Goal: Transaction & Acquisition: Purchase product/service

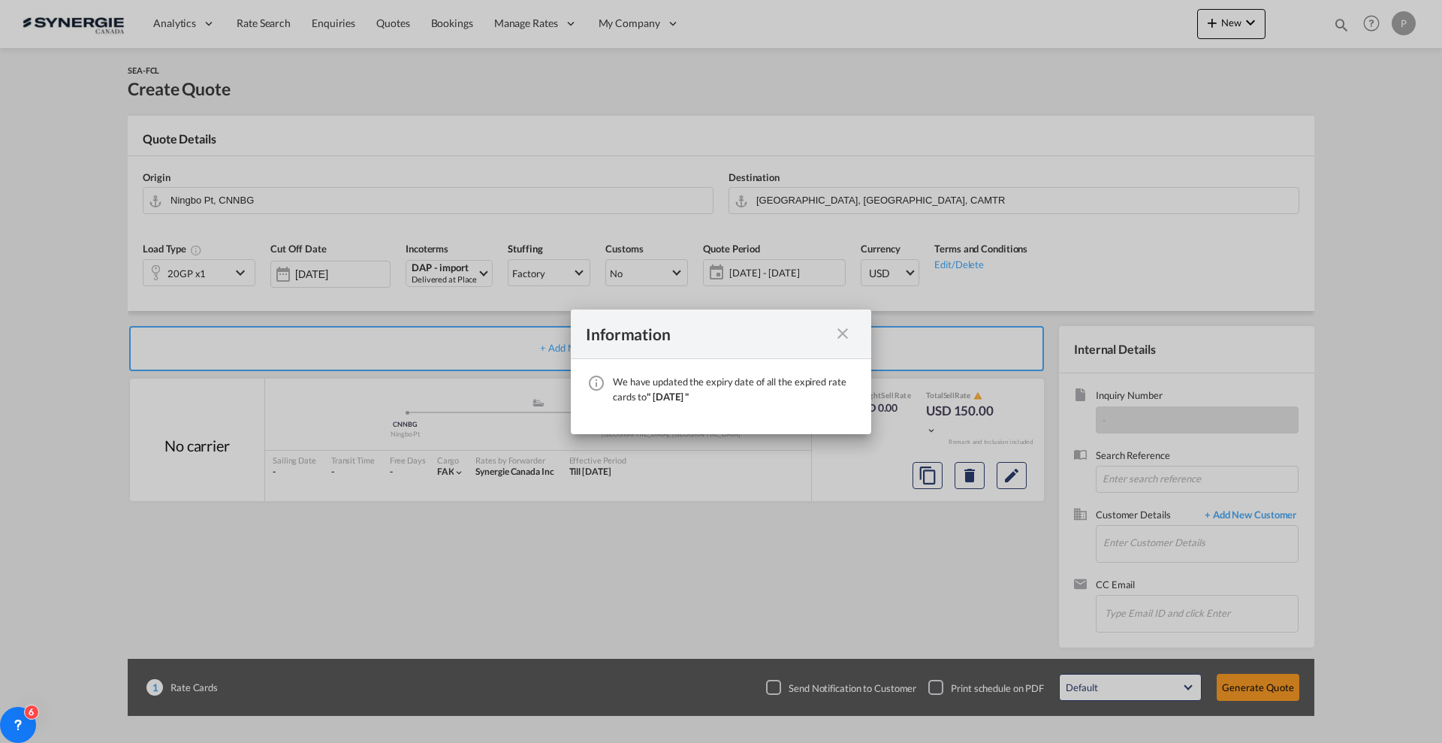
click at [844, 337] on md-icon "icon-close fg-AAA8AD cursor" at bounding box center [843, 334] width 18 height 18
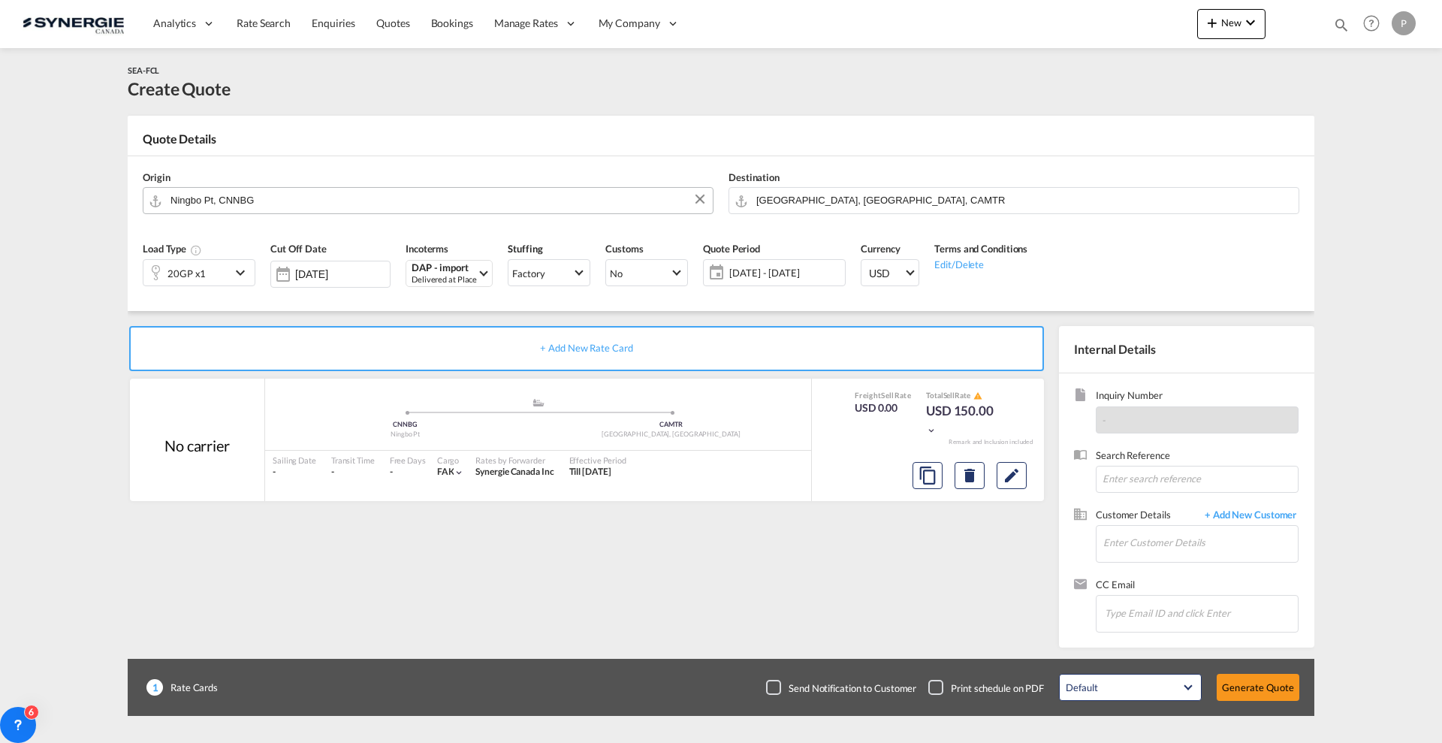
click at [253, 209] on md-autocomplete "Ningbo Pt, CNNBG" at bounding box center [438, 200] width 536 height 27
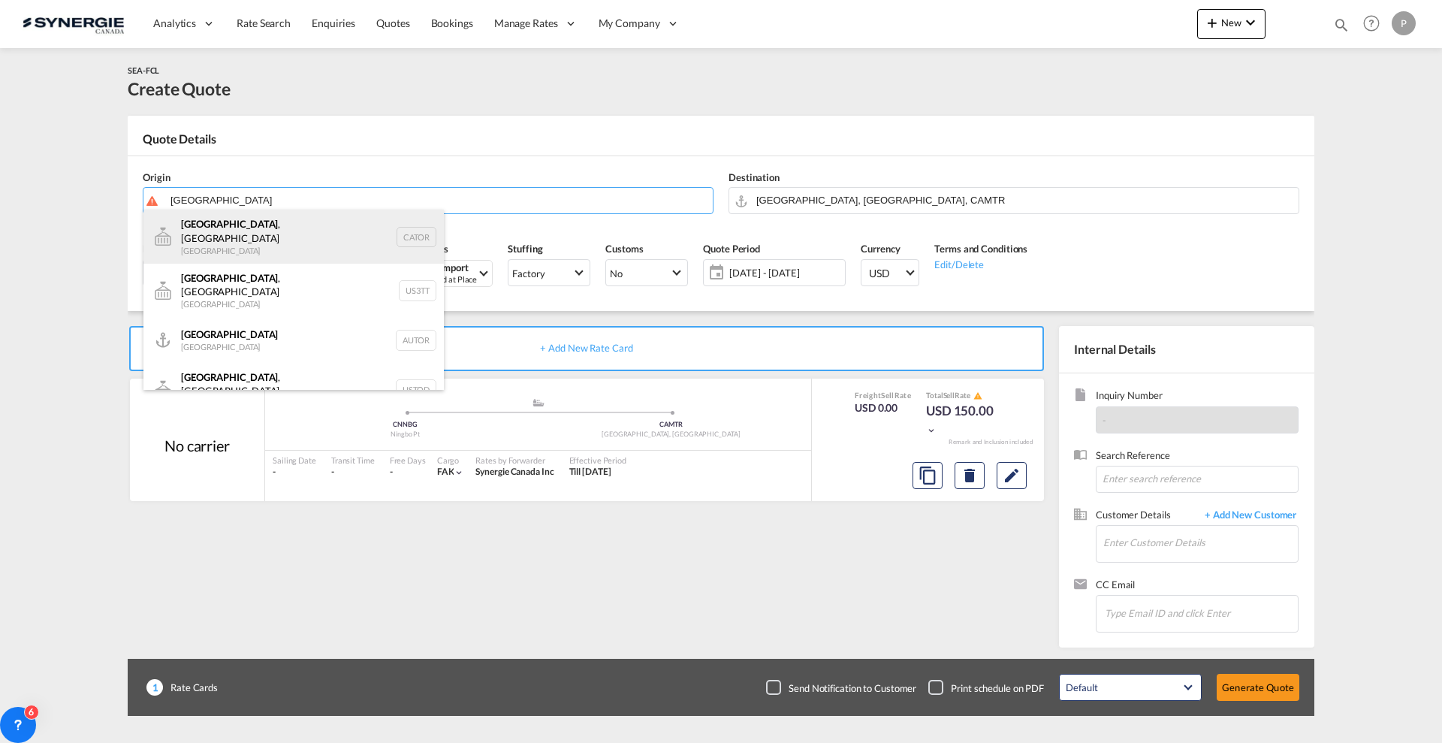
click at [260, 243] on div "Toronto , ON Canada CATOR" at bounding box center [293, 237] width 301 height 54
type input "Toronto, ON, CATOR"
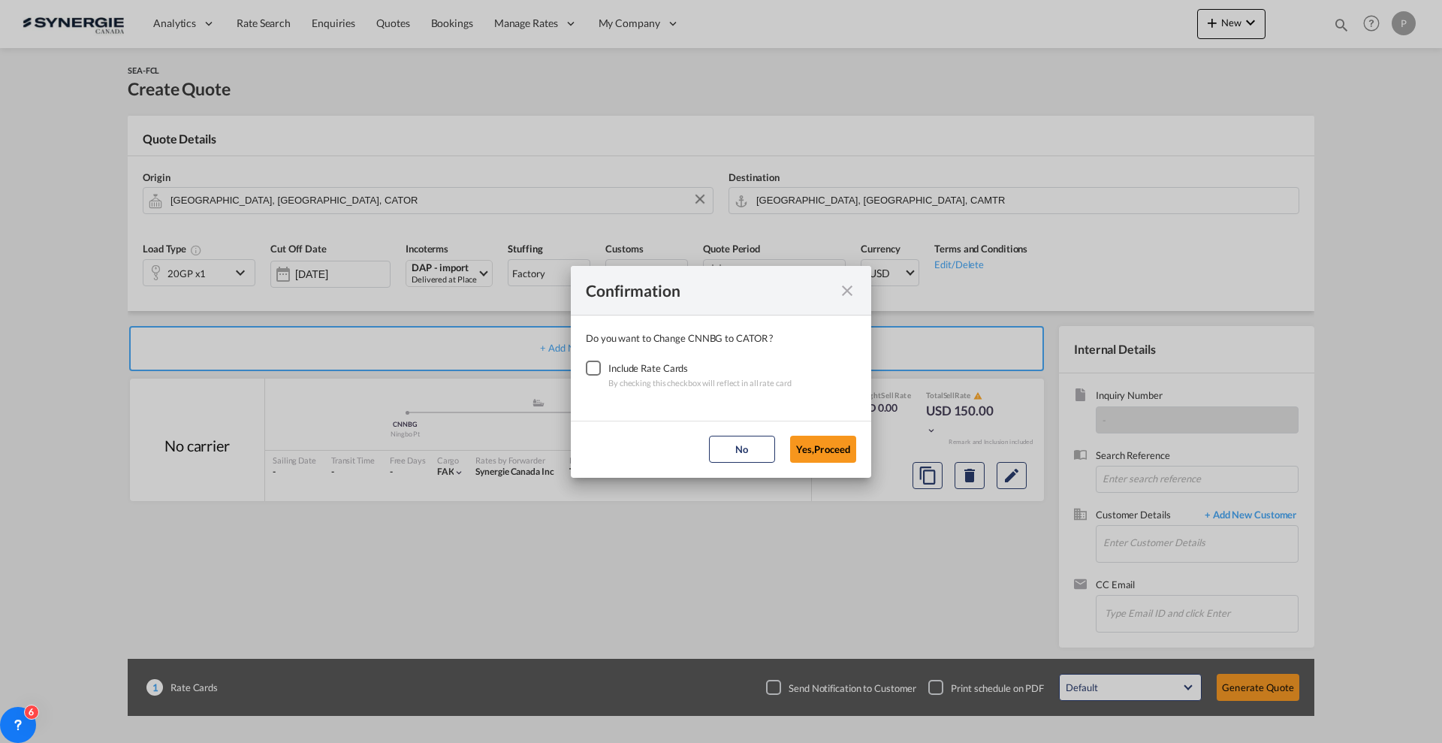
click at [589, 361] on div "Checkbox No Ink" at bounding box center [593, 368] width 15 height 15
click at [844, 453] on button "Yes,Proceed" at bounding box center [823, 449] width 66 height 27
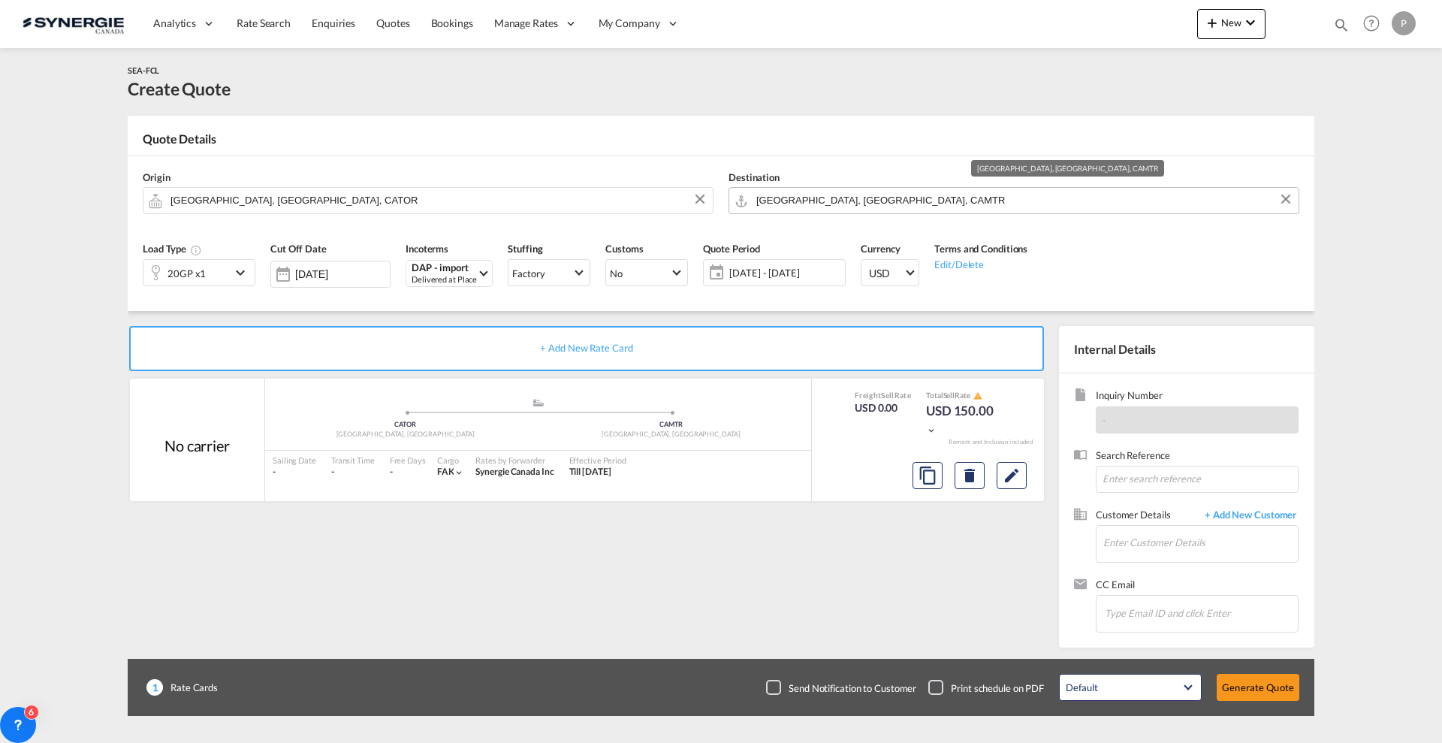
click at [793, 202] on input "[GEOGRAPHIC_DATA], [GEOGRAPHIC_DATA], CAMTR" at bounding box center [1024, 200] width 535 height 26
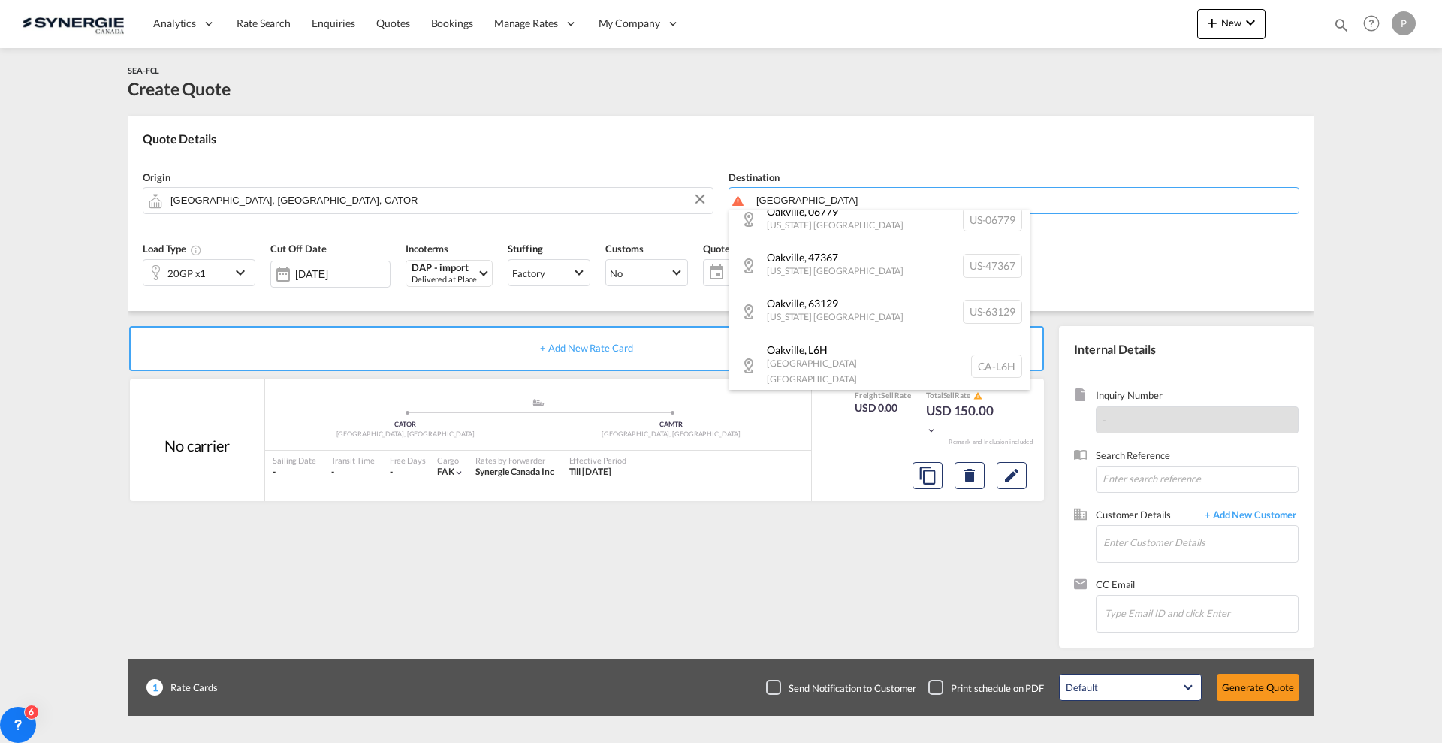
scroll to position [509, 0]
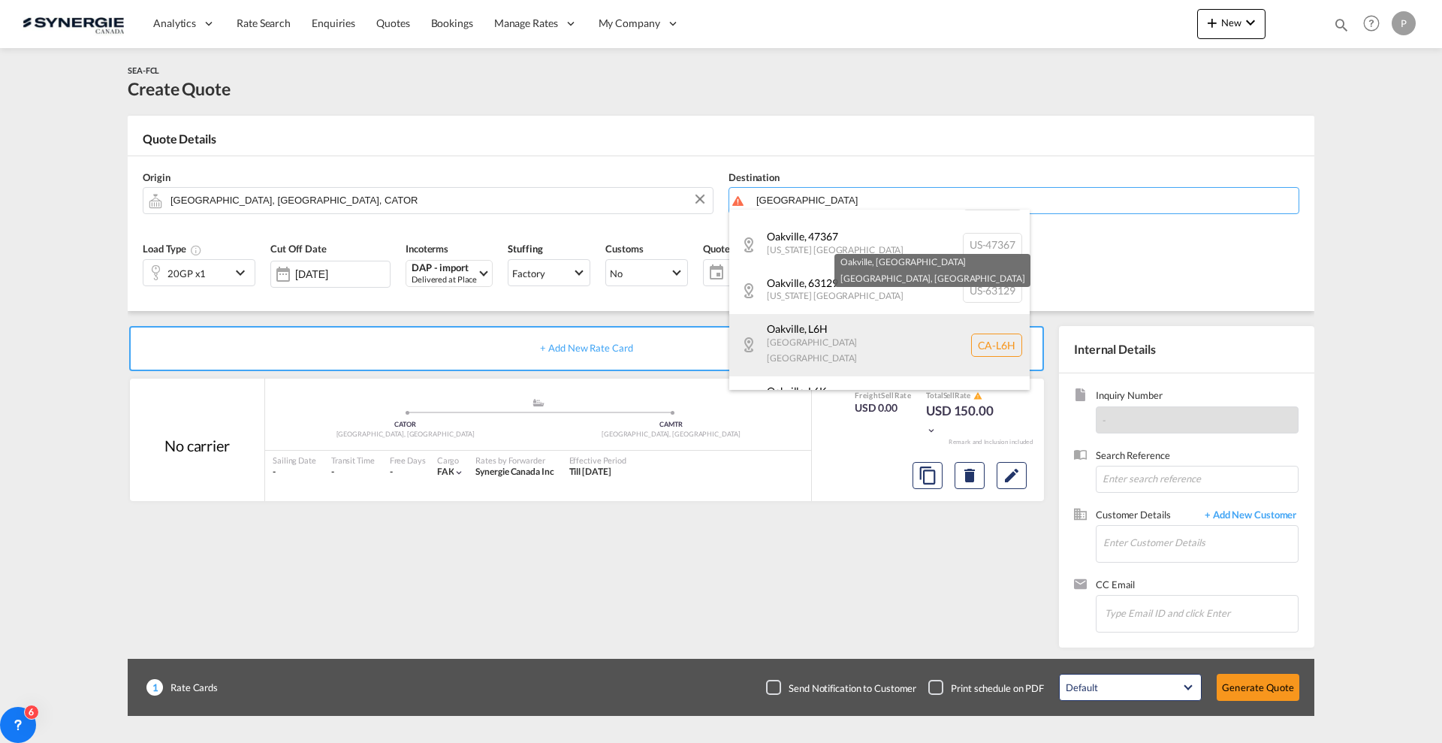
click at [968, 331] on div "Oakville , L6H Ontario Canada CA-L6H" at bounding box center [879, 345] width 301 height 62
type input "CA-L6H, Oakville, Ontario"
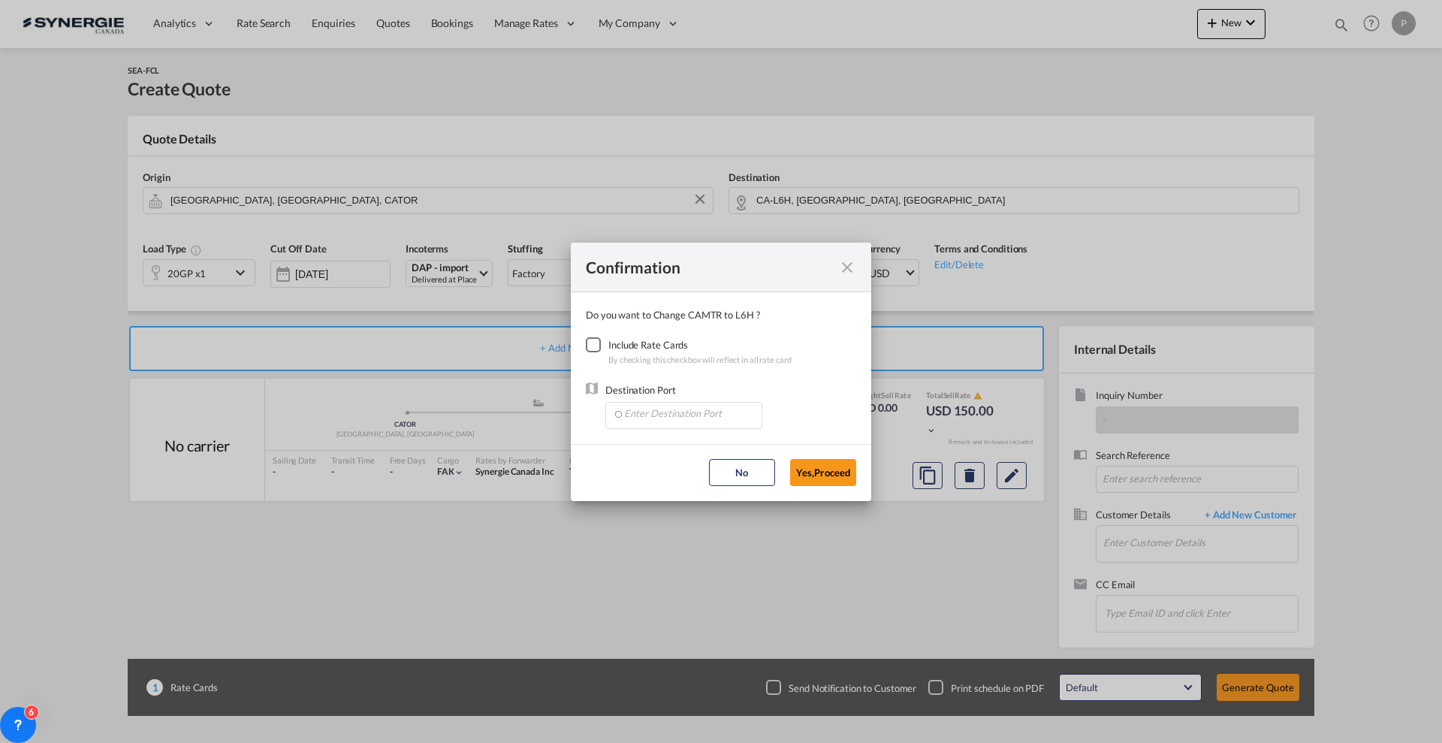
click at [591, 342] on div "Checkbox No Ink" at bounding box center [593, 344] width 15 height 15
click at [648, 406] on input "Enter Destination Port" at bounding box center [687, 414] width 149 height 23
click at [648, 439] on li "CAMIS, Mississauga, ON, Canada, North America, Americas" at bounding box center [687, 448] width 150 height 36
type input "CAMIS, Mississauga, ON, Canada, North America, Americas"
click at [821, 460] on button "Yes,Proceed" at bounding box center [823, 472] width 66 height 27
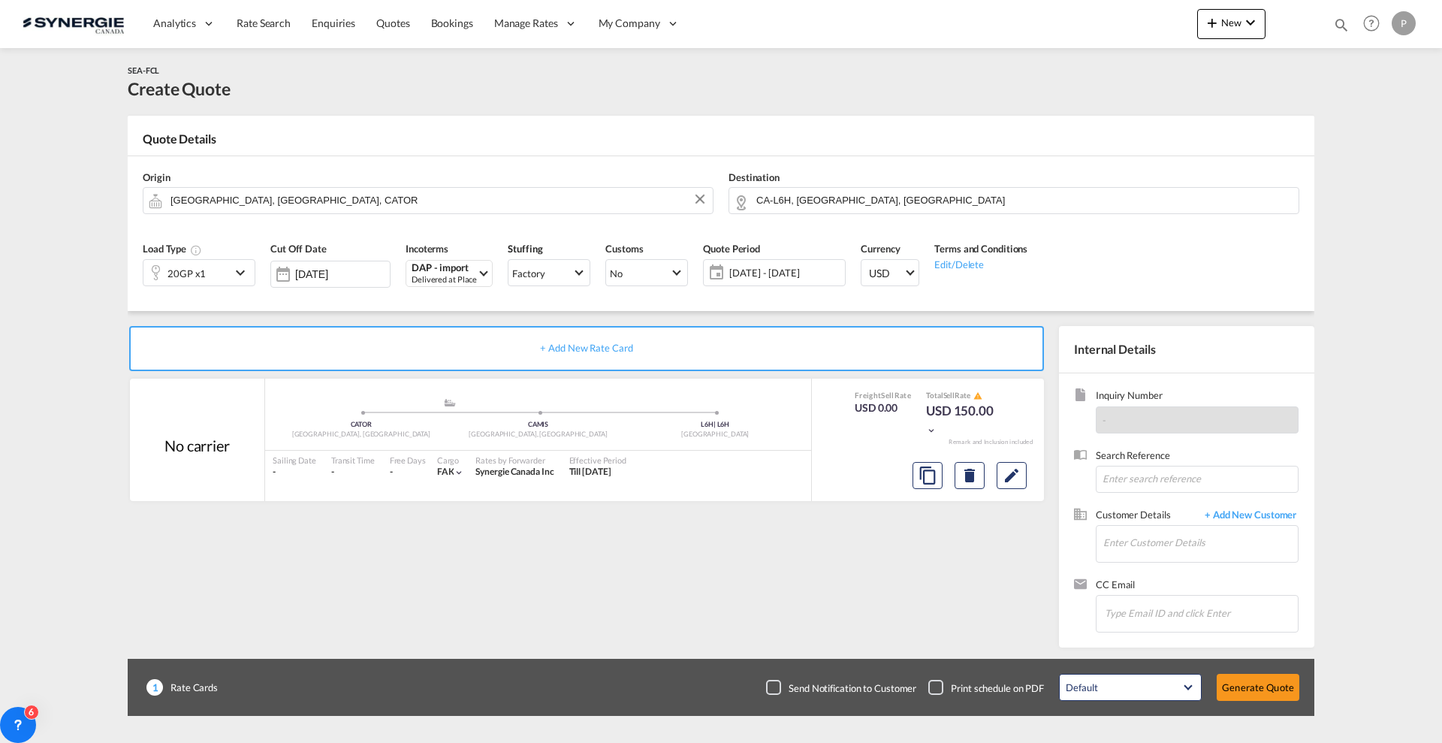
click at [214, 265] on div "20GP x1" at bounding box center [186, 273] width 87 height 26
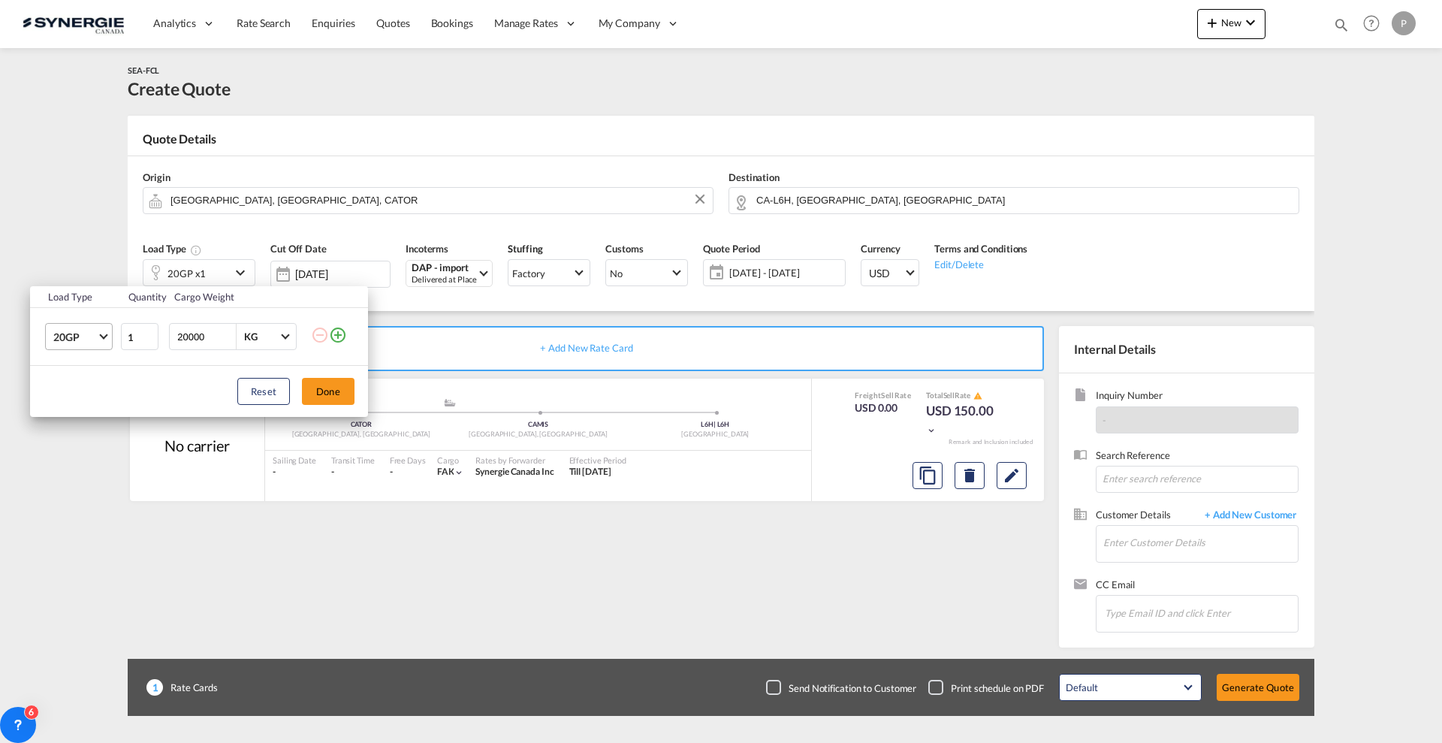
click at [81, 337] on span "20GP" at bounding box center [75, 337] width 44 height 15
click at [86, 411] on md-option "40HC" at bounding box center [92, 409] width 102 height 36
click at [336, 388] on button "Done" at bounding box center [328, 391] width 53 height 27
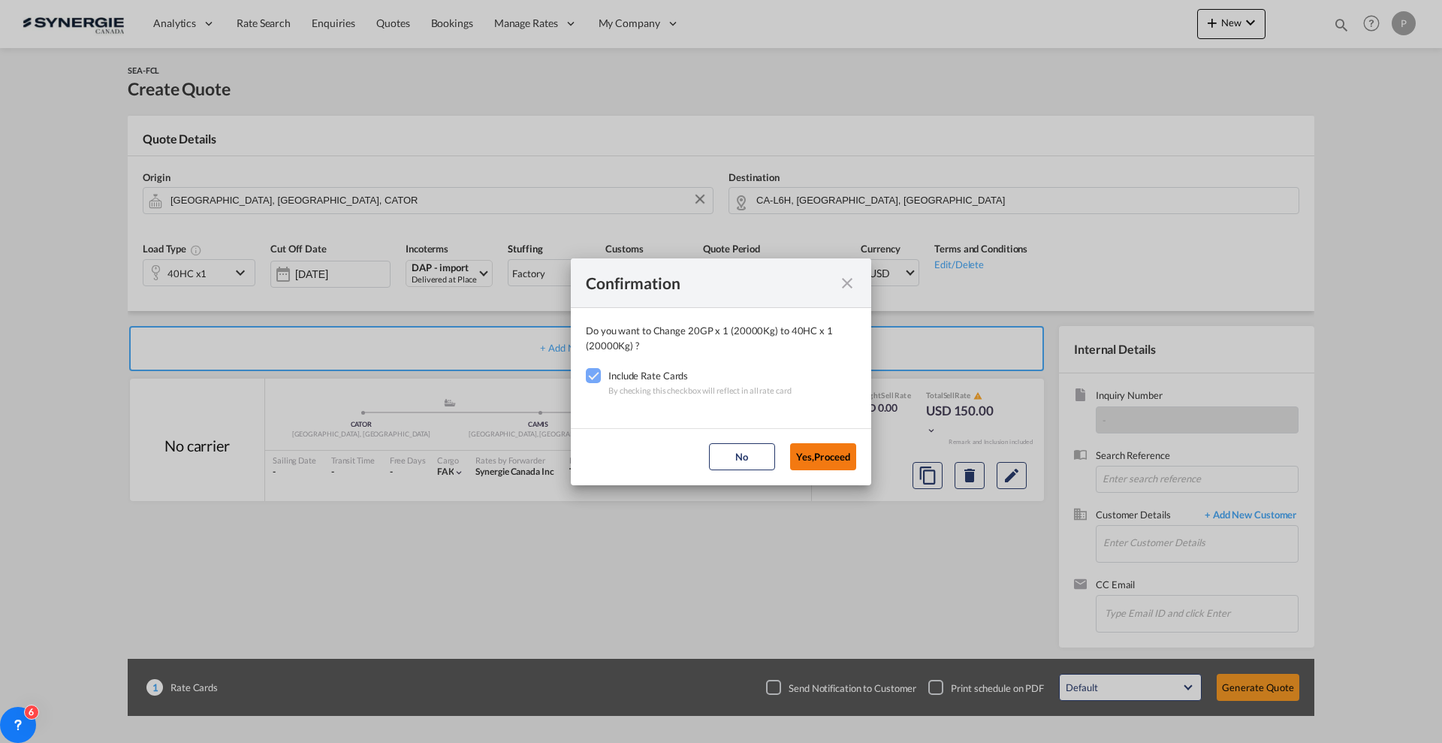
click at [824, 446] on button "Yes,Proceed" at bounding box center [823, 456] width 66 height 27
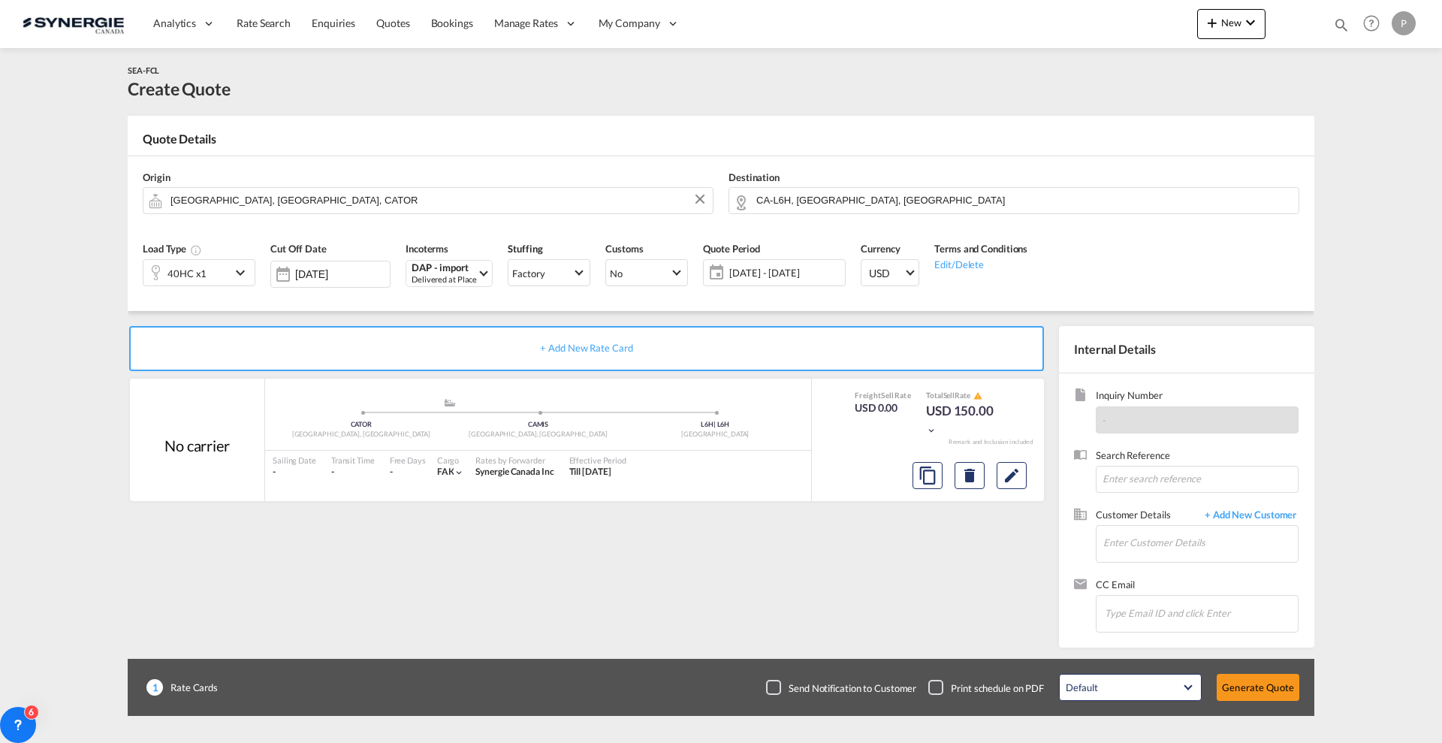
click at [808, 282] on span "[DATE] - [DATE]" at bounding box center [785, 272] width 119 height 21
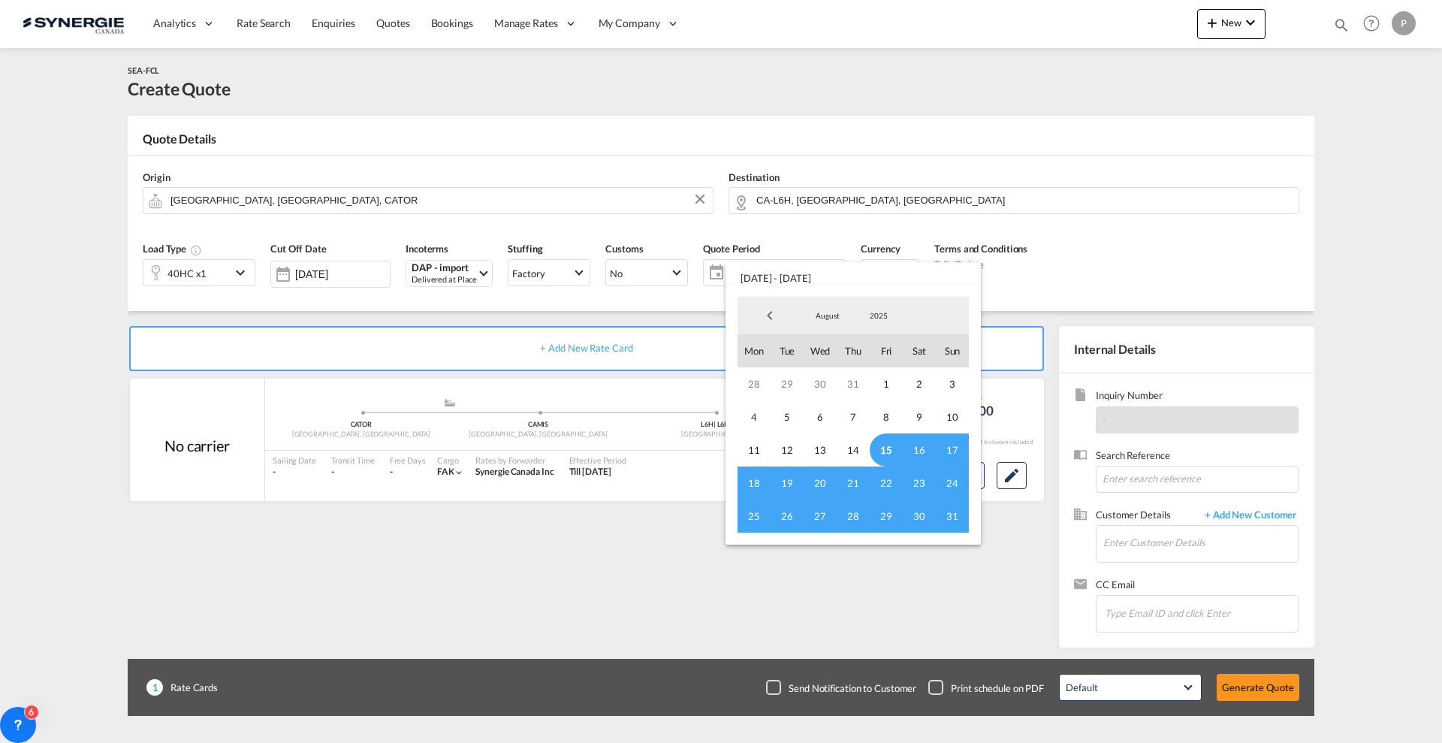
click at [884, 445] on span "15" at bounding box center [886, 449] width 33 height 33
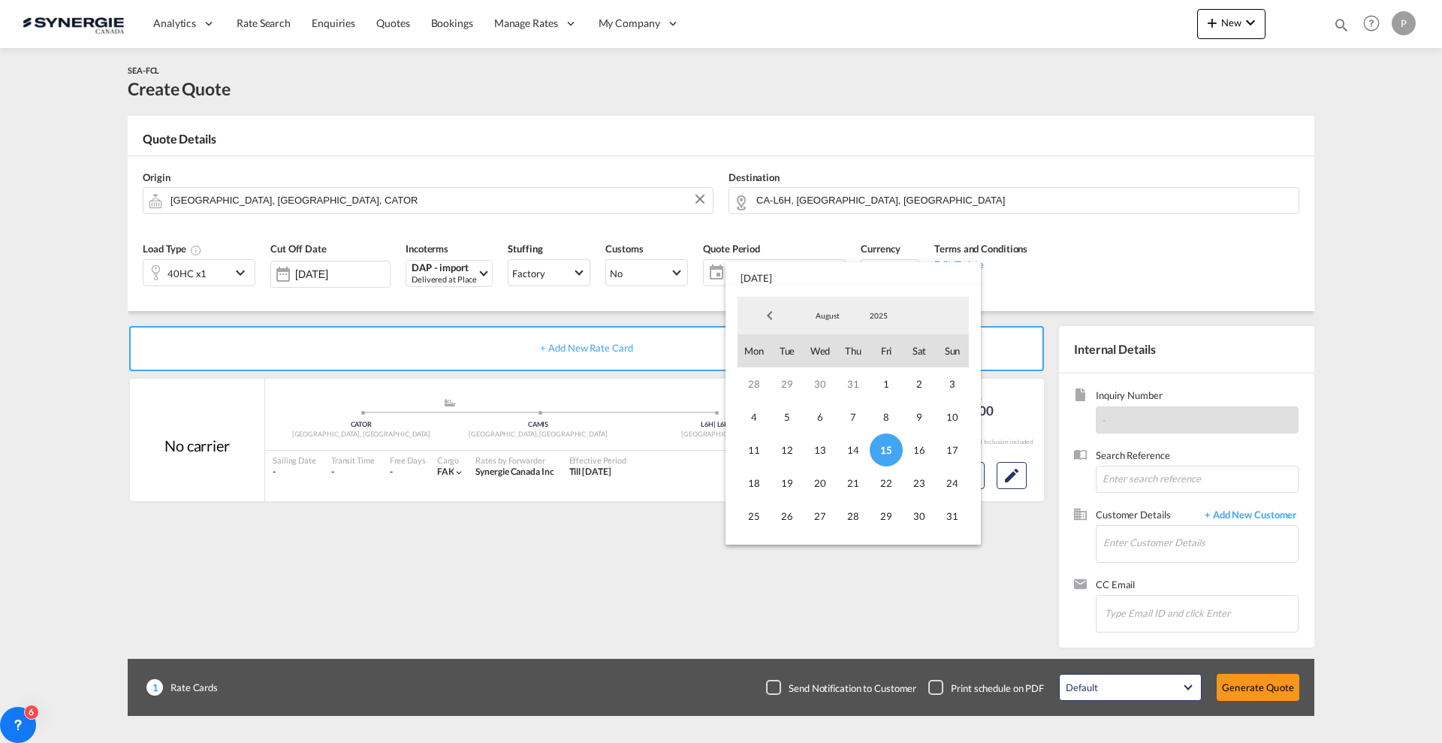
click at [833, 318] on span "August" at bounding box center [828, 315] width 48 height 11
click at [838, 389] on md-option "December" at bounding box center [843, 394] width 102 height 36
click at [815, 521] on span "31" at bounding box center [820, 516] width 33 height 33
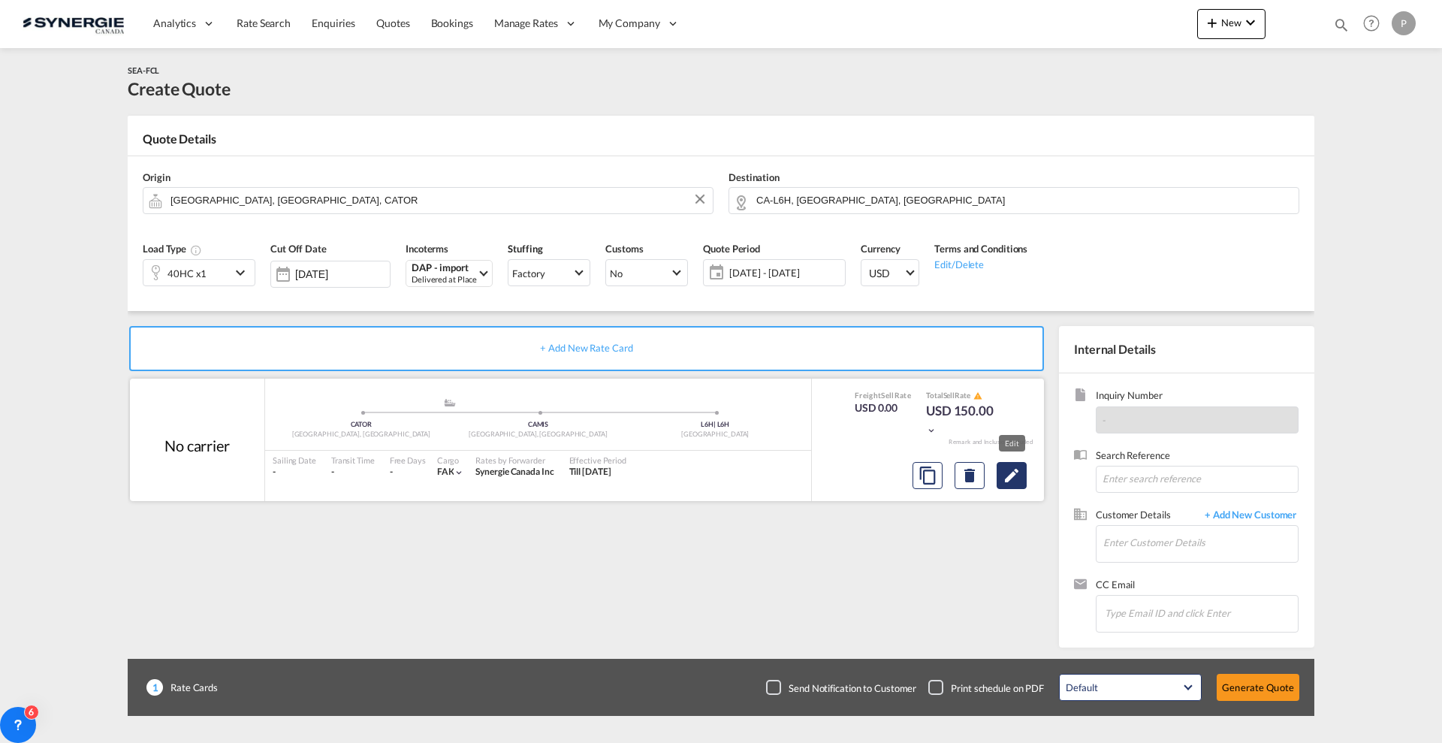
click at [1020, 483] on md-icon "Edit" at bounding box center [1012, 476] width 18 height 18
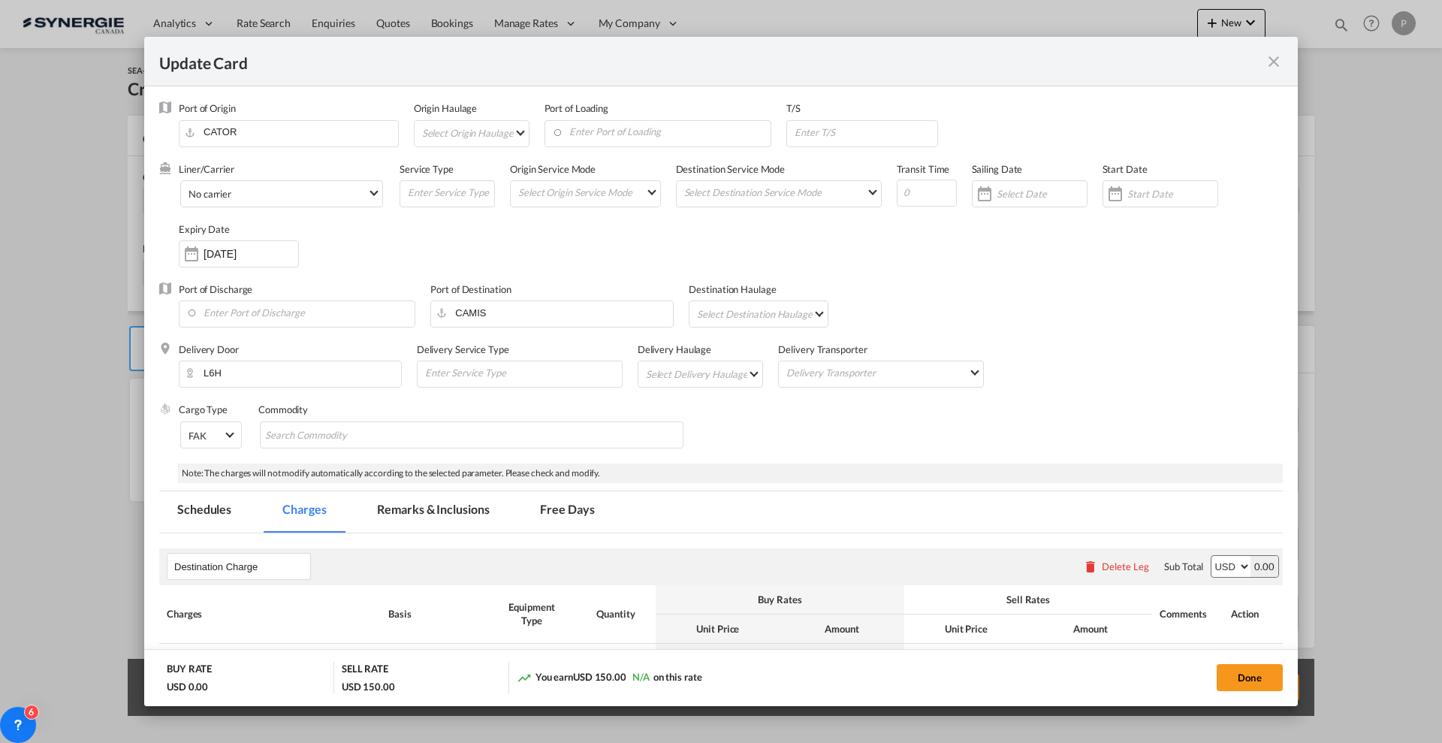
click at [1266, 69] on md-icon "icon-close fg-AAA8AD m-0 pointer" at bounding box center [1274, 62] width 18 height 18
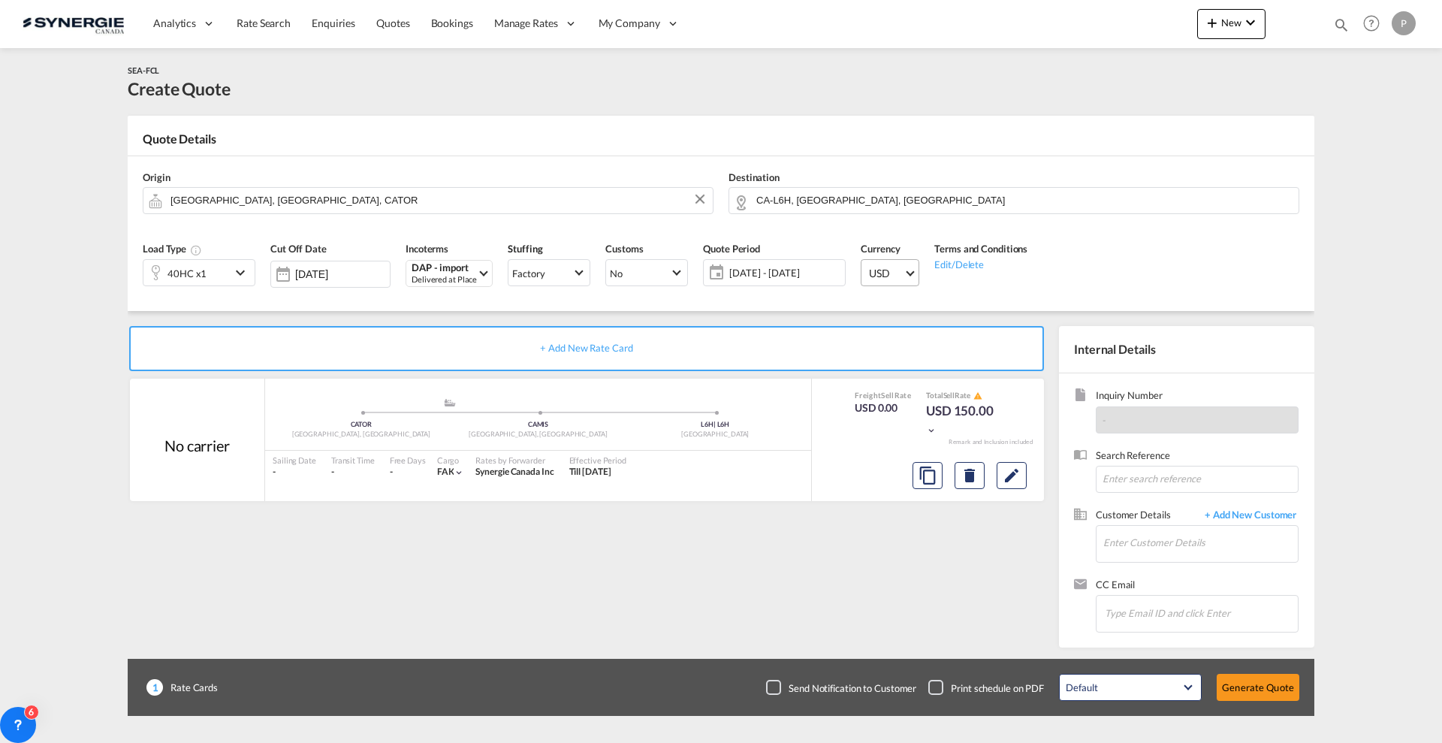
click at [880, 269] on span "USD" at bounding box center [886, 273] width 35 height 15
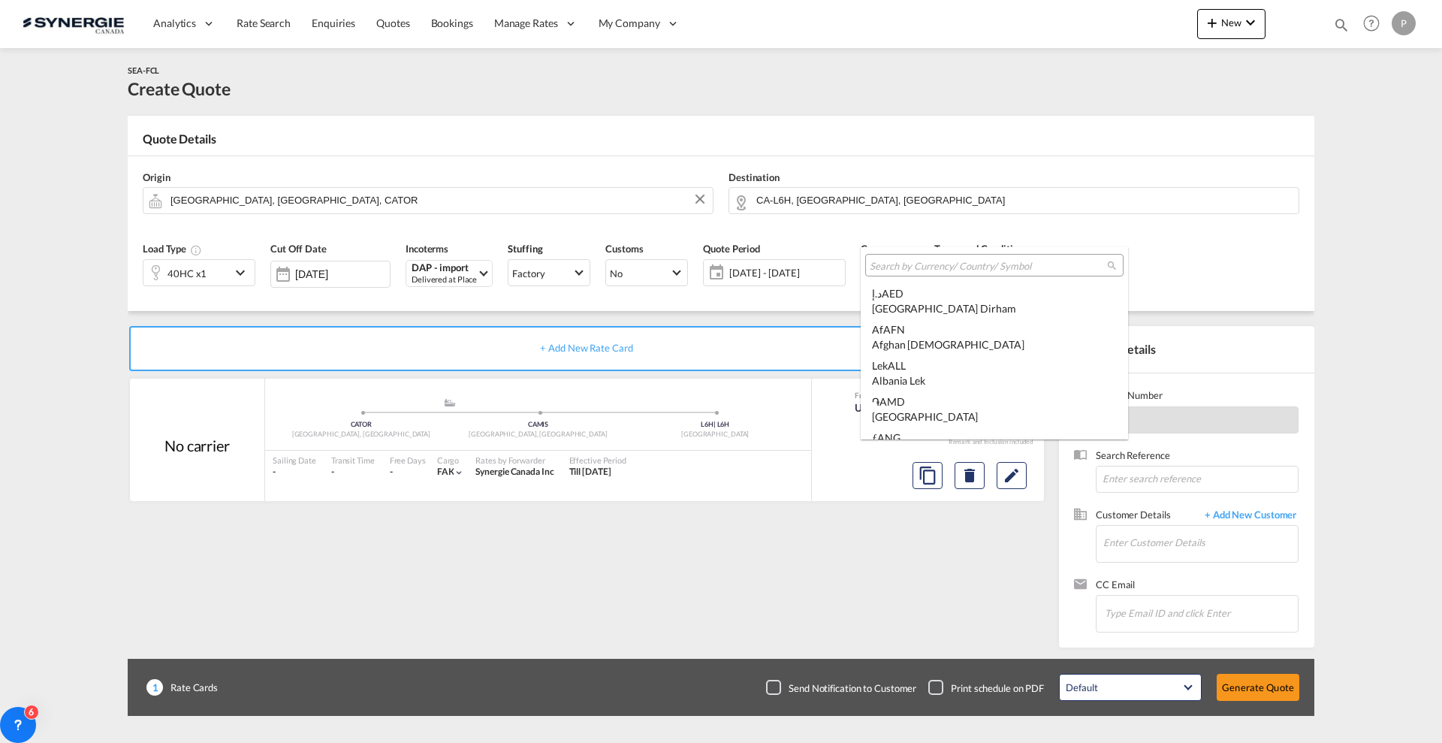
scroll to position [5187, 0]
click at [914, 269] on input "search" at bounding box center [988, 266] width 237 height 14
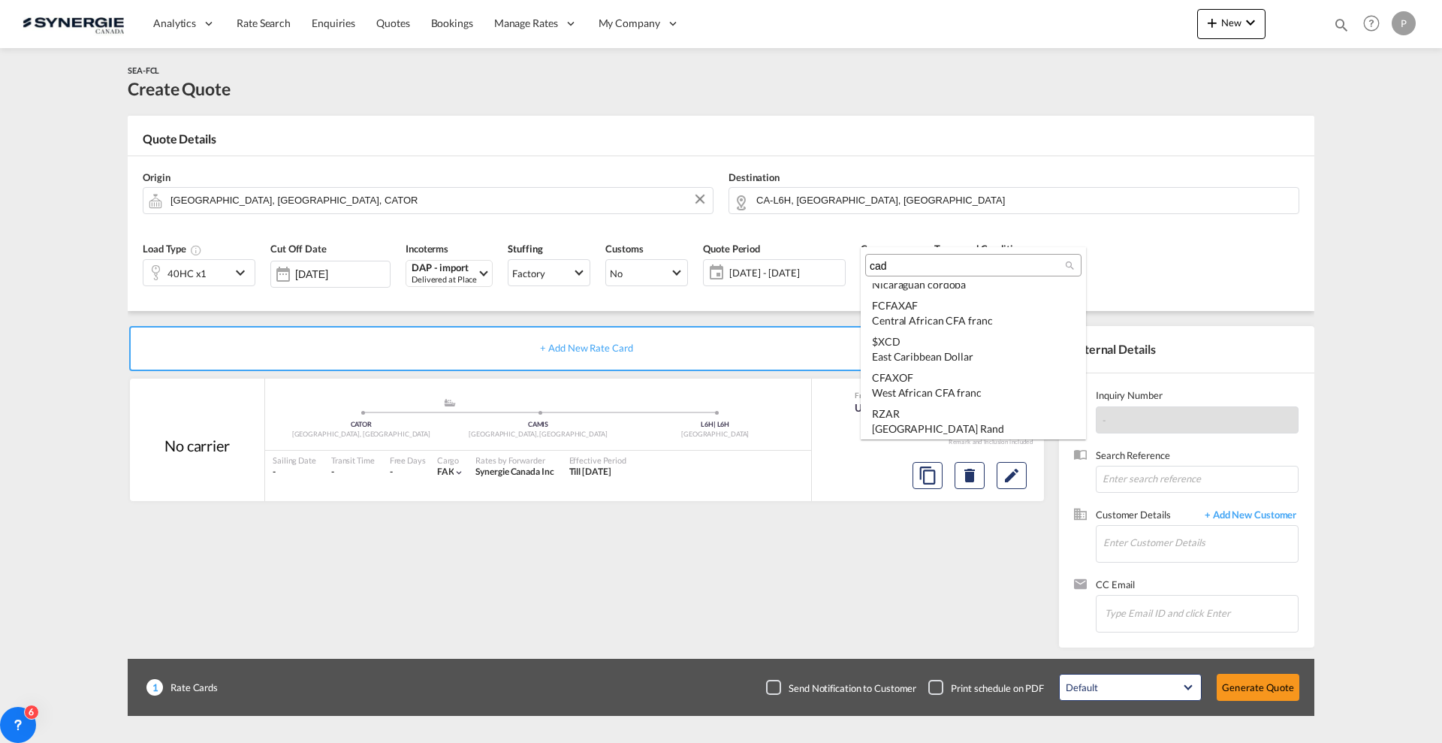
scroll to position [0, 0]
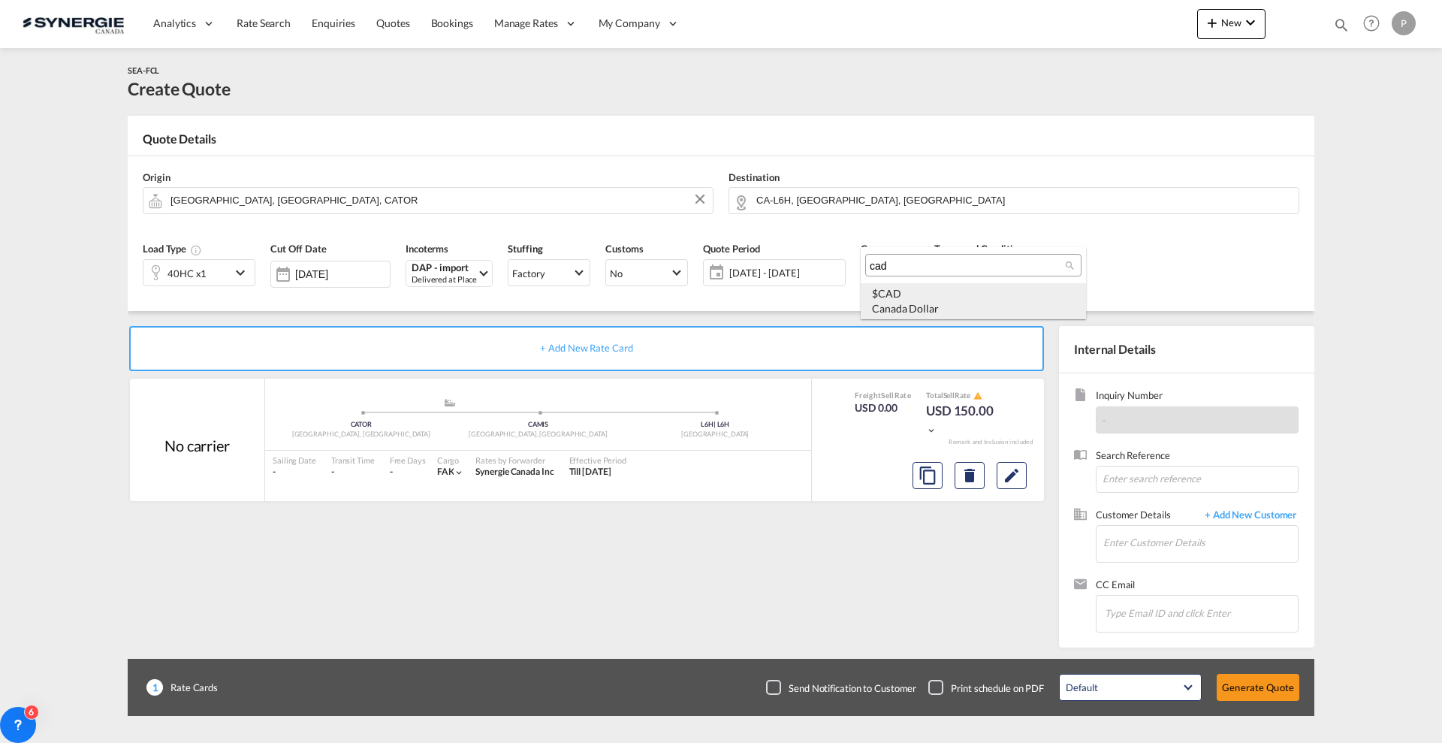
type input "cad"
click at [919, 291] on div "$ CAD Canada Dollar" at bounding box center [973, 300] width 203 height 29
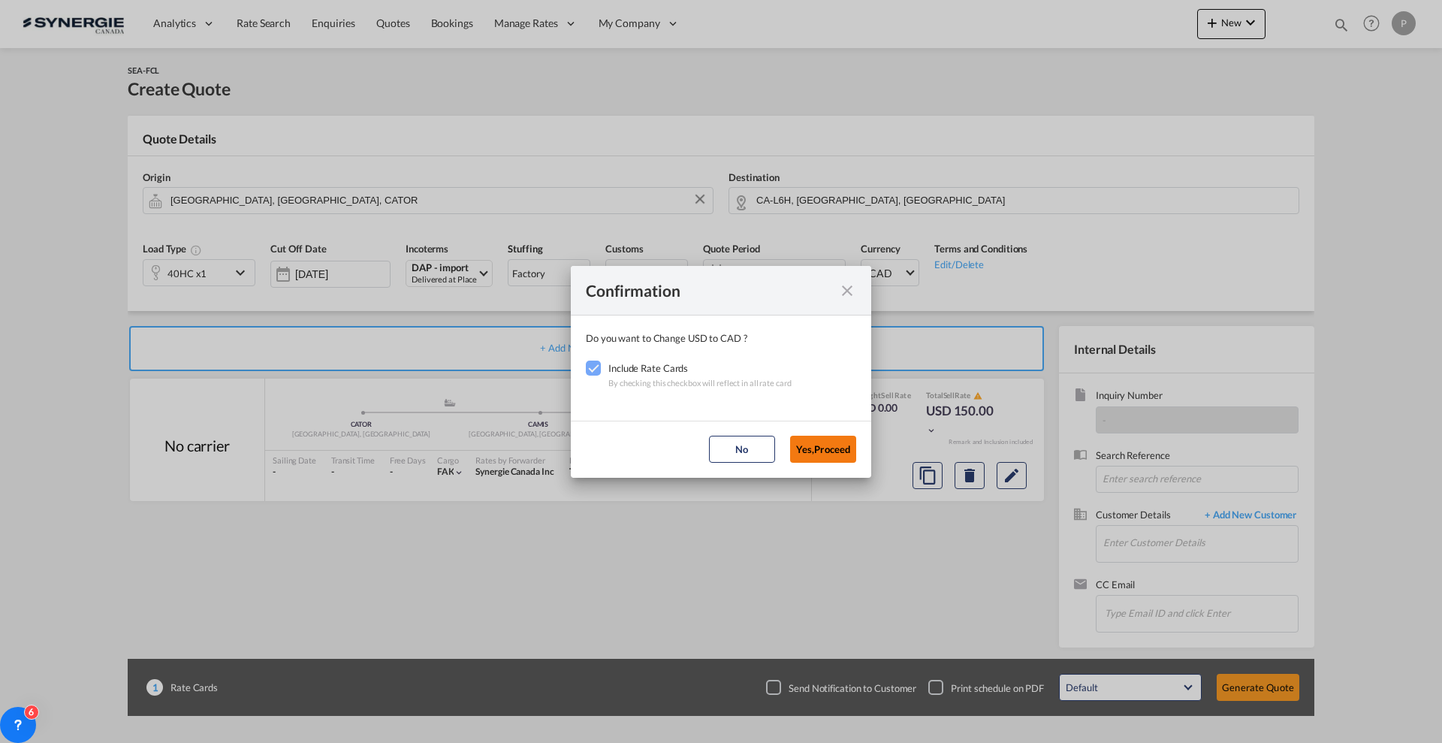
click at [808, 436] on button "Yes,Proceed" at bounding box center [823, 449] width 66 height 27
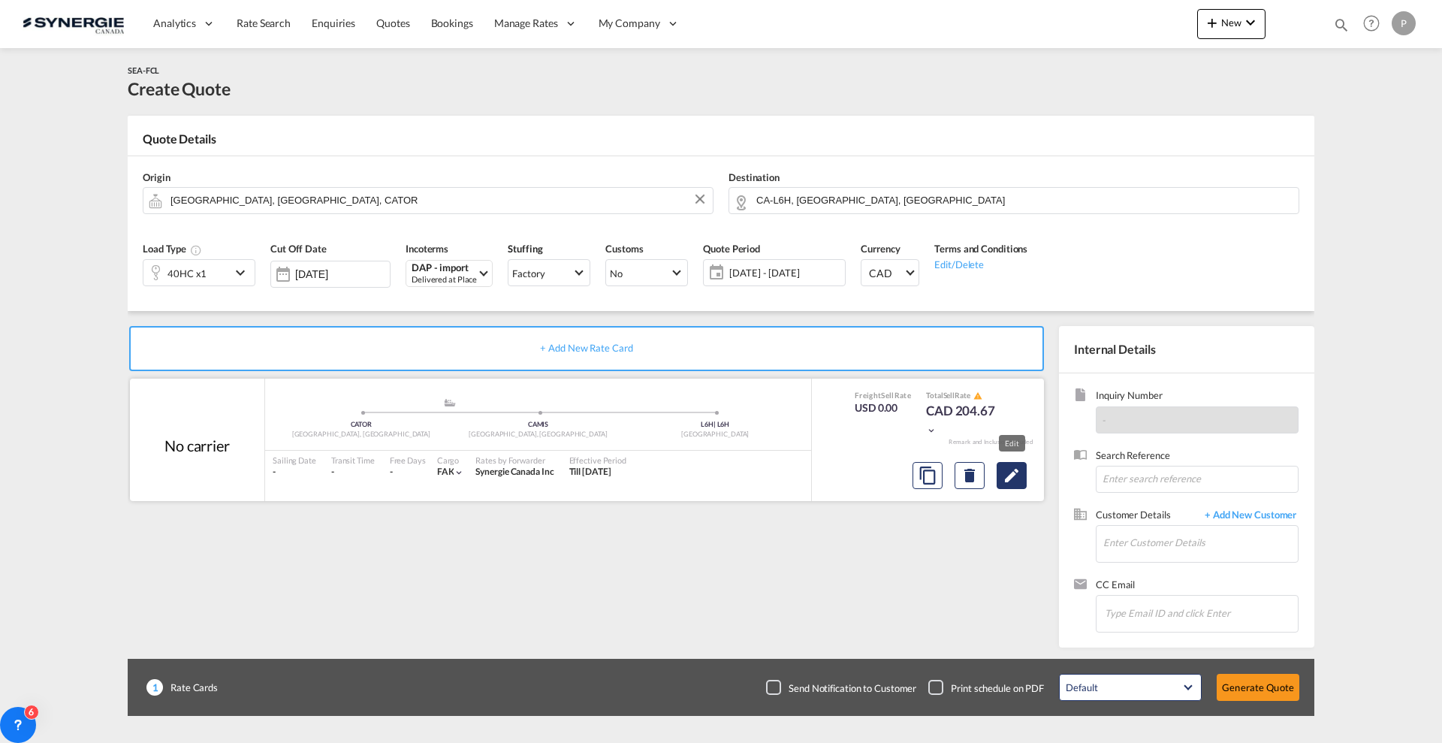
click at [1017, 479] on md-icon "Edit" at bounding box center [1012, 476] width 18 height 18
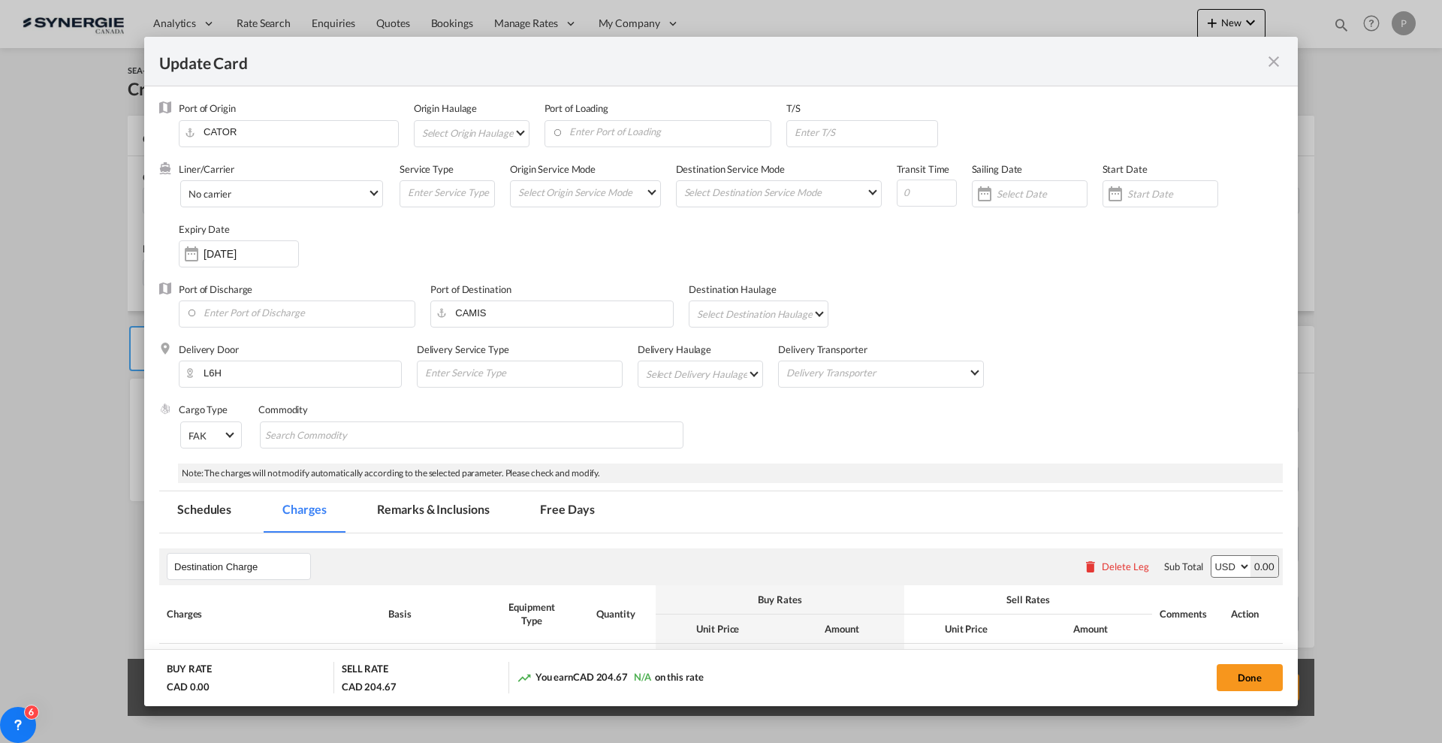
scroll to position [376, 0]
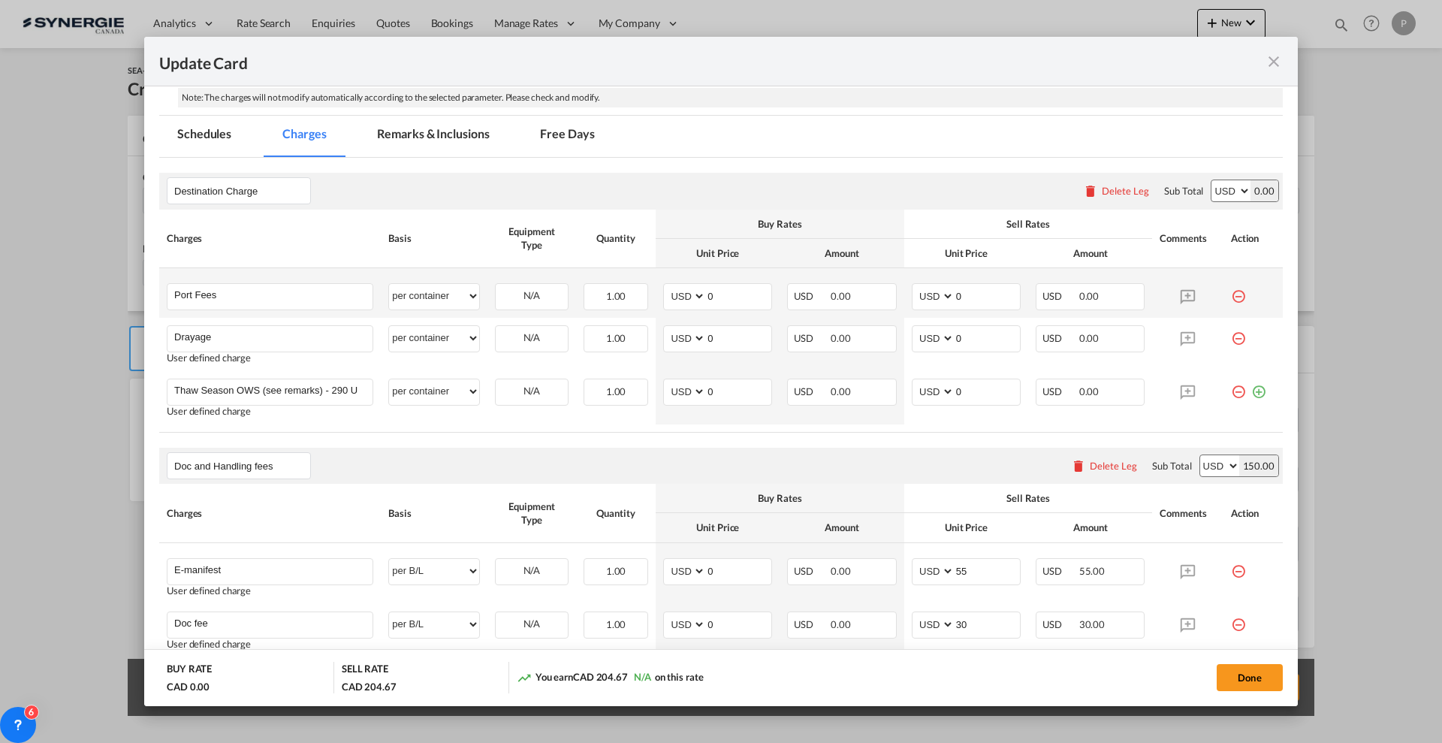
click at [1231, 294] on md-icon "icon-minus-circle-outline red-400-fg" at bounding box center [1238, 290] width 15 height 15
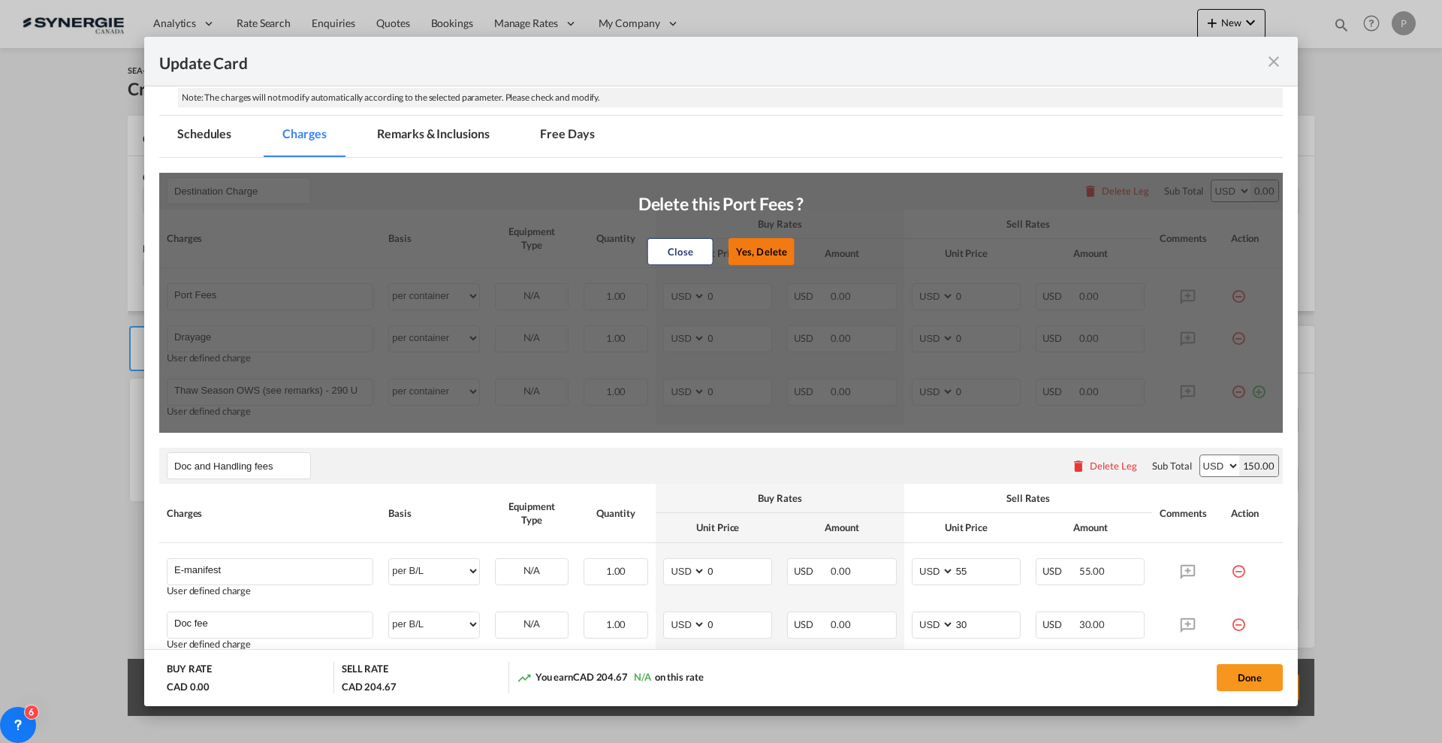
click at [762, 246] on button "Yes, Delete" at bounding box center [762, 250] width 66 height 27
type input "Drayage"
type input "Thaw Season OWS (see remarks) - 290 USD if applicable"
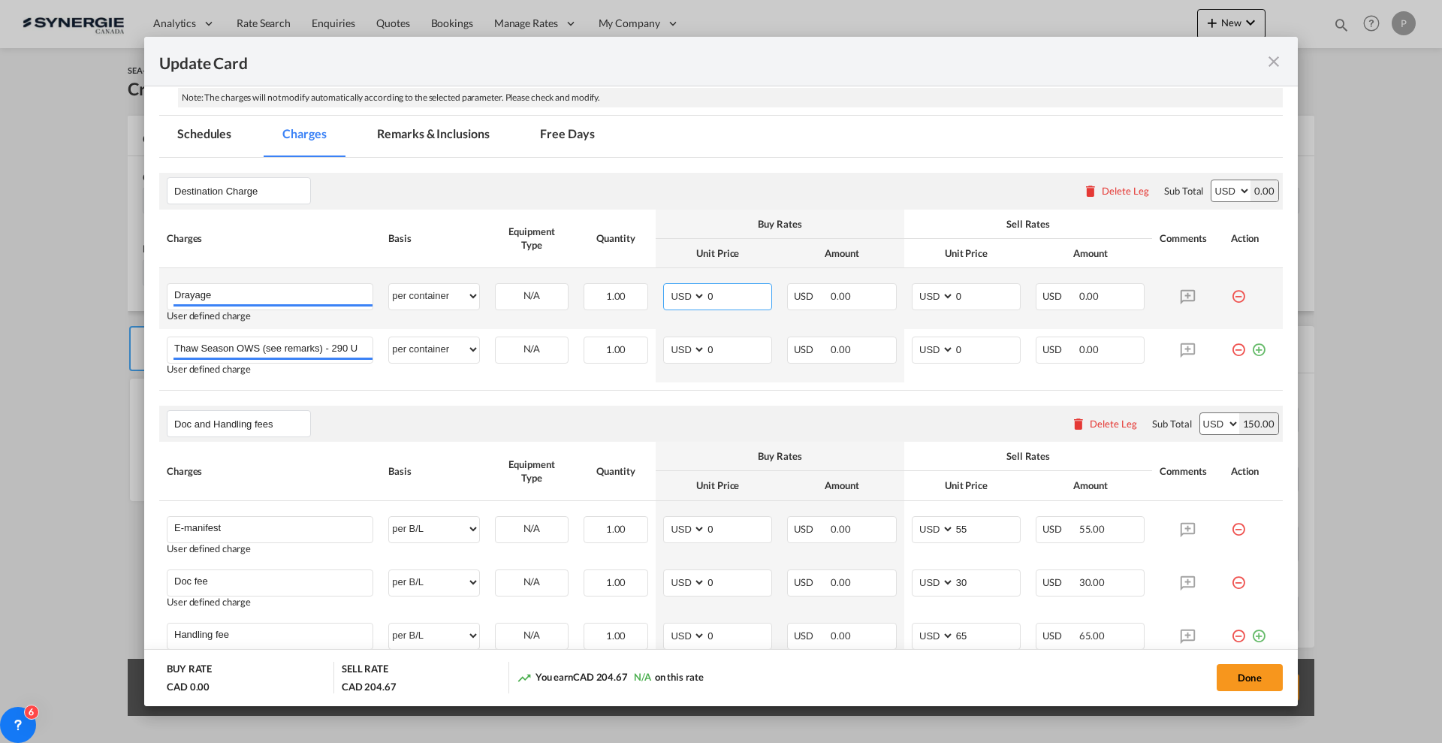
click at [723, 288] on input "0" at bounding box center [738, 295] width 65 height 23
type input "407"
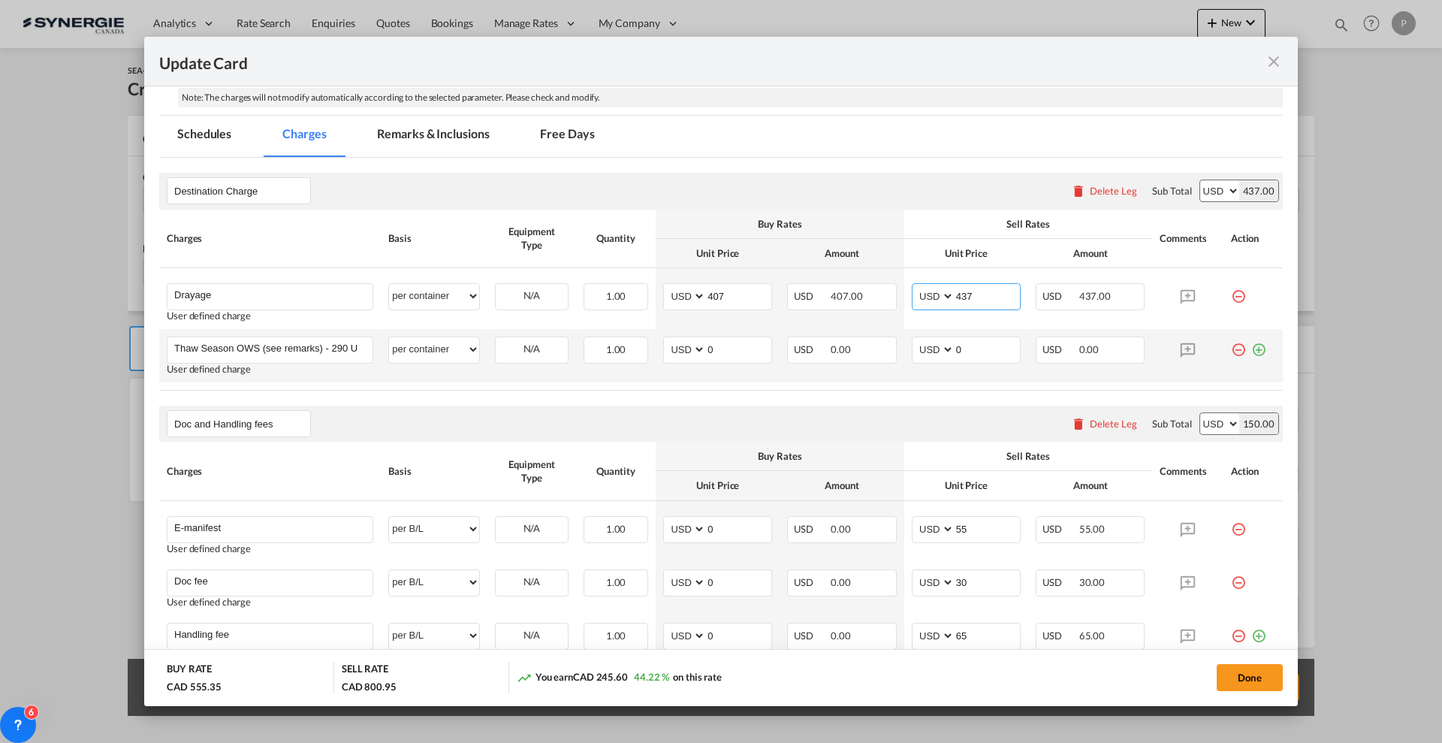
type input "437"
click at [1231, 346] on md-icon "icon-minus-circle-outline red-400-fg" at bounding box center [1238, 344] width 15 height 15
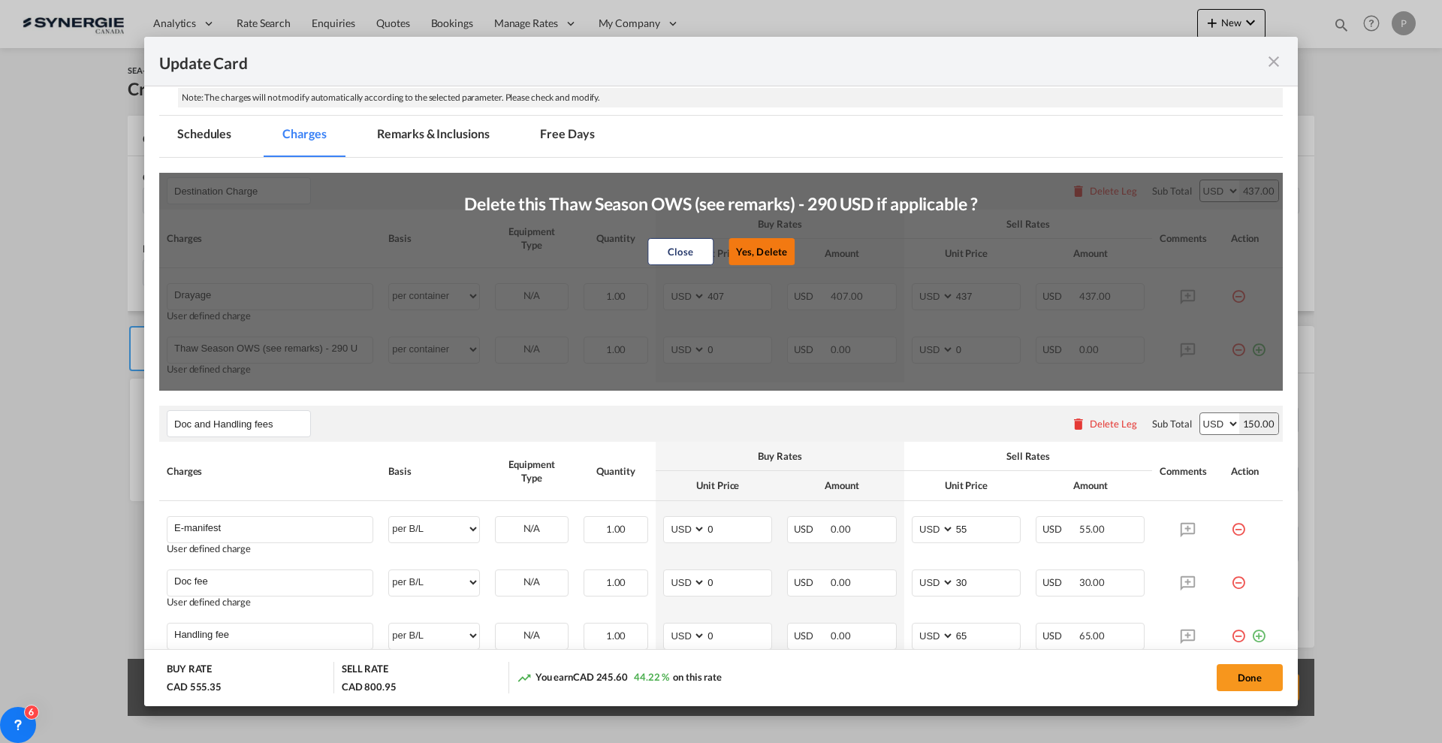
click at [777, 249] on button "Yes, Delete" at bounding box center [762, 250] width 66 height 27
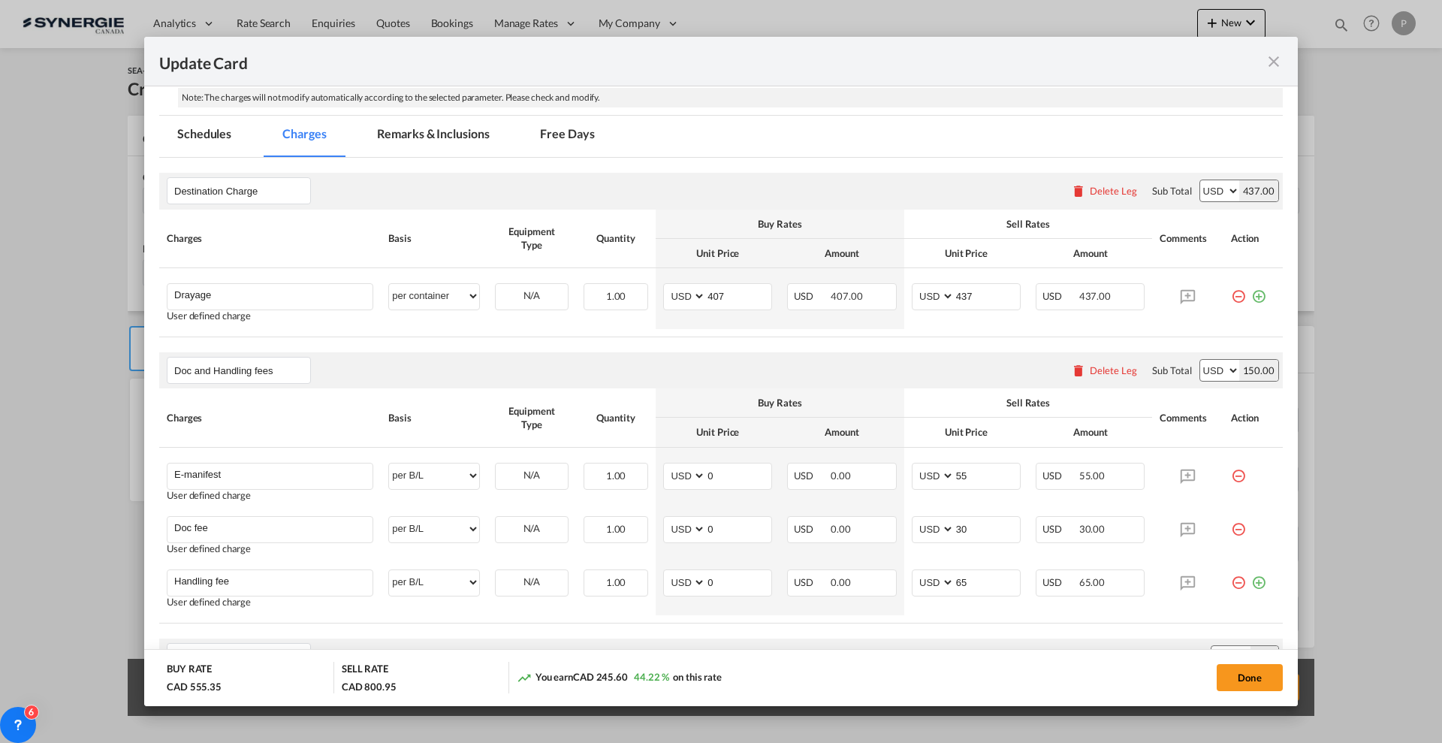
click at [1090, 362] on div "Delete Leg" at bounding box center [1104, 370] width 81 height 27
click at [1090, 374] on div "Delete Leg" at bounding box center [1113, 370] width 47 height 12
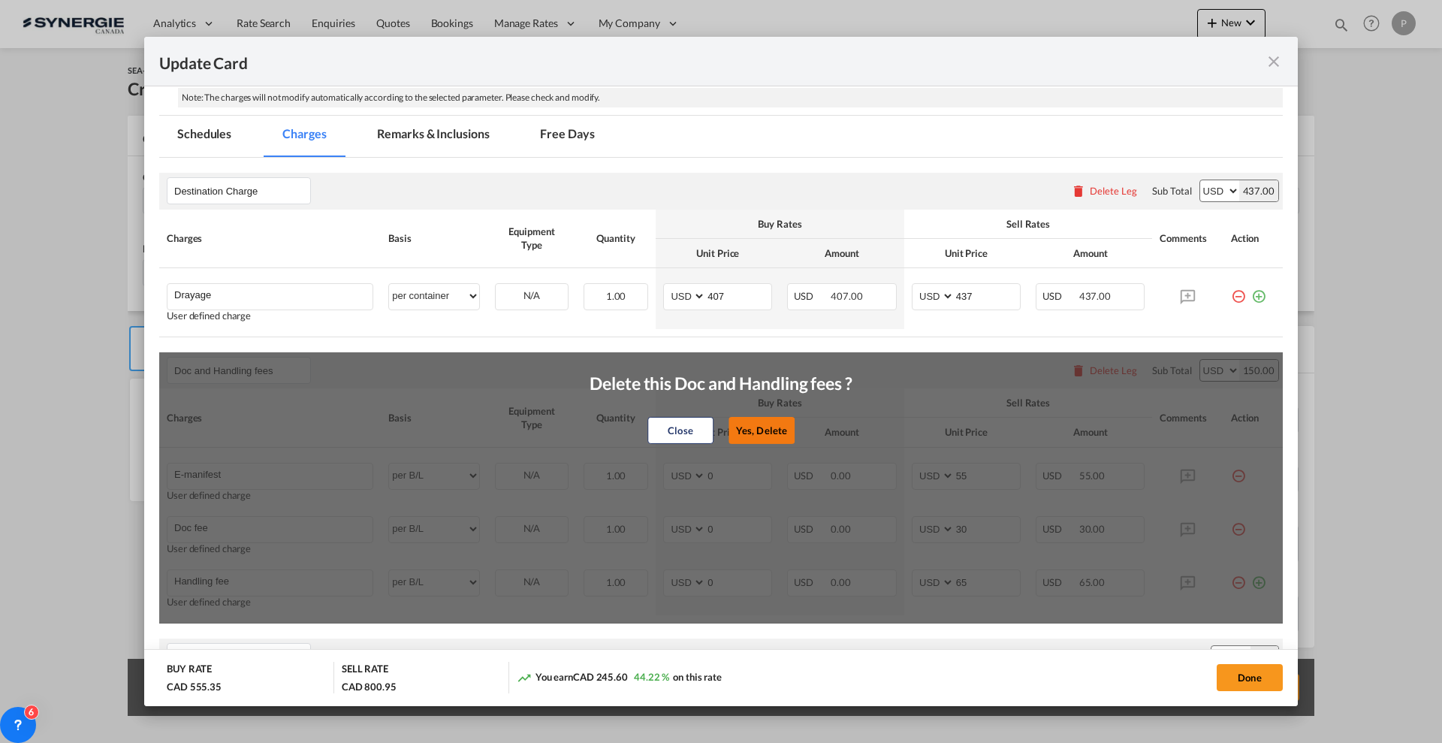
click at [748, 429] on button "Yes, Delete" at bounding box center [762, 430] width 66 height 27
type input "Cargo Coverage"
type input "Cargo Coverage - Rate to be confirmed depending on commodity and value Min 50 U…"
select select "per shipment"
type input "0"
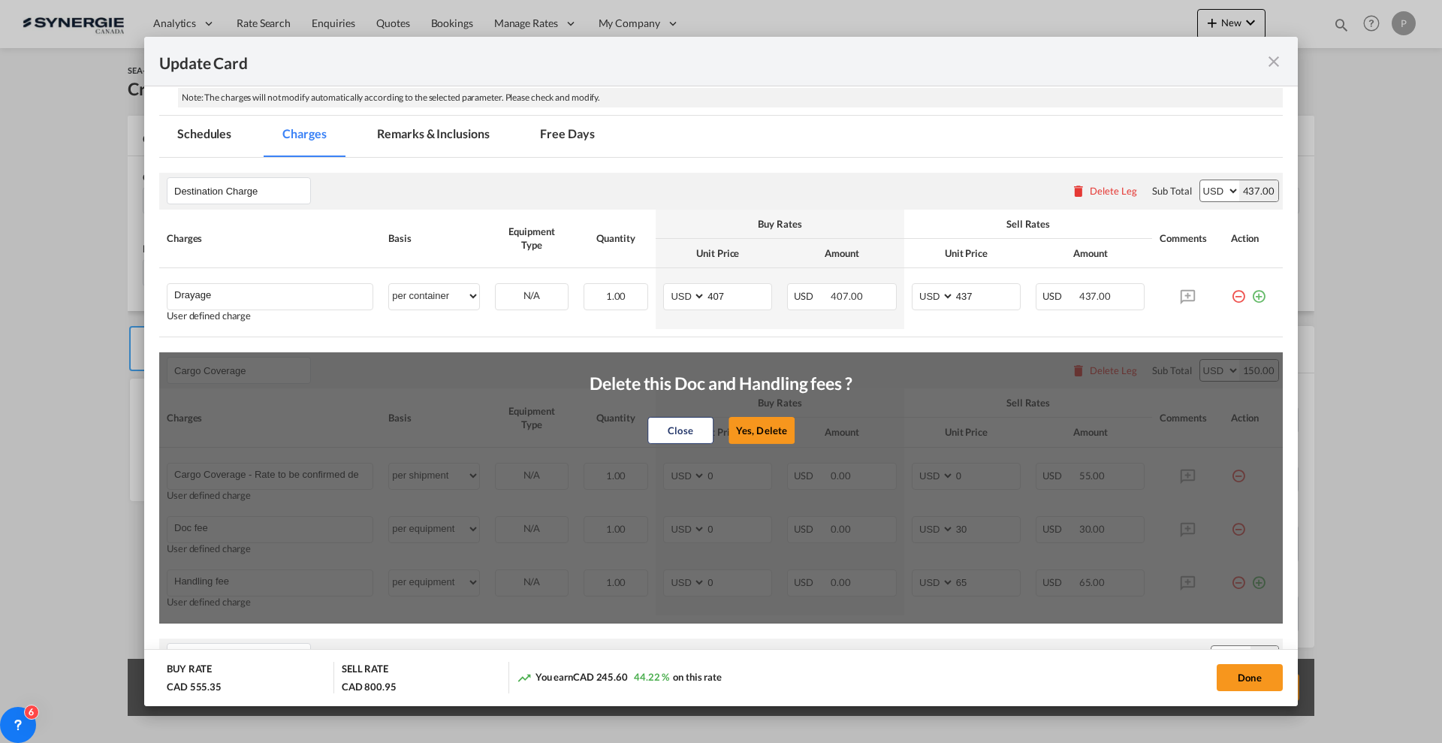
scroll to position [343, 0]
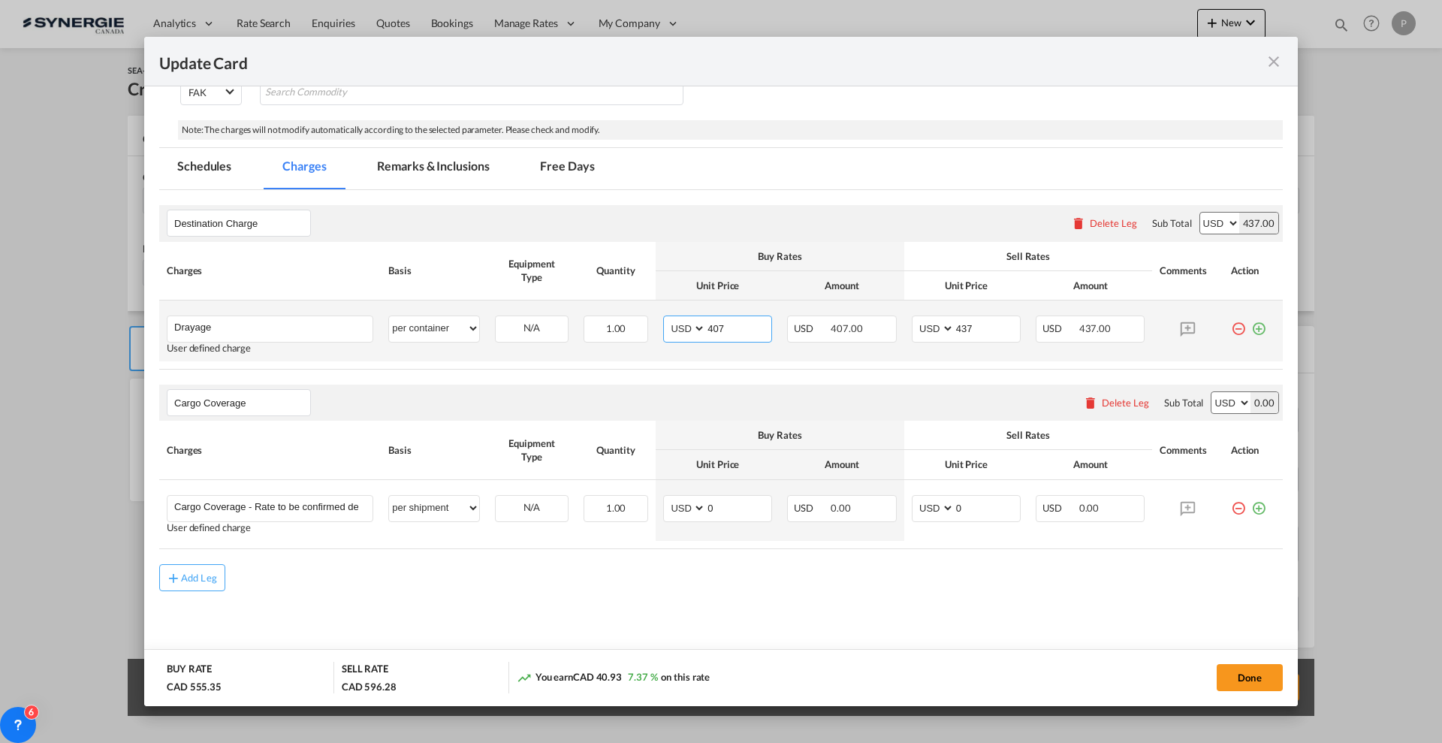
click at [741, 335] on input "407" at bounding box center [738, 327] width 65 height 23
click at [742, 335] on input "407" at bounding box center [738, 327] width 65 height 23
type input "385"
click at [683, 321] on select "AED AFN ALL AMD ANG AOA ARS AUD AWG AZN BAM BBD BDT BGN BHD BIF BMD BND BOB BRL…" at bounding box center [685, 329] width 39 height 20
select select "string:CAD"
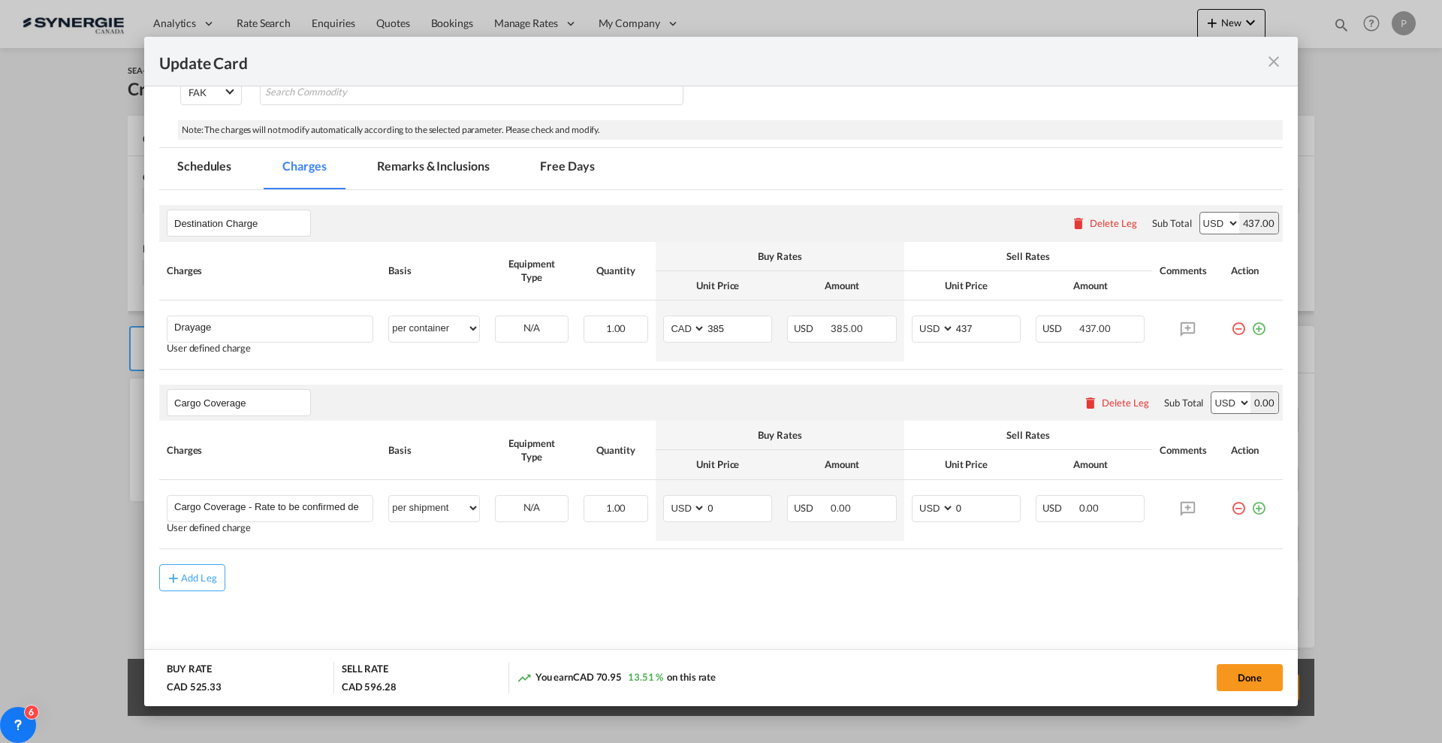
click at [841, 388] on div "Cargo Coverage Please enter leg name Leg Name Already Exists Delete Leg Sub Tot…" at bounding box center [721, 403] width 1124 height 36
select select "string:CAD"
click at [938, 332] on select "AED AFN ALL AMD ANG AOA ARS AUD AWG AZN BAM BBD BDT BGN BHD BIF BMD BND BOB BRL…" at bounding box center [934, 329] width 39 height 20
select select "string:CAD"
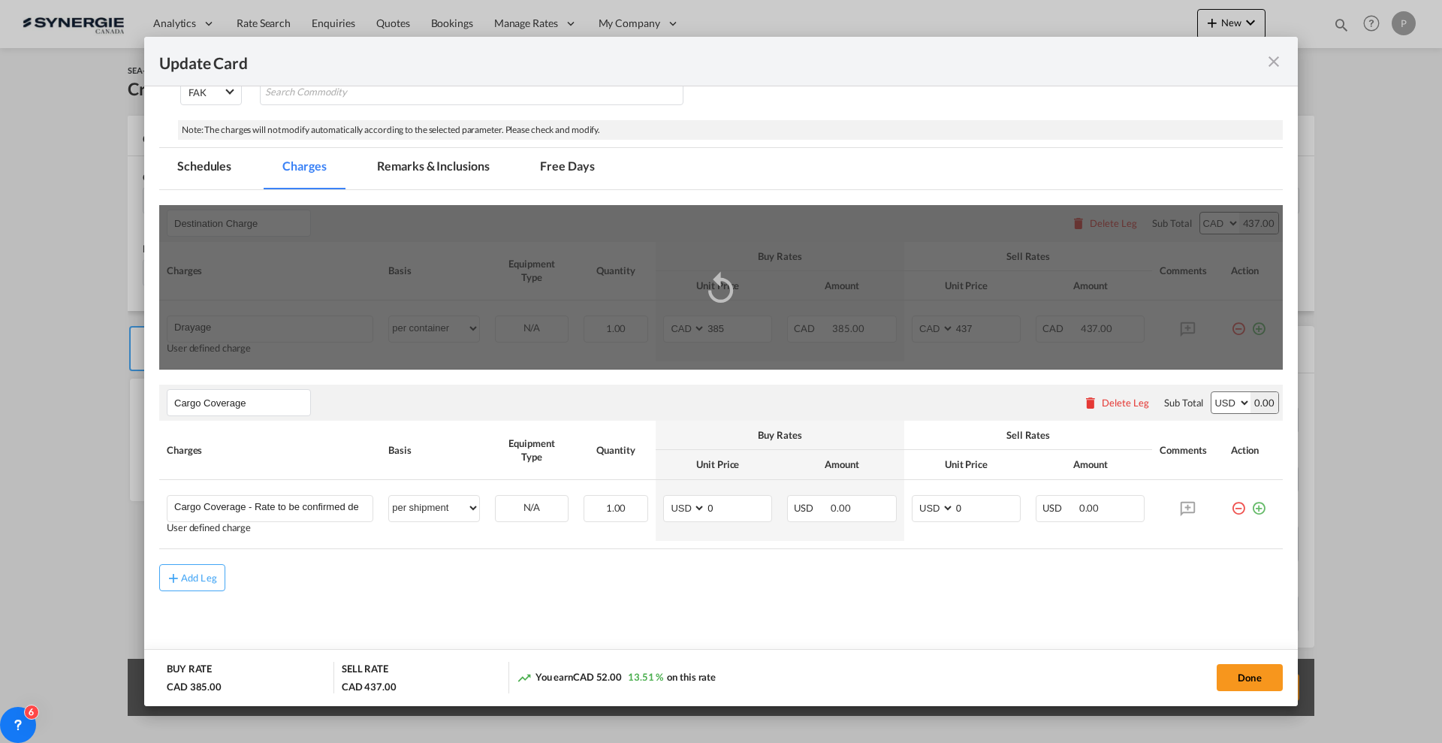
click at [935, 373] on rate-modification "Destination Charge Please enter leg name Leg Name Already Exists Delete Leg Sub…" at bounding box center [721, 390] width 1124 height 400
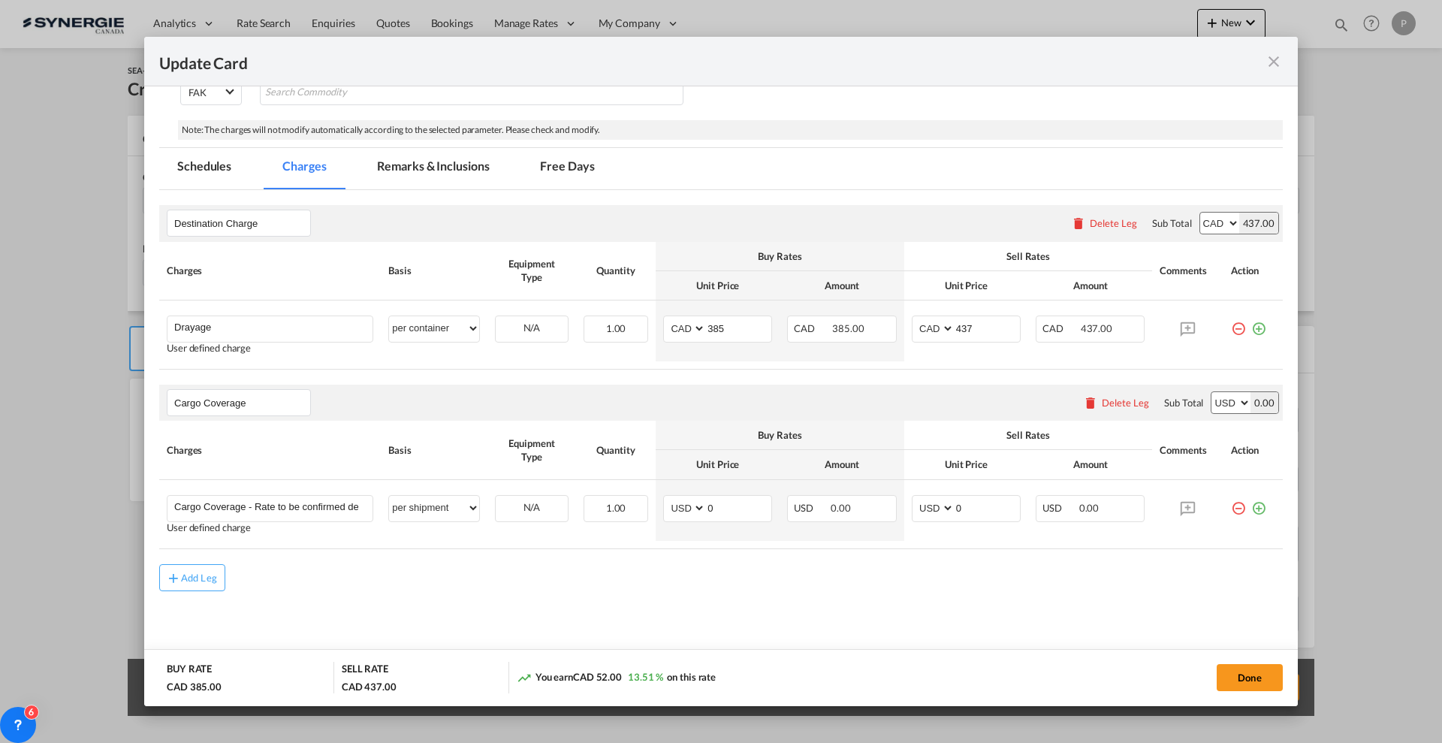
click at [1116, 407] on div "Delete Leg" at bounding box center [1125, 403] width 47 height 12
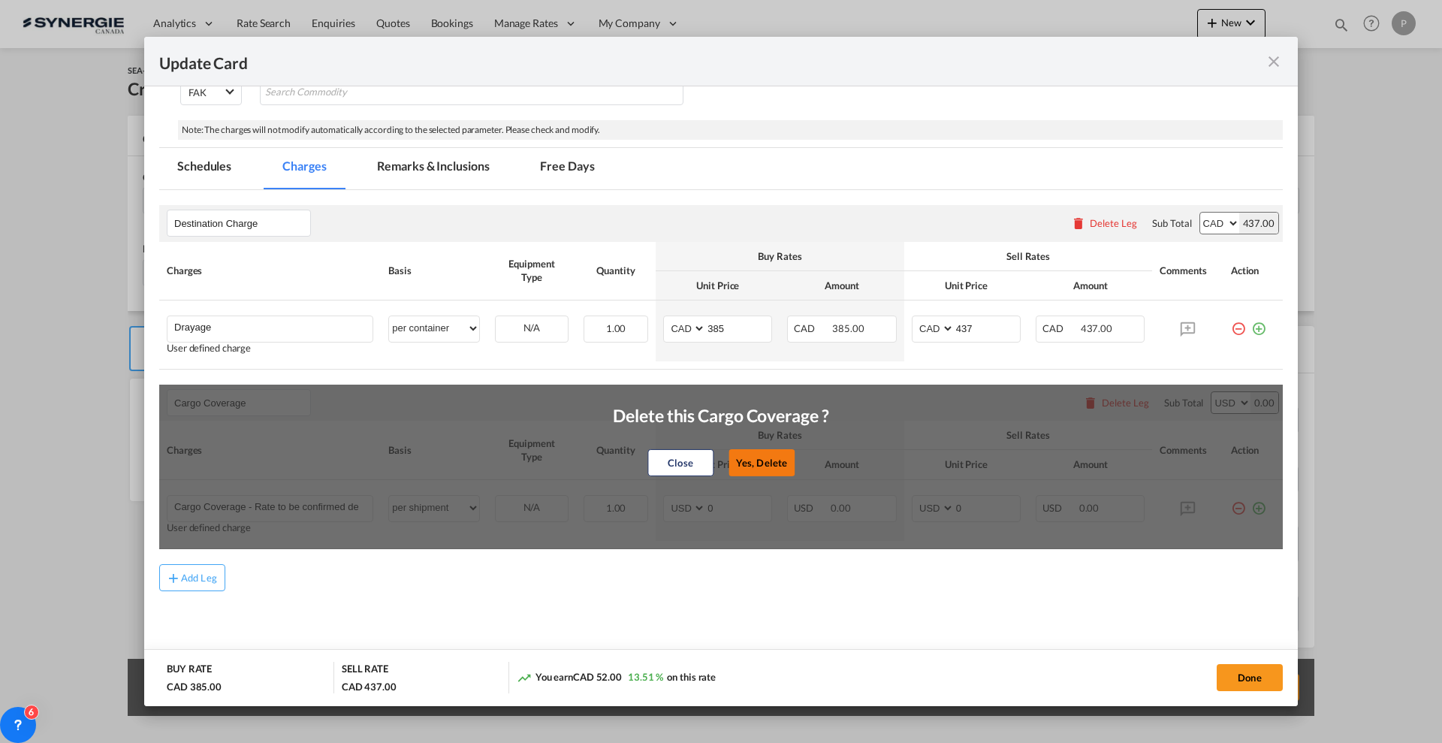
click at [750, 457] on button "Yes, Delete" at bounding box center [762, 462] width 66 height 27
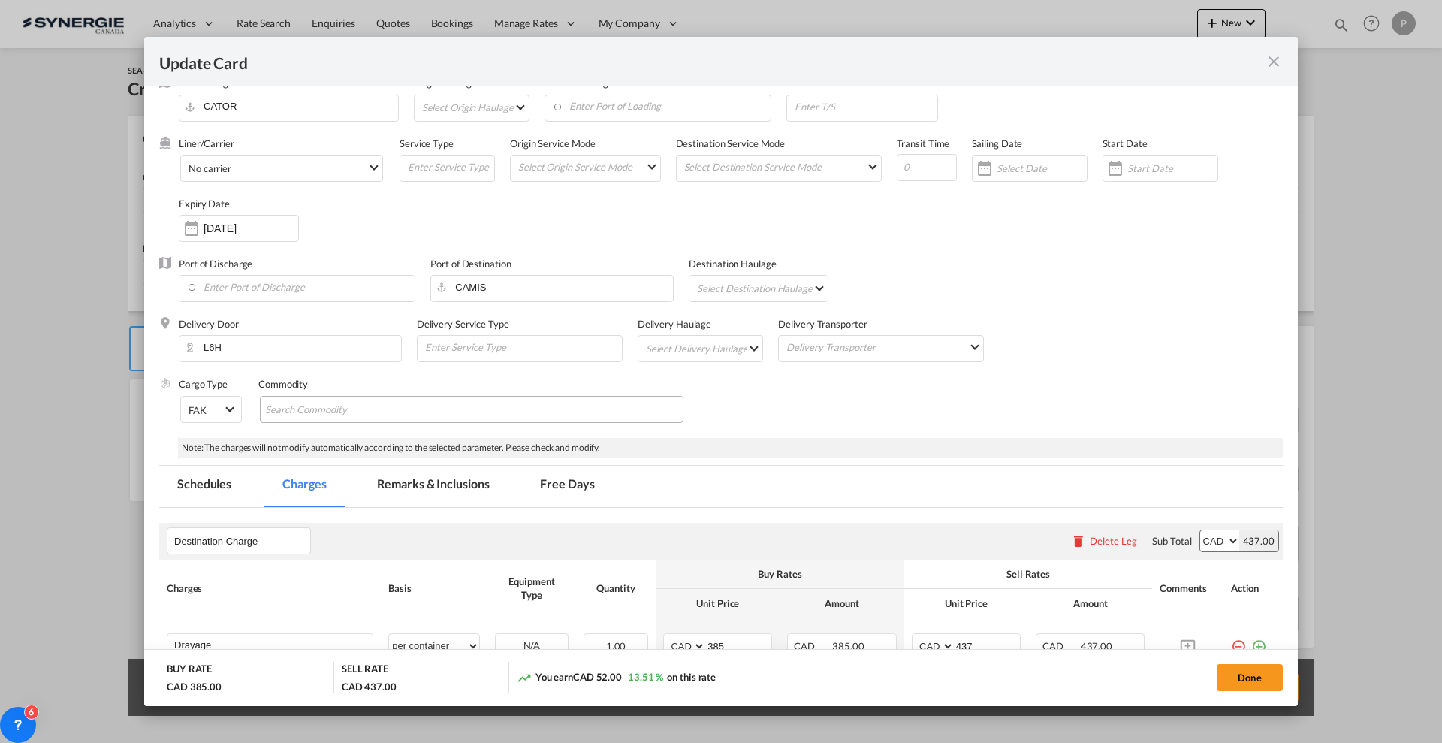
scroll to position [0, 0]
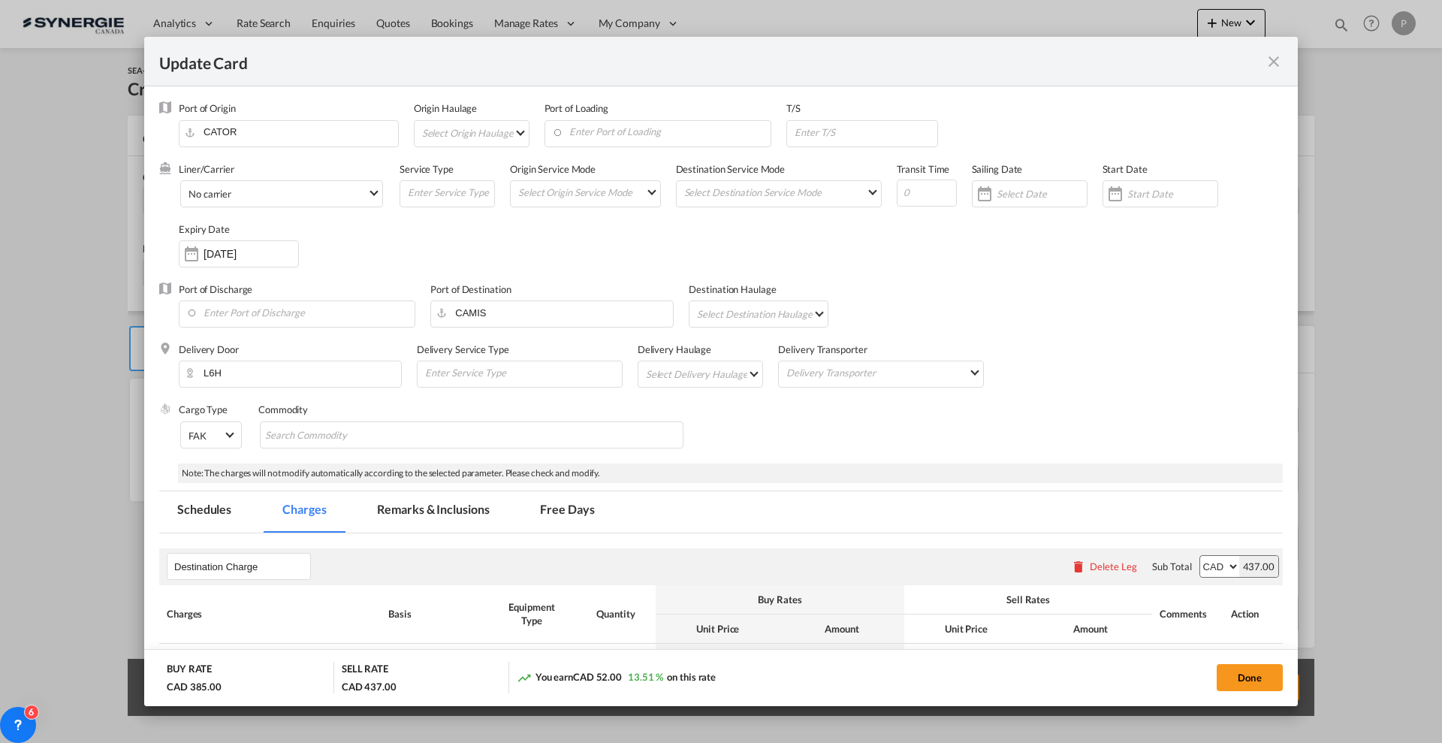
click at [436, 507] on md-tab-item "Remarks & Inclusions" at bounding box center [433, 511] width 148 height 41
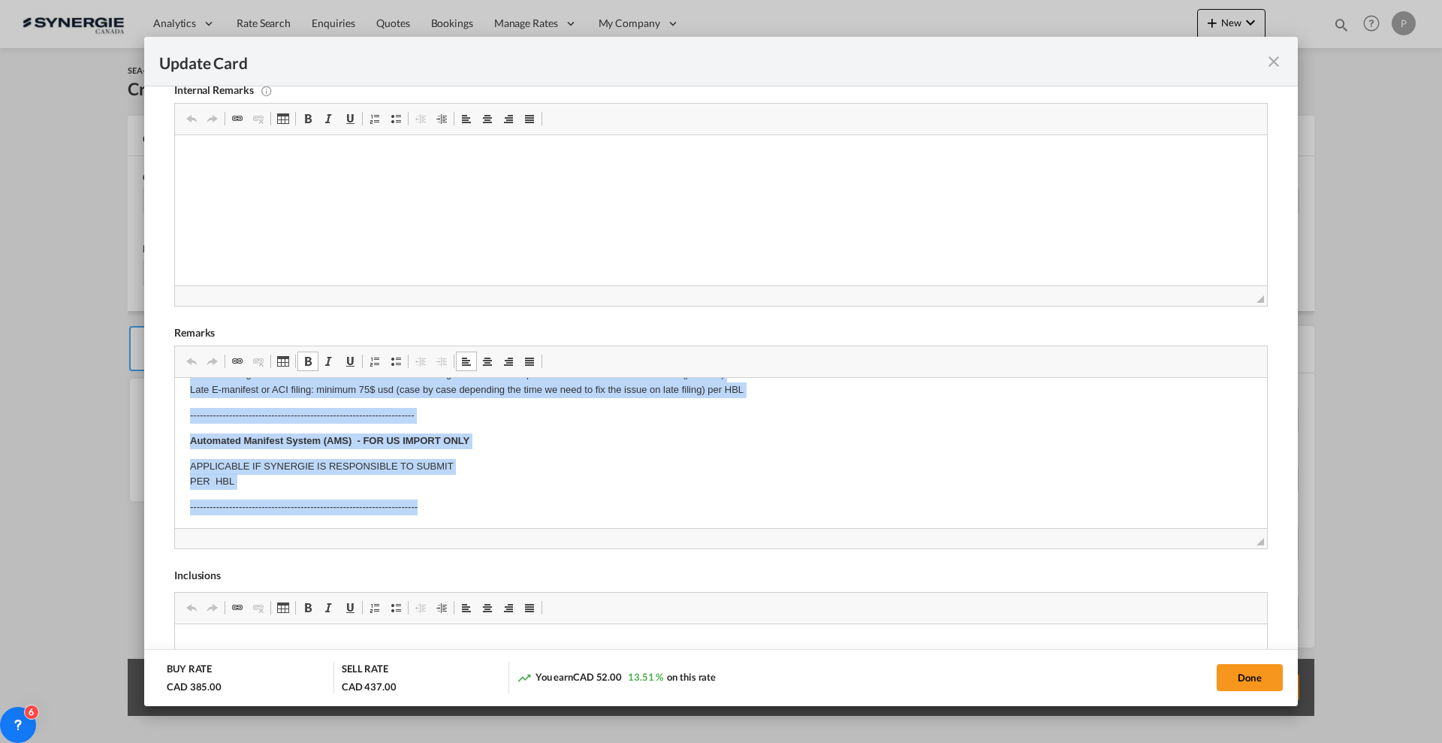
scroll to position [125, 0]
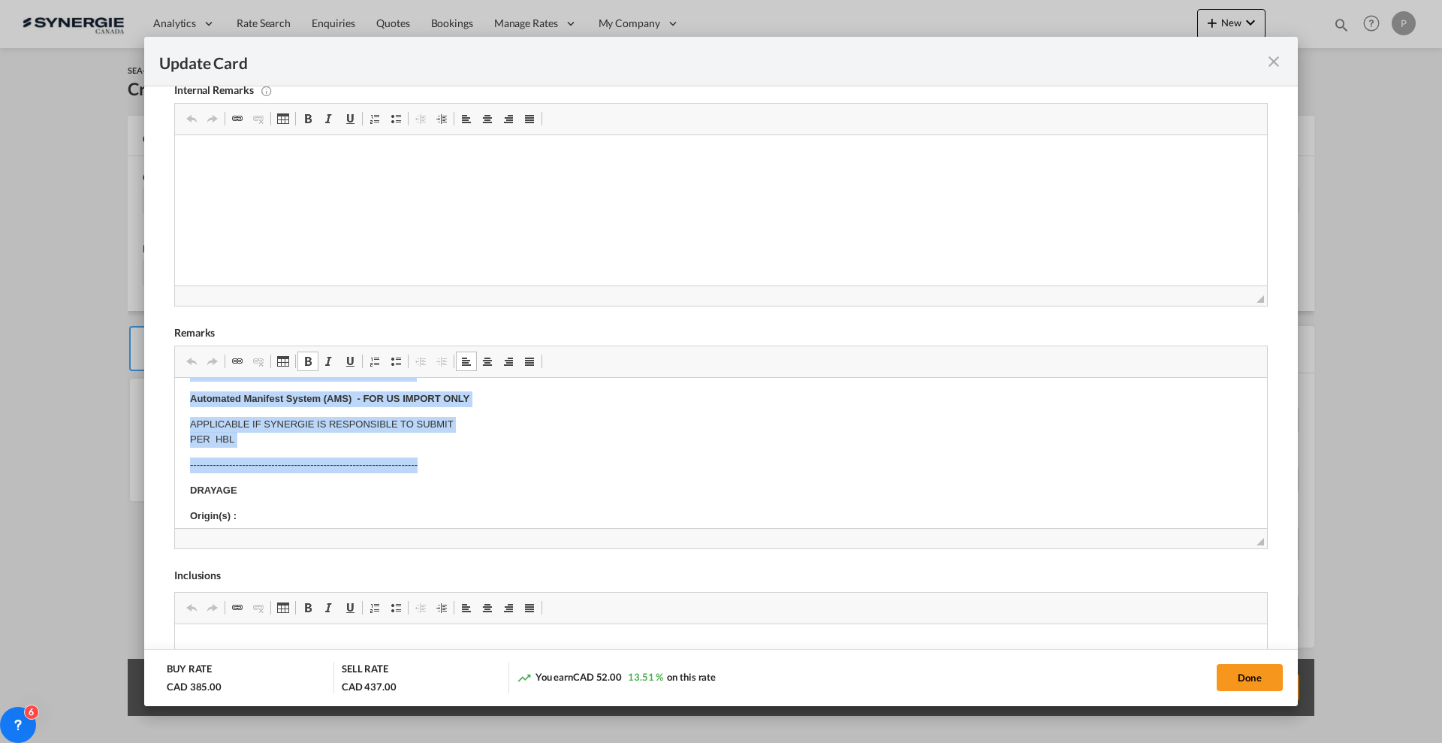
drag, startPoint x: 183, startPoint y: 399, endPoint x: 692, endPoint y: 460, distance: 513.0
click at [692, 460] on html "E Manifest (ACI): Applicable if Synergie is responsible to submit Per E-manifes…" at bounding box center [721, 657] width 1092 height 809
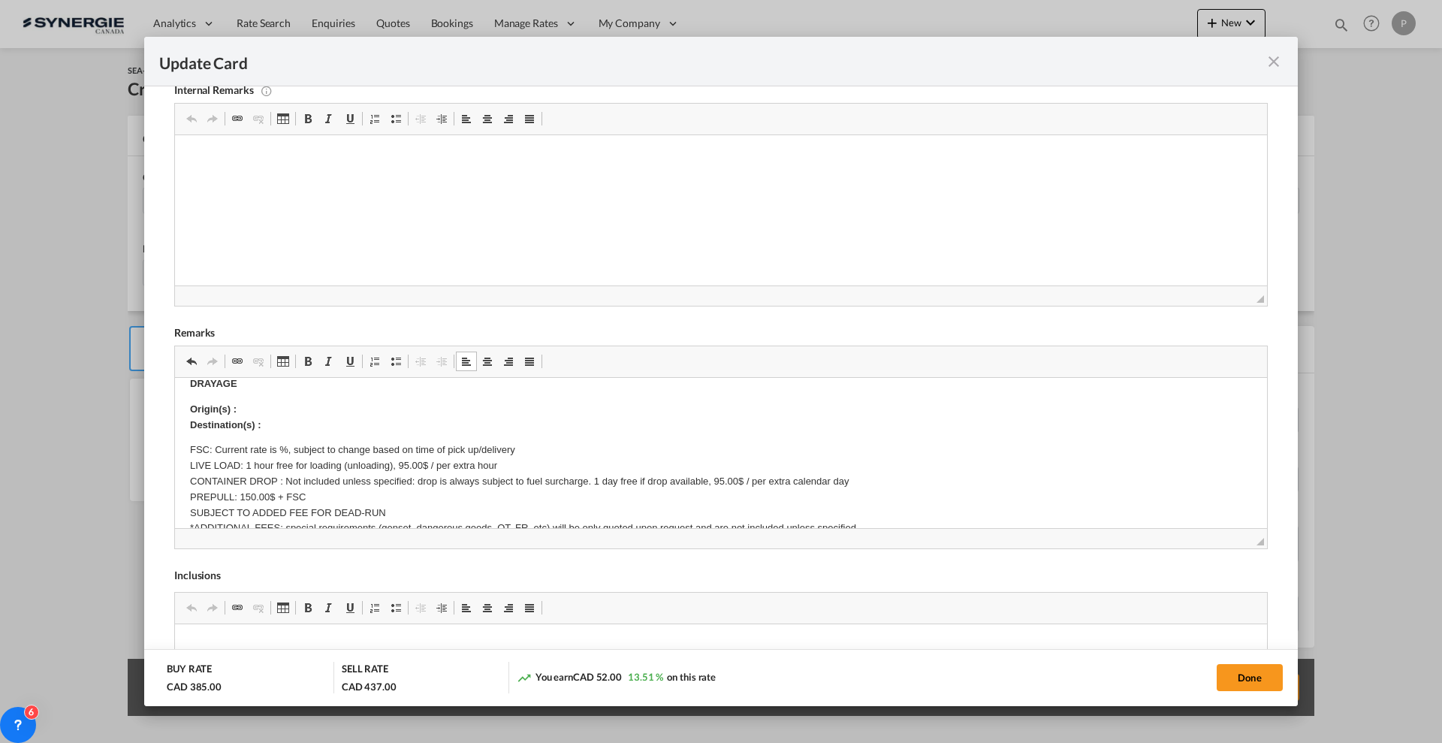
scroll to position [17, 0]
click at [219, 449] on p "FSC: Current rate is %, subject to change based on time of pick up/delivery LIV…" at bounding box center [721, 490] width 1062 height 94
click at [356, 452] on p "FSC: Included on rate. Current rate is %, subject to change based on time of pi…" at bounding box center [721, 490] width 1062 height 94
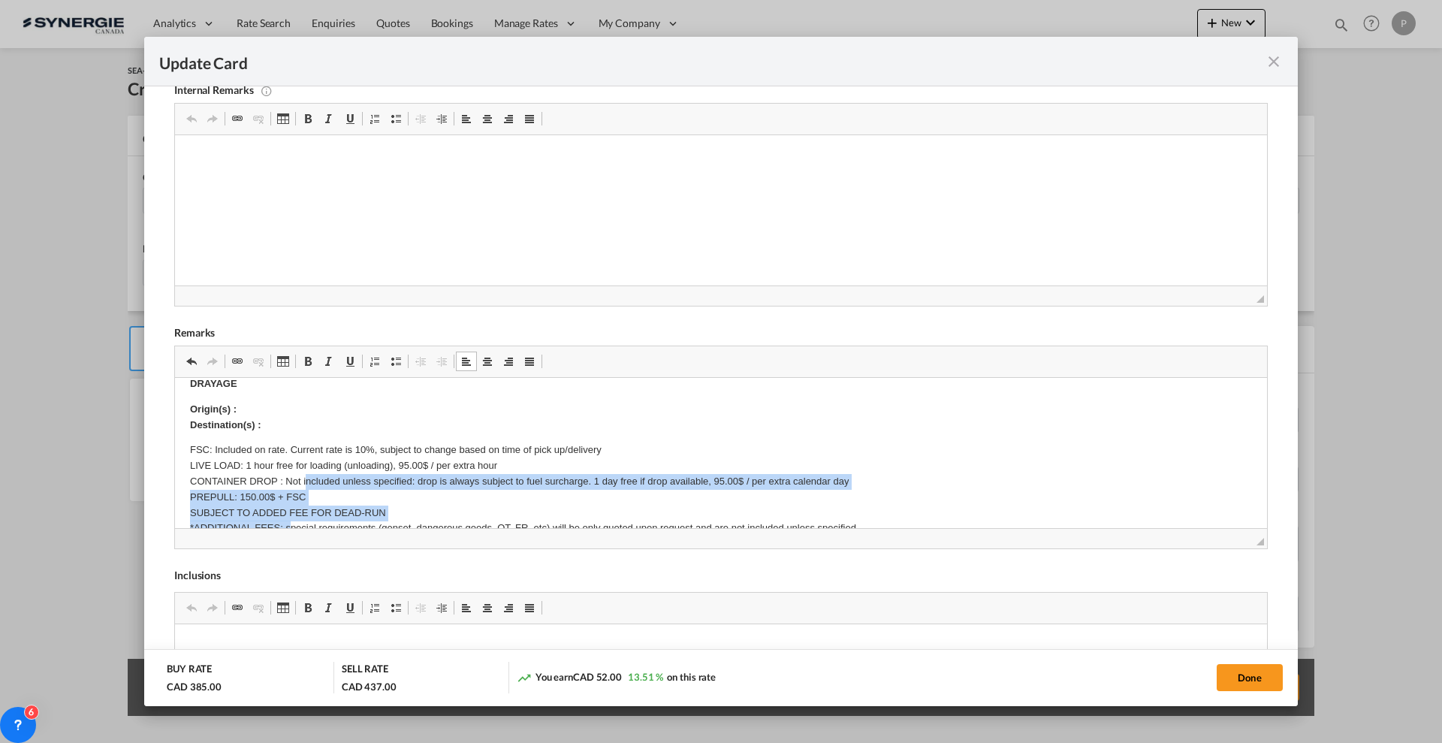
click at [306, 481] on p "FSC: Included on rate. Current rate is 10%, subject to change based on time of …" at bounding box center [721, 490] width 1062 height 94
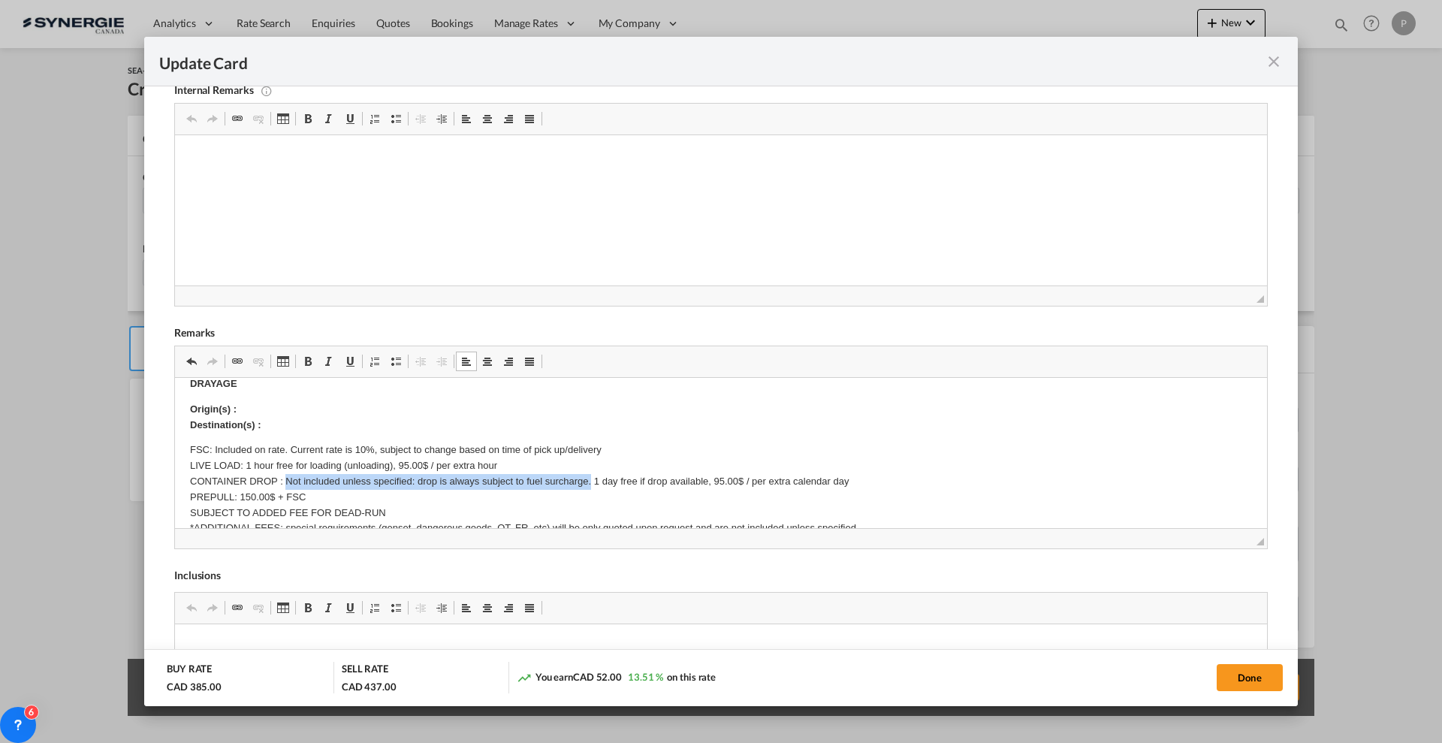
drag, startPoint x: 288, startPoint y: 481, endPoint x: 592, endPoint y: 479, distance: 303.5
click at [592, 479] on p "FSC: Included on rate. Current rate is 10%, subject to change based on time of …" at bounding box center [721, 490] width 1062 height 94
click at [332, 479] on p "FSC: Included on rate. Current rate is 10%, subject to change based on time of …" at bounding box center [721, 490] width 1062 height 94
click at [399, 480] on p "FSC: Included on rate. Current rate is 10%, subject to change based on time of …" at bounding box center [721, 490] width 1062 height 94
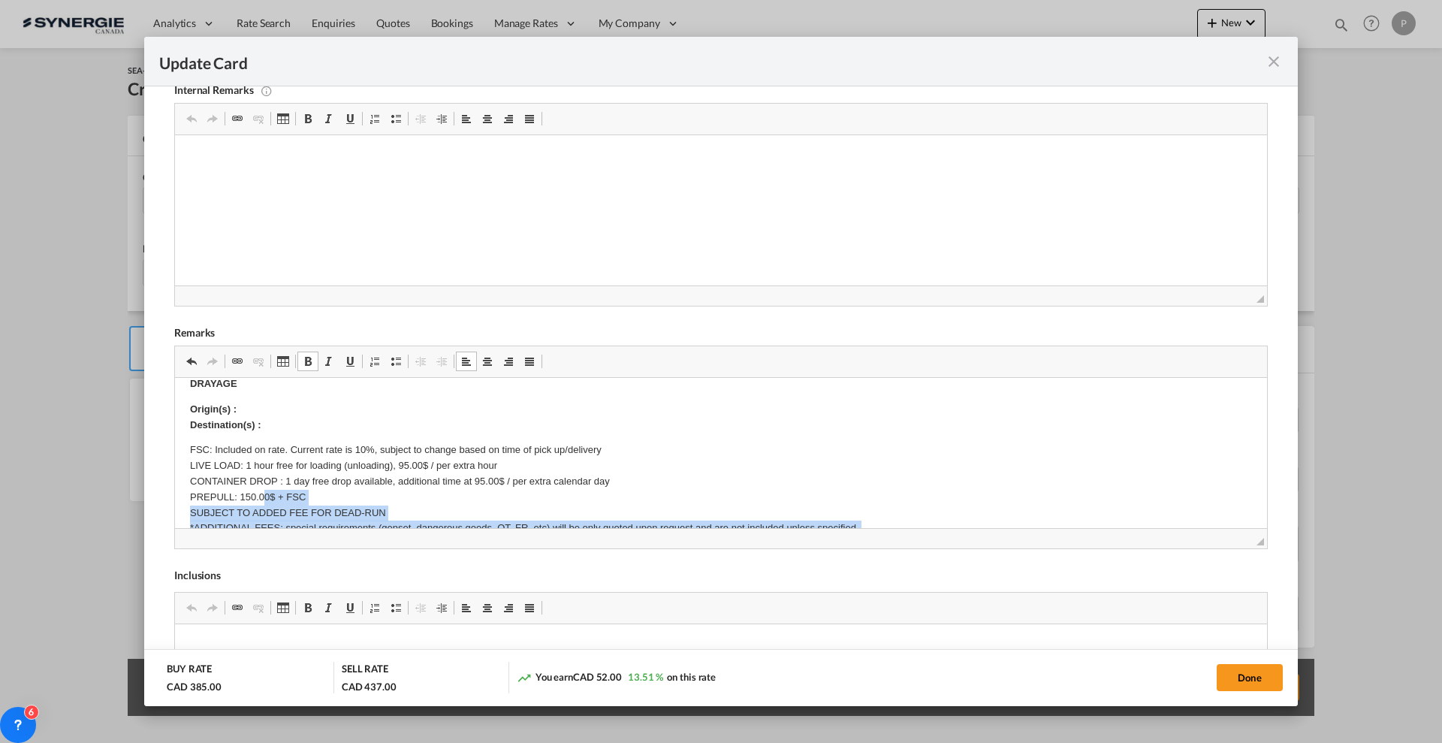
click at [262, 495] on body "DRAYAGE Origin(s) : Destination(s) : FSC: Included on rate. Current rate is 10%…" at bounding box center [721, 658] width 1062 height 564
drag, startPoint x: 240, startPoint y: 488, endPoint x: 251, endPoint y: 495, distance: 12.9
click at [240, 488] on p "FSC: Included on rate. Current rate is 10%, subject to change based on time of …" at bounding box center [721, 490] width 1062 height 94
drag, startPoint x: 243, startPoint y: 494, endPoint x: 303, endPoint y: 494, distance: 60.1
click at [303, 494] on p "FSC: Included on rate. Current rate is 10%, subject to change based on time of …" at bounding box center [721, 490] width 1062 height 94
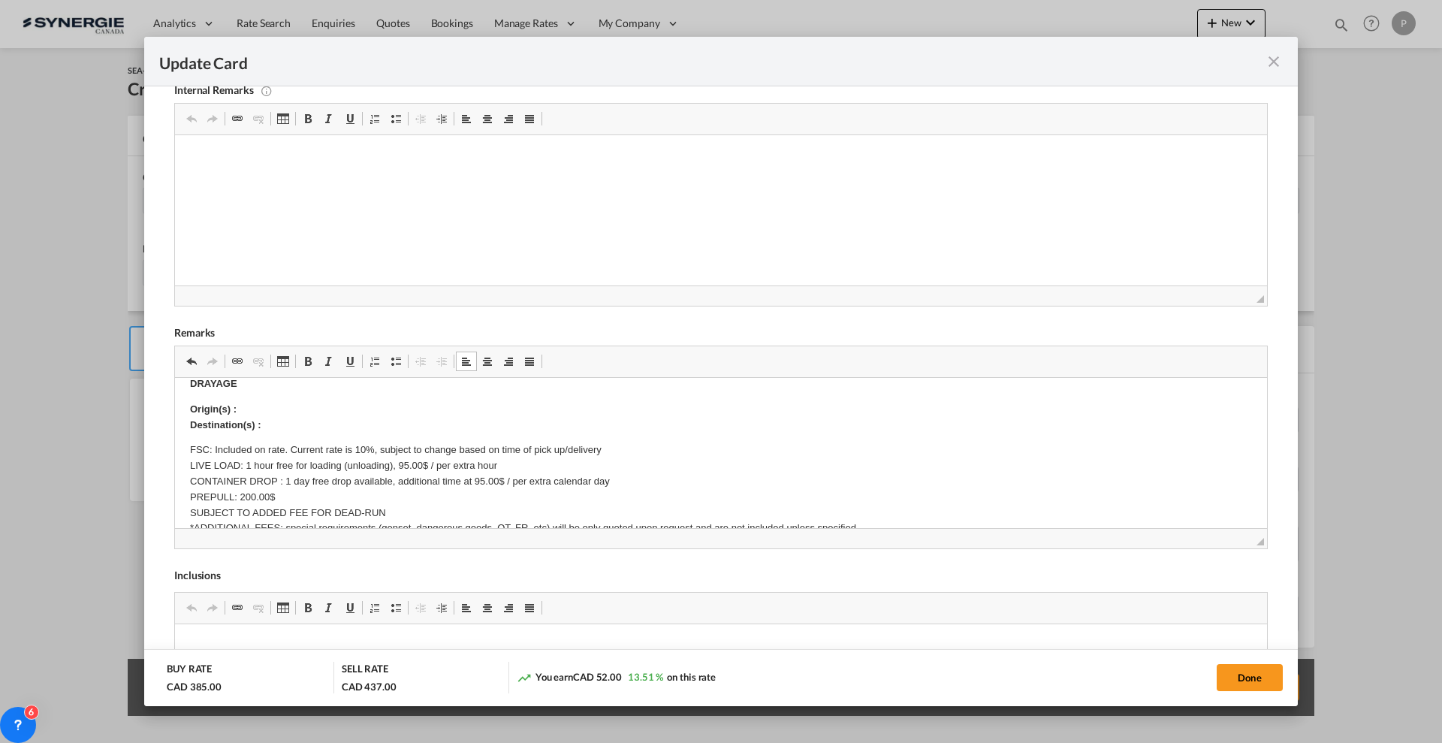
click at [627, 486] on p "FSC: Included on rate. Current rate is 10%, subject to change based on time of …" at bounding box center [721, 490] width 1062 height 94
click at [310, 493] on p "FSC: Included on rate. Current rate is 10%, subject to change based on time of …" at bounding box center [721, 490] width 1062 height 94
click at [476, 475] on p "FSC: Included on rate. Current rate is 10%, subject to change based on time of …" at bounding box center [721, 498] width 1062 height 110
drag, startPoint x: 615, startPoint y: 477, endPoint x: 476, endPoint y: 484, distance: 139.2
click at [476, 484] on p "FSC: Included on rate. Current rate is 10%, subject to change based on time of …" at bounding box center [721, 498] width 1062 height 110
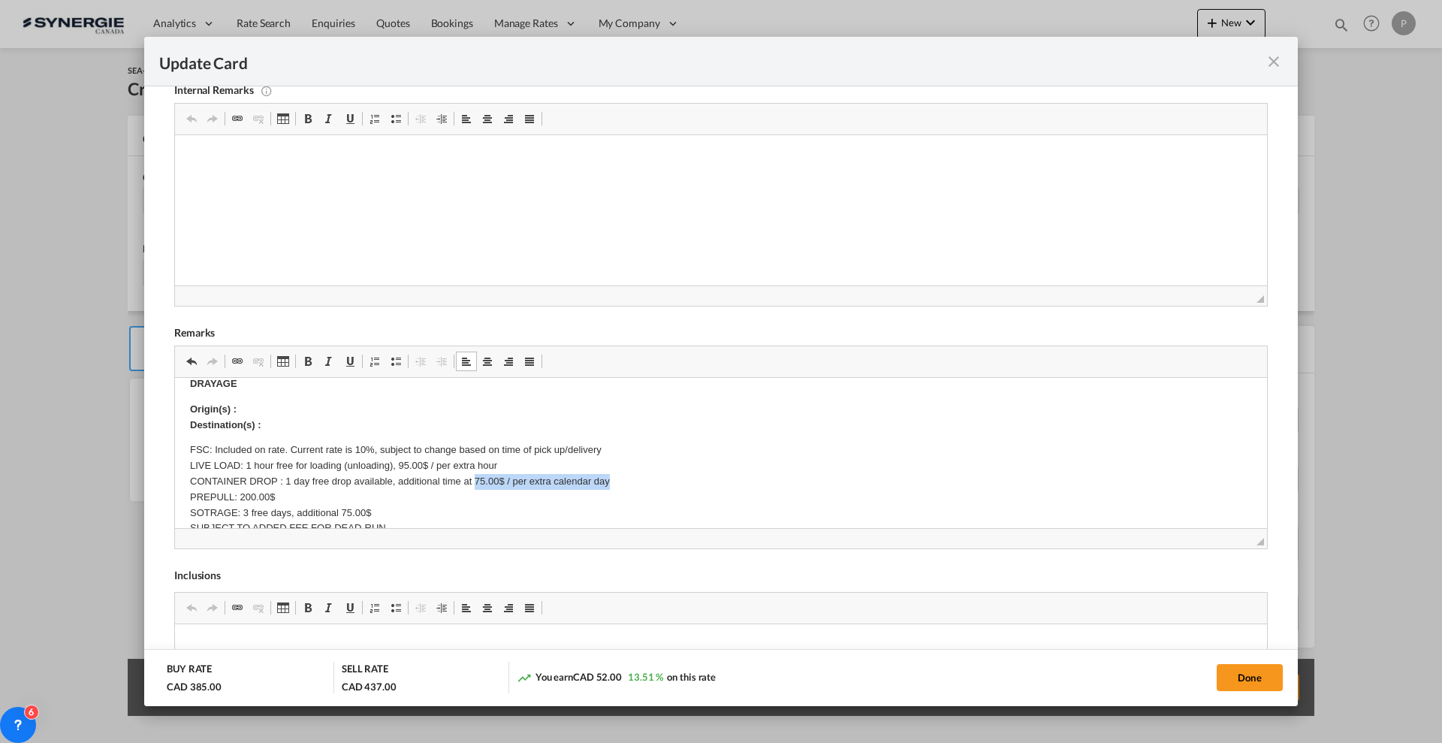
copy p "75.00$ / per extra calendar day"
drag, startPoint x: 383, startPoint y: 511, endPoint x: 342, endPoint y: 511, distance: 41.3
click at [342, 511] on p "FSC: Included on rate. Current rate is 10%, subject to change based on time of …" at bounding box center [721, 498] width 1062 height 110
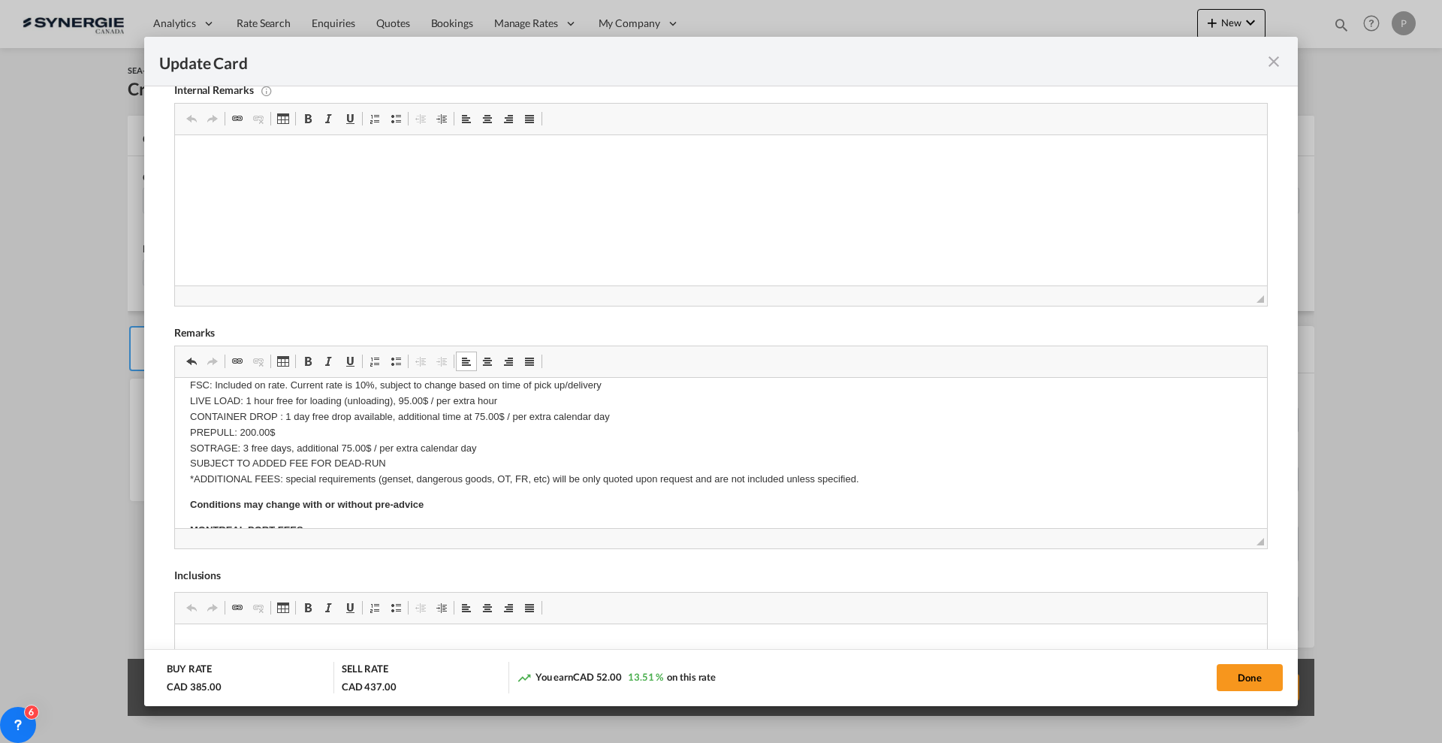
scroll to position [110, 0]
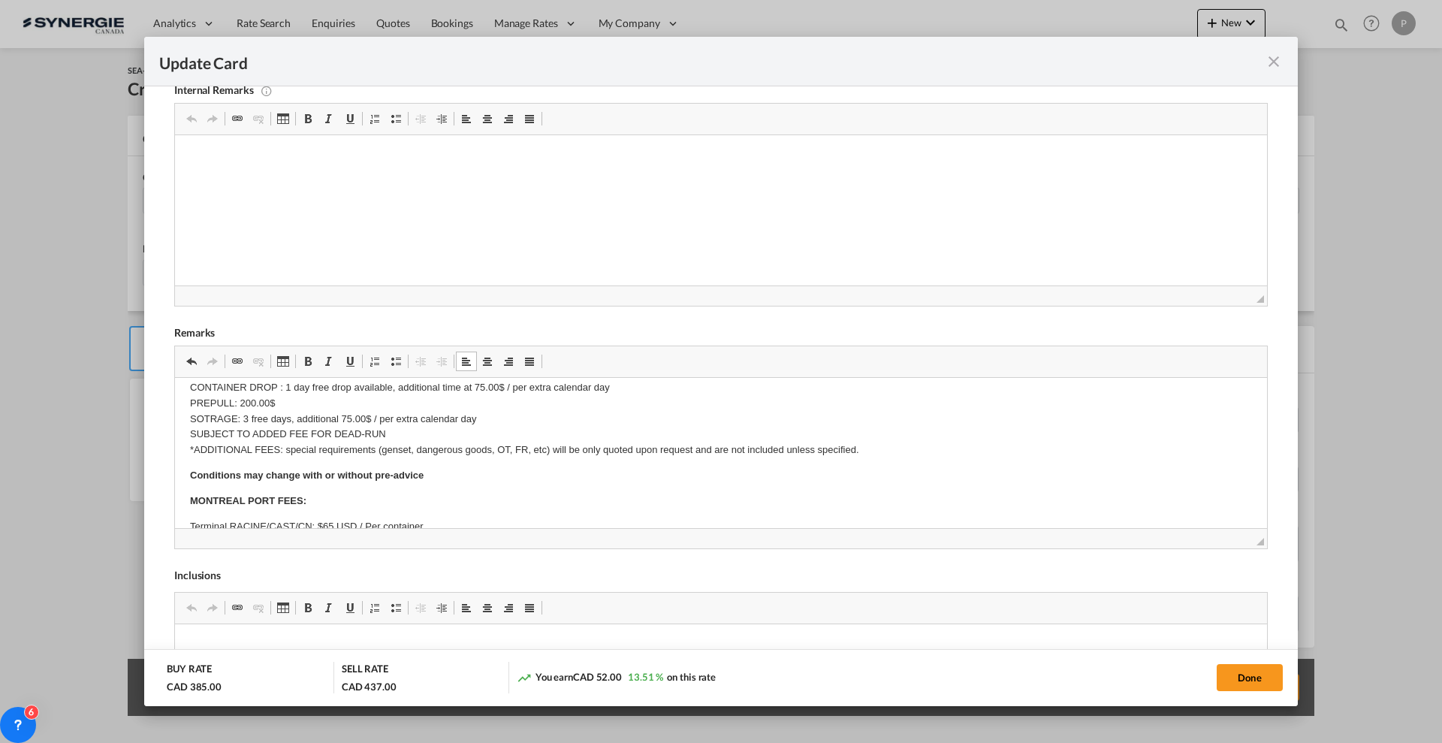
click at [343, 449] on p "FSC: Included on rate. Current rate is 10%, subject to change based on time of …" at bounding box center [721, 404] width 1062 height 110
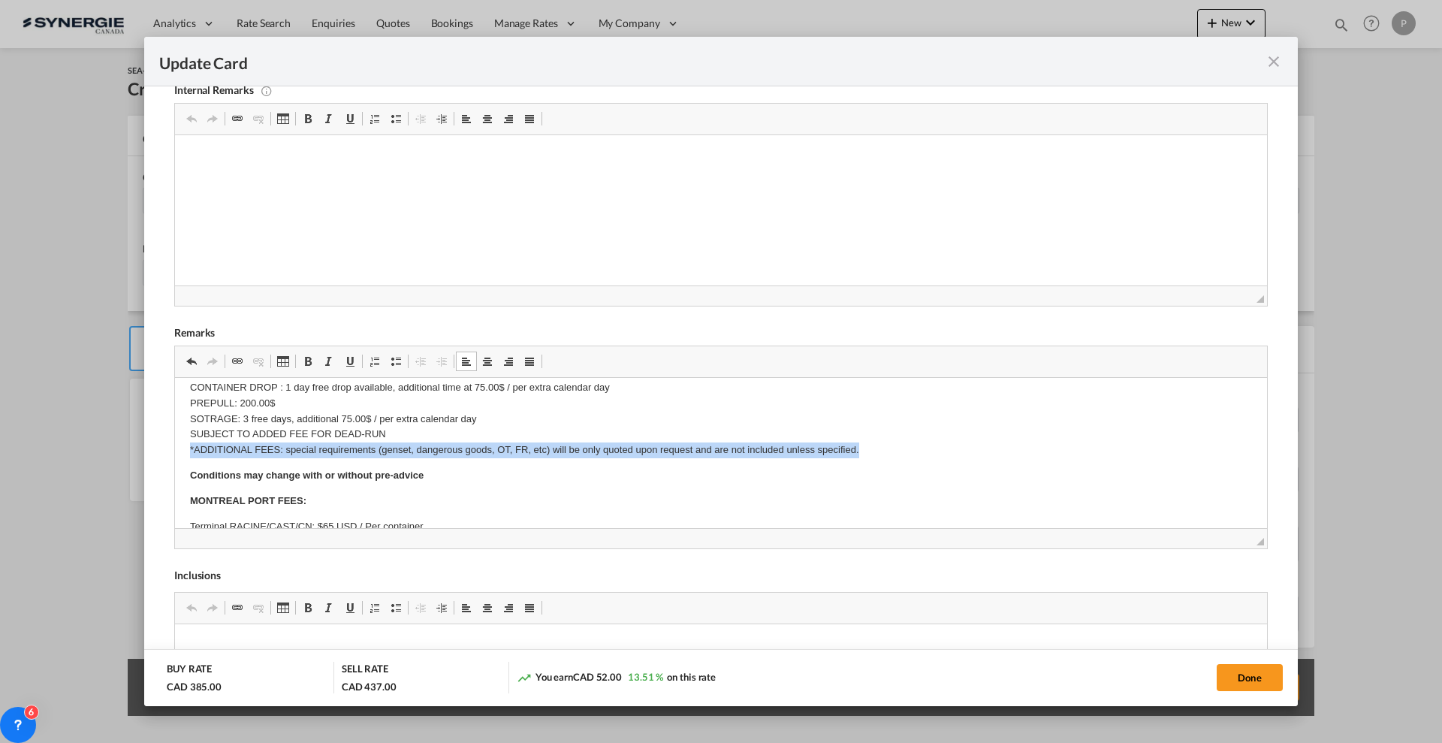
click at [343, 449] on p "FSC: Included on rate. Current rate is 10%, subject to change based on time of …" at bounding box center [721, 404] width 1062 height 110
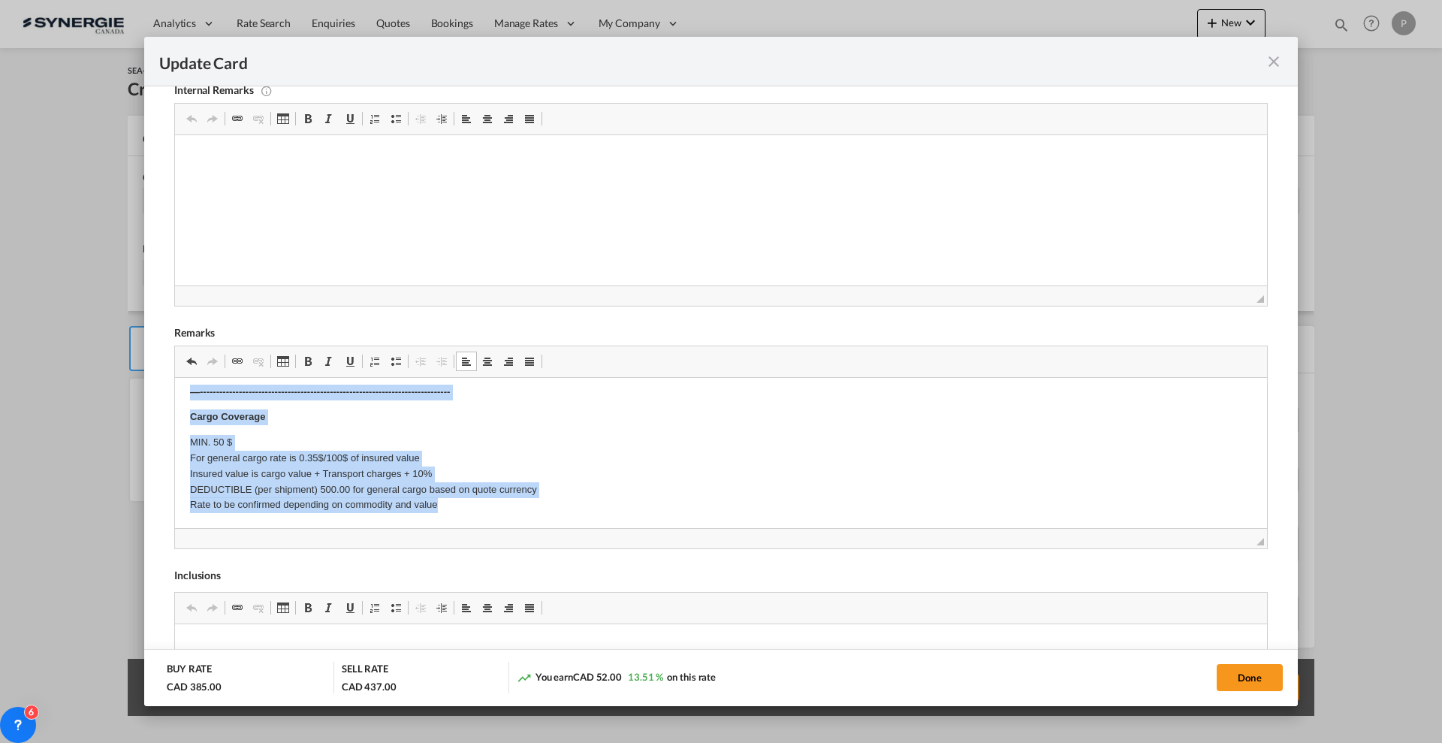
drag, startPoint x: 192, startPoint y: 453, endPoint x: 545, endPoint y: 538, distance: 362.4
click at [545, 528] on html "DRAYAGE Origin(s) : Destination(s) : FSC: Included on rate. Current rate is 10%…" at bounding box center [721, 223] width 1092 height 610
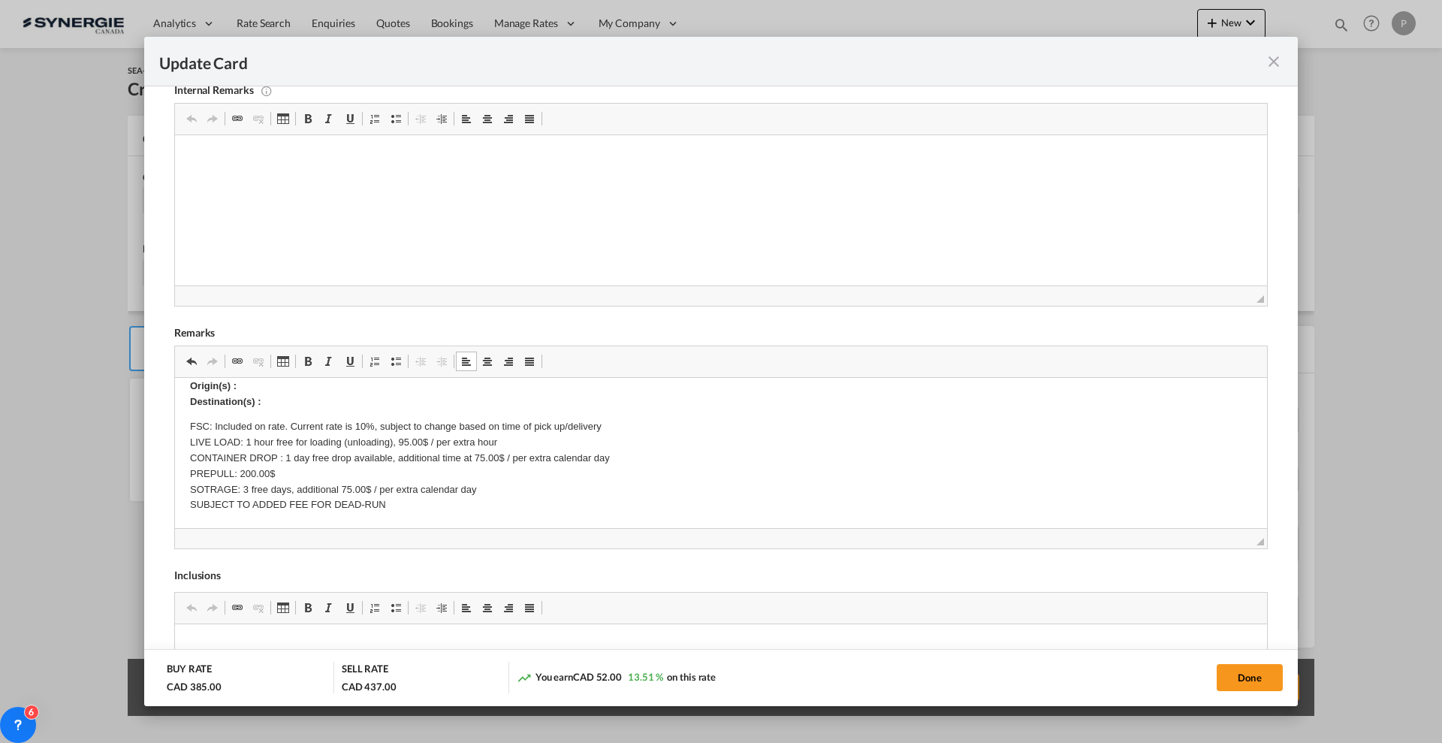
scroll to position [0, 0]
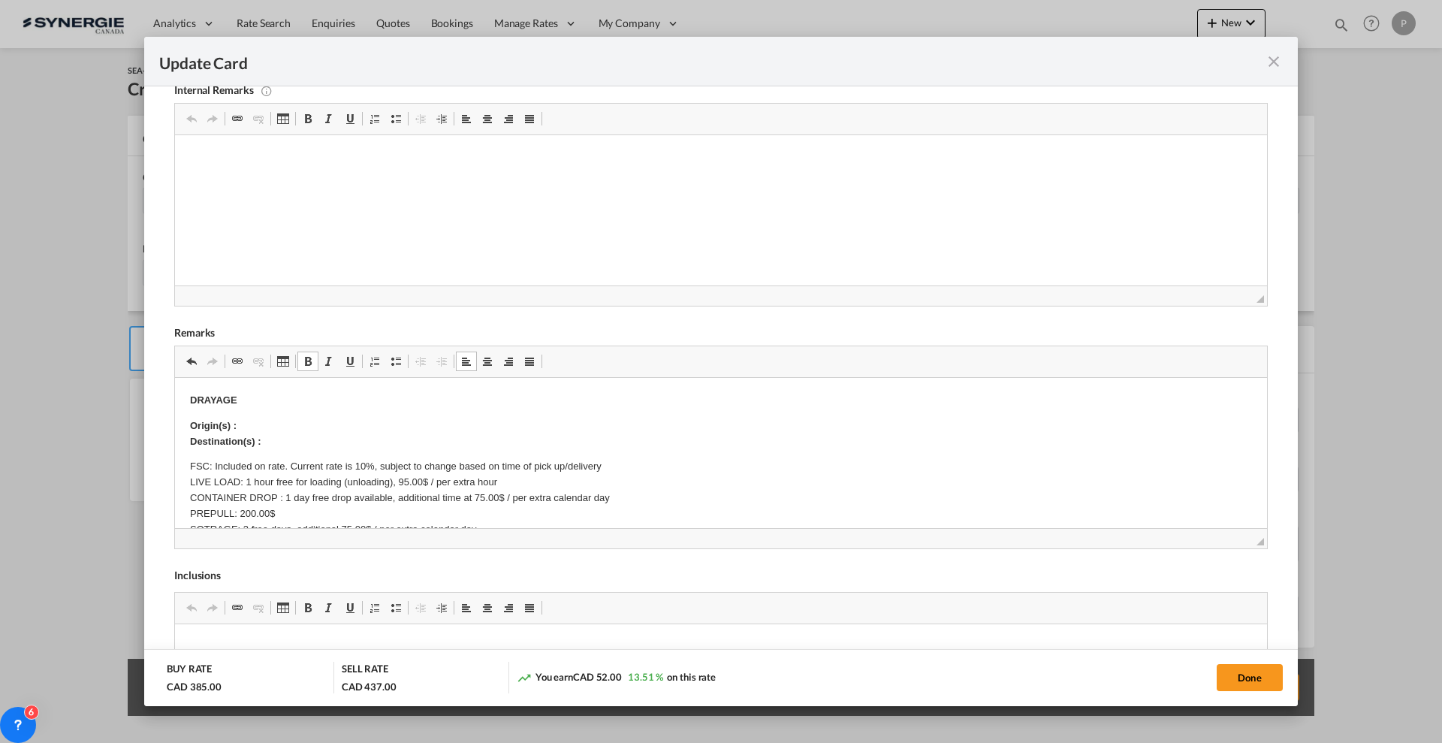
click at [189, 399] on html "DRAYAGE Origin(s) : Destination(s) : FSC: Included on rate. Current rate is 10%…" at bounding box center [721, 473] width 1092 height 190
click at [388, 436] on p "Origin(s) : Destination(s) :" at bounding box center [721, 434] width 1062 height 32
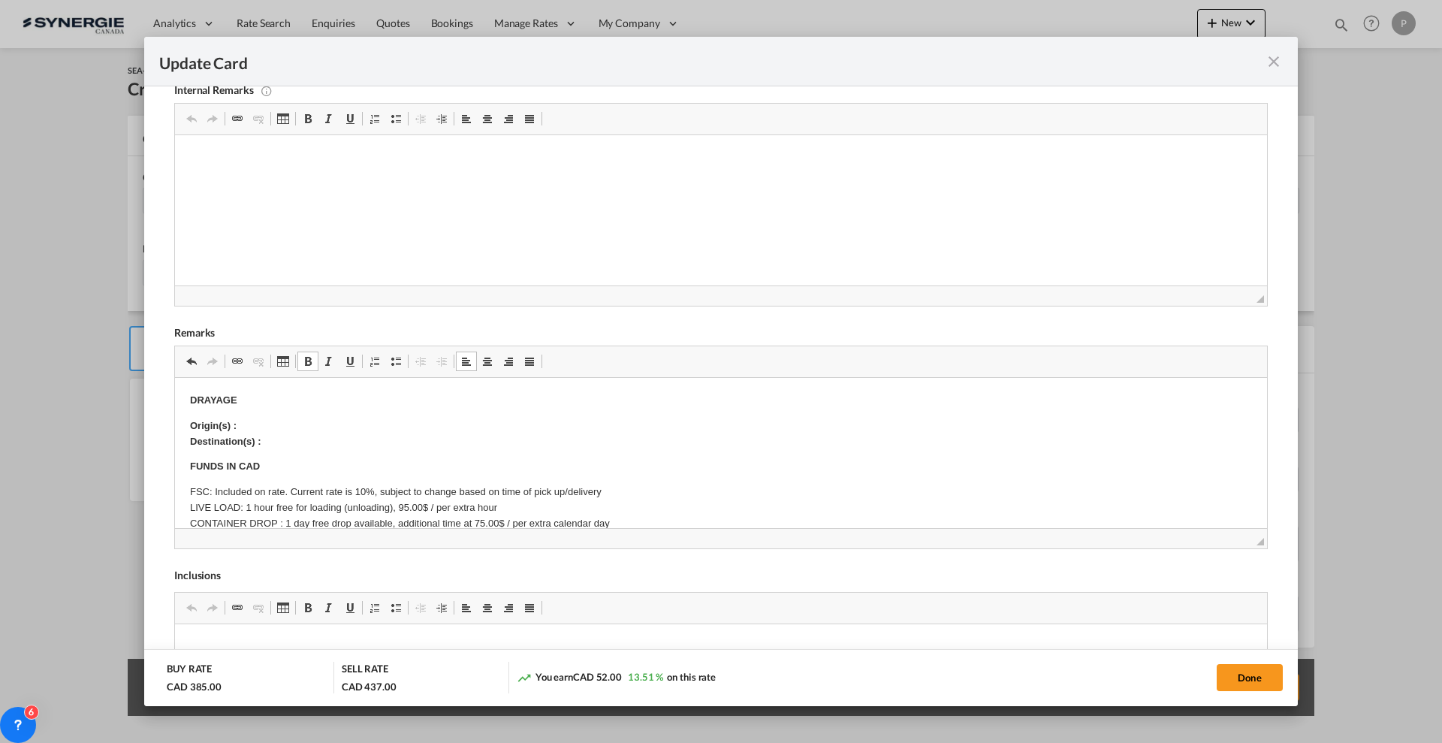
click at [265, 423] on p "Origin(s) : Destination(s) :" at bounding box center [721, 434] width 1062 height 32
click at [287, 439] on body "DRAYAGE Origin(s) : Toronto Ramp Destination(s) : FUNDS IN CAD FSC: Included on…" at bounding box center [721, 486] width 1062 height 186
click at [302, 441] on p "Origin(s) : Toronto Ramp Destination(s) :" at bounding box center [721, 434] width 1062 height 32
click at [1249, 675] on button "Done" at bounding box center [1250, 677] width 66 height 27
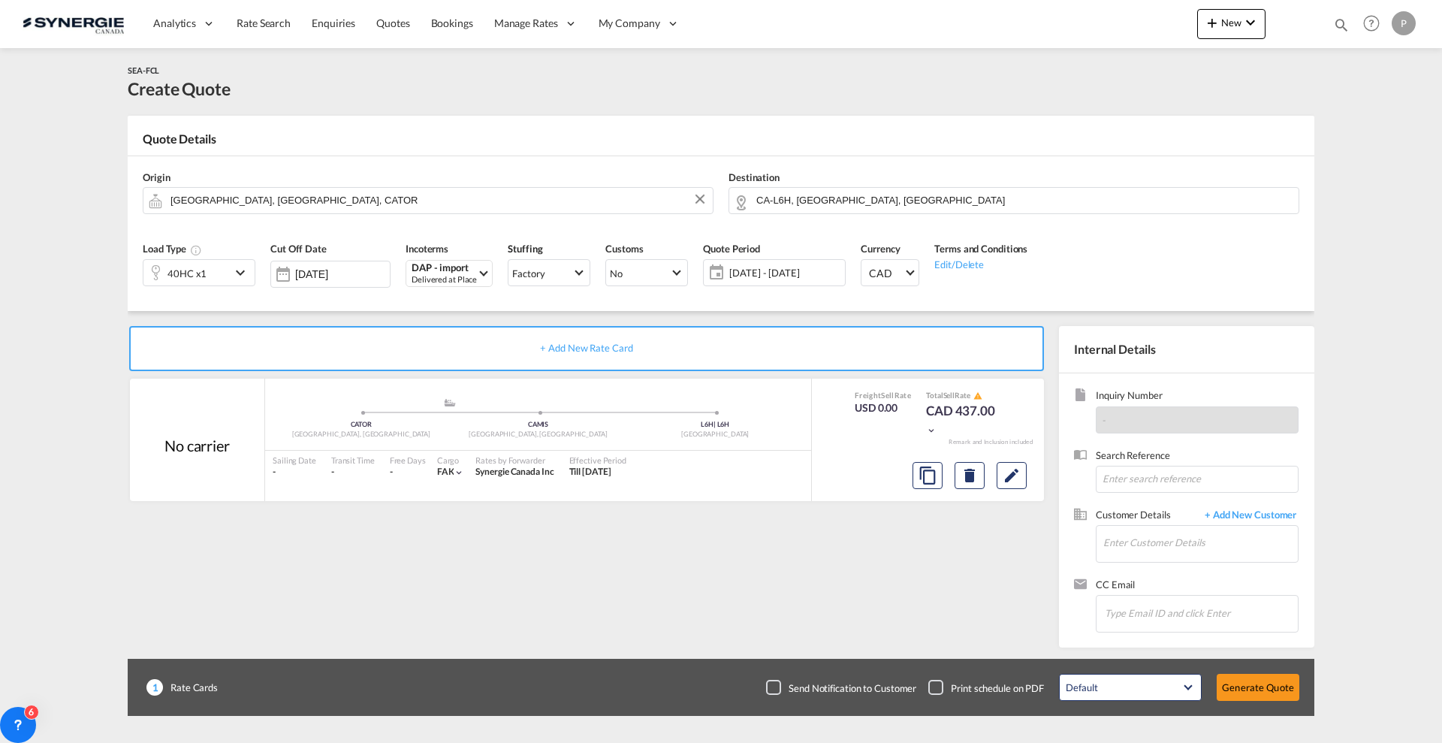
type input "13 Sep 2025"
click at [1187, 545] on input "Enter Customer Details" at bounding box center [1201, 543] width 195 height 34
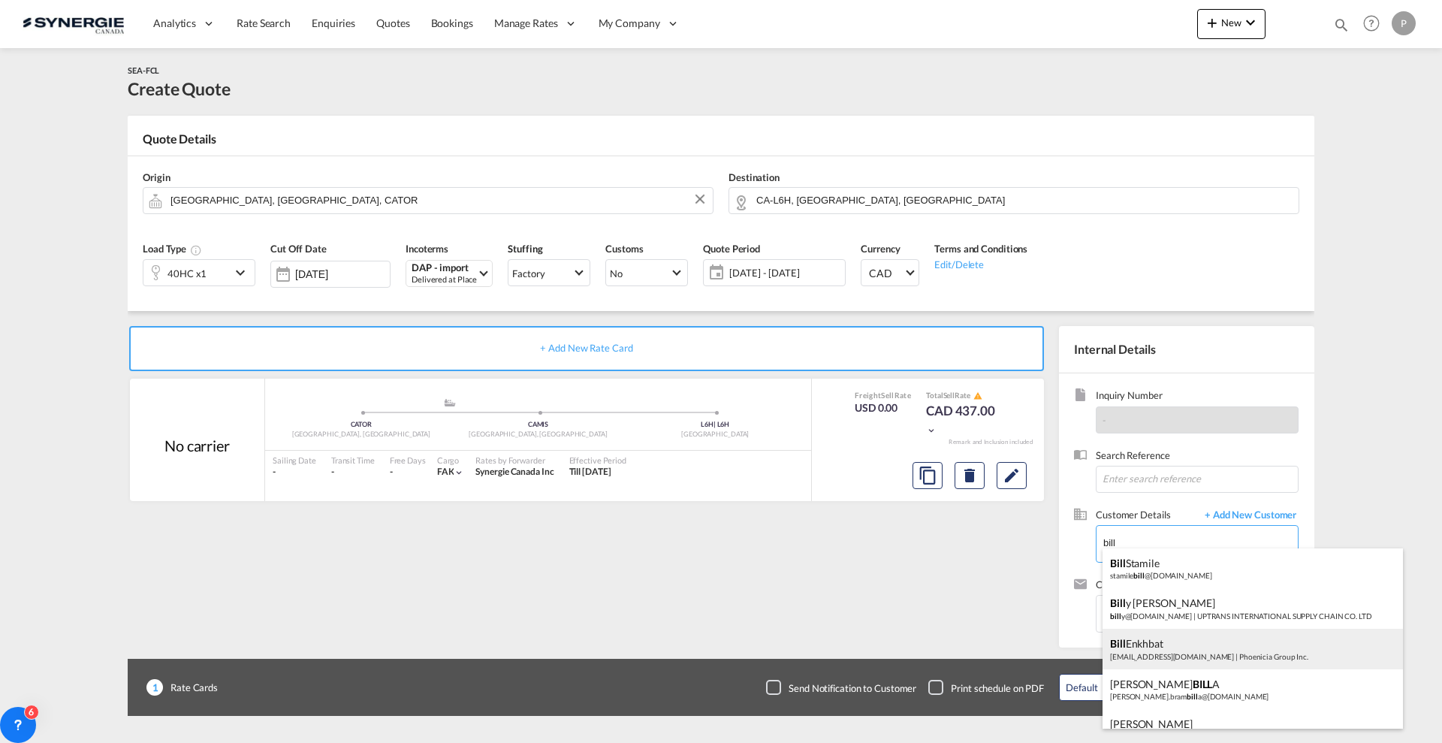
click at [1170, 654] on div "Bill Enkhbat Benkhbat@PhoeniciaGroup.com | Phoenicia Group Inc." at bounding box center [1253, 649] width 301 height 41
type input "Phoenicia Group Inc., Bill Enkhbat, Benkhbat@PhoeniciaGroup.com"
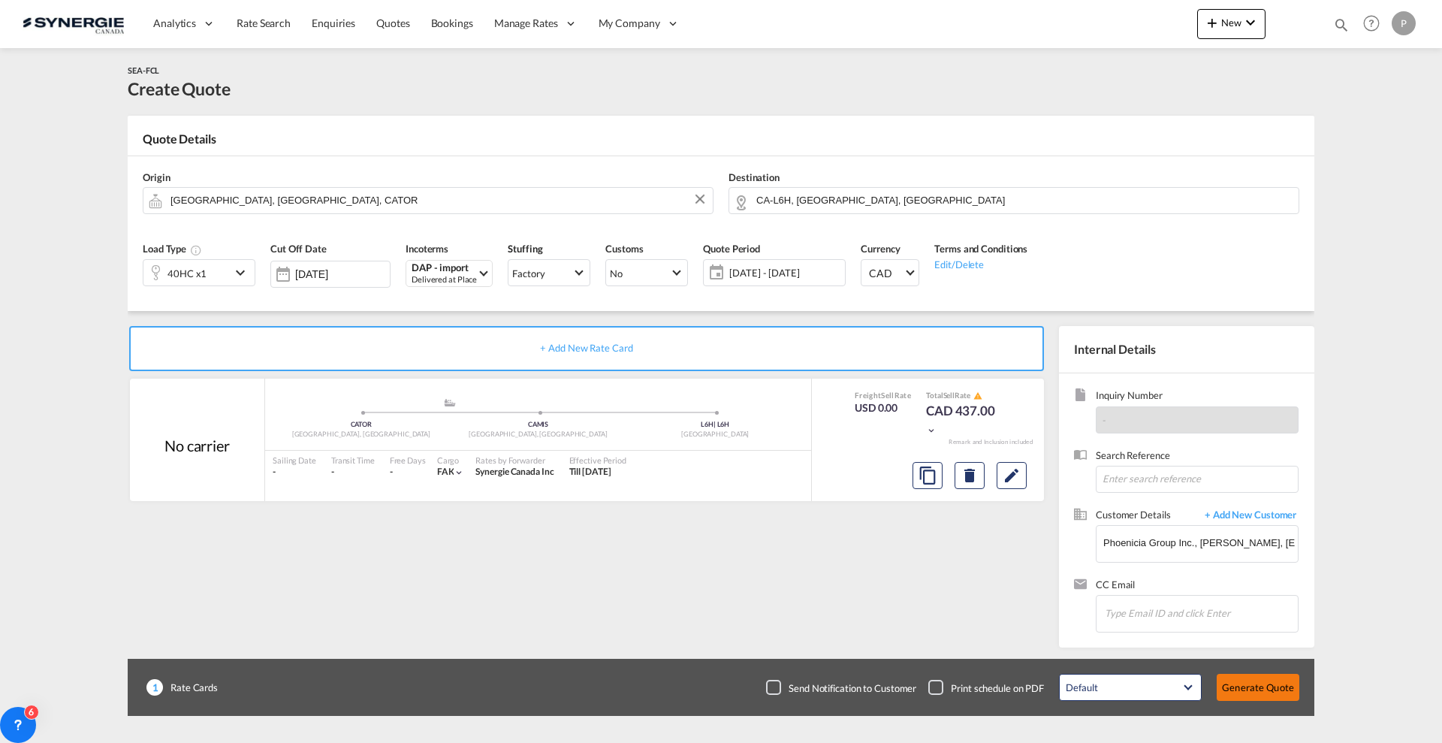
click at [1255, 687] on button "Generate Quote" at bounding box center [1258, 687] width 83 height 27
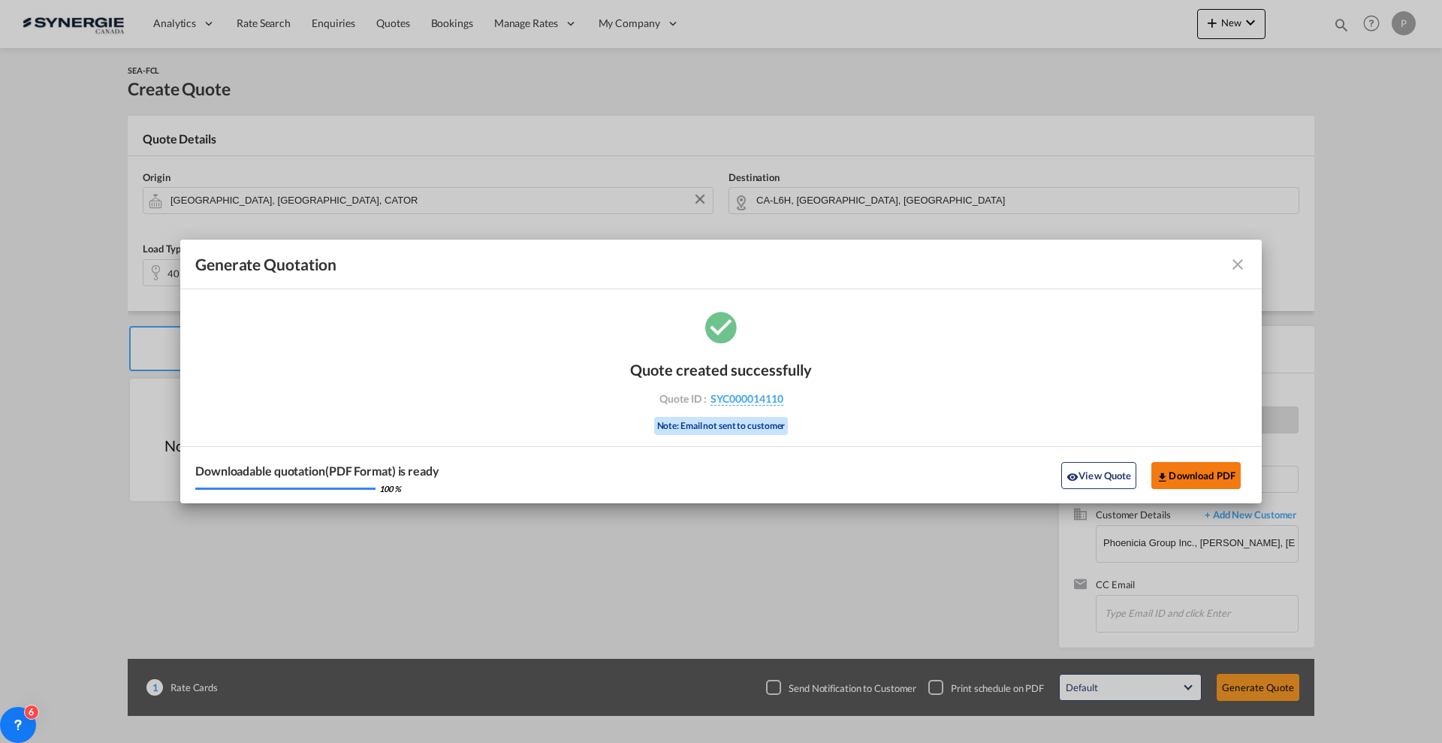
click at [1173, 470] on button "Download PDF" at bounding box center [1196, 475] width 89 height 27
click at [1088, 480] on button "View Quote" at bounding box center [1099, 475] width 75 height 27
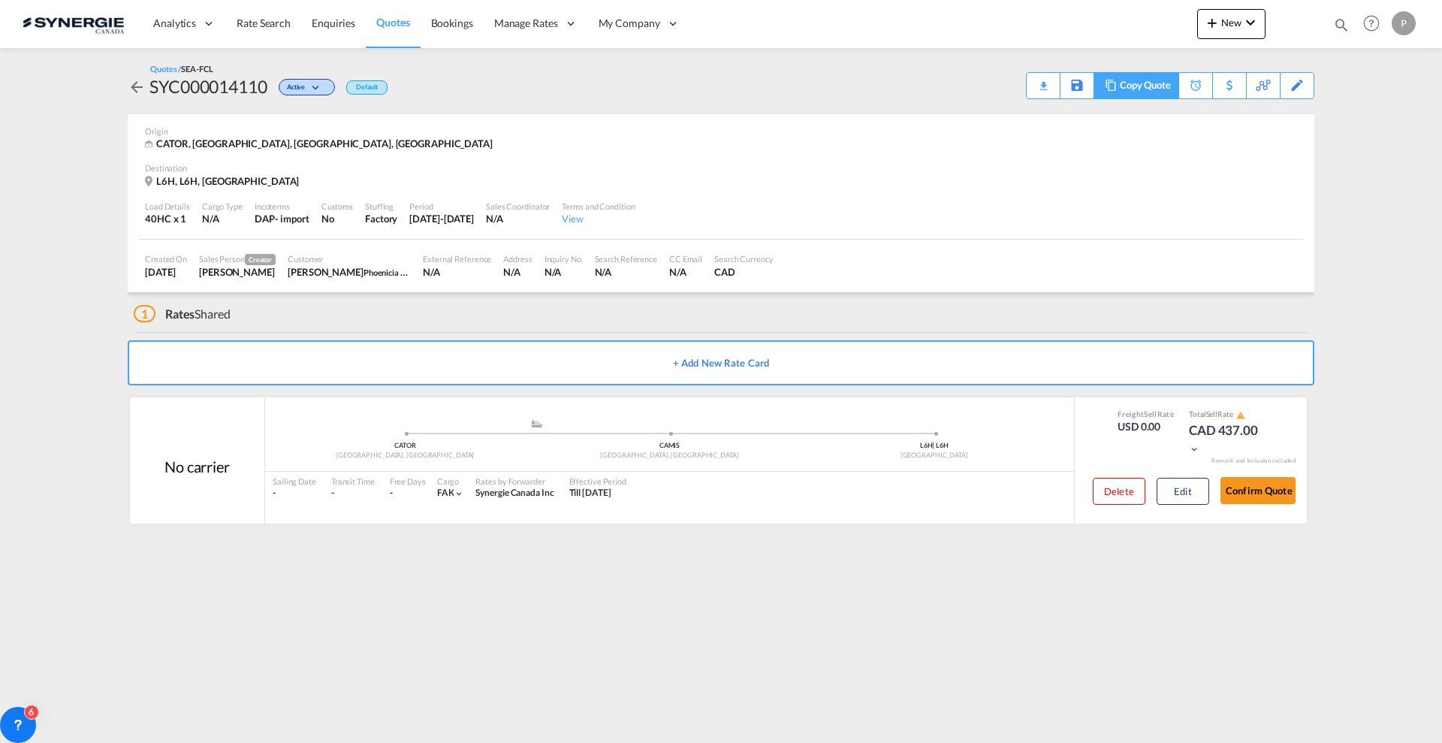
click at [1164, 90] on div "Copy Quote" at bounding box center [1145, 86] width 51 height 26
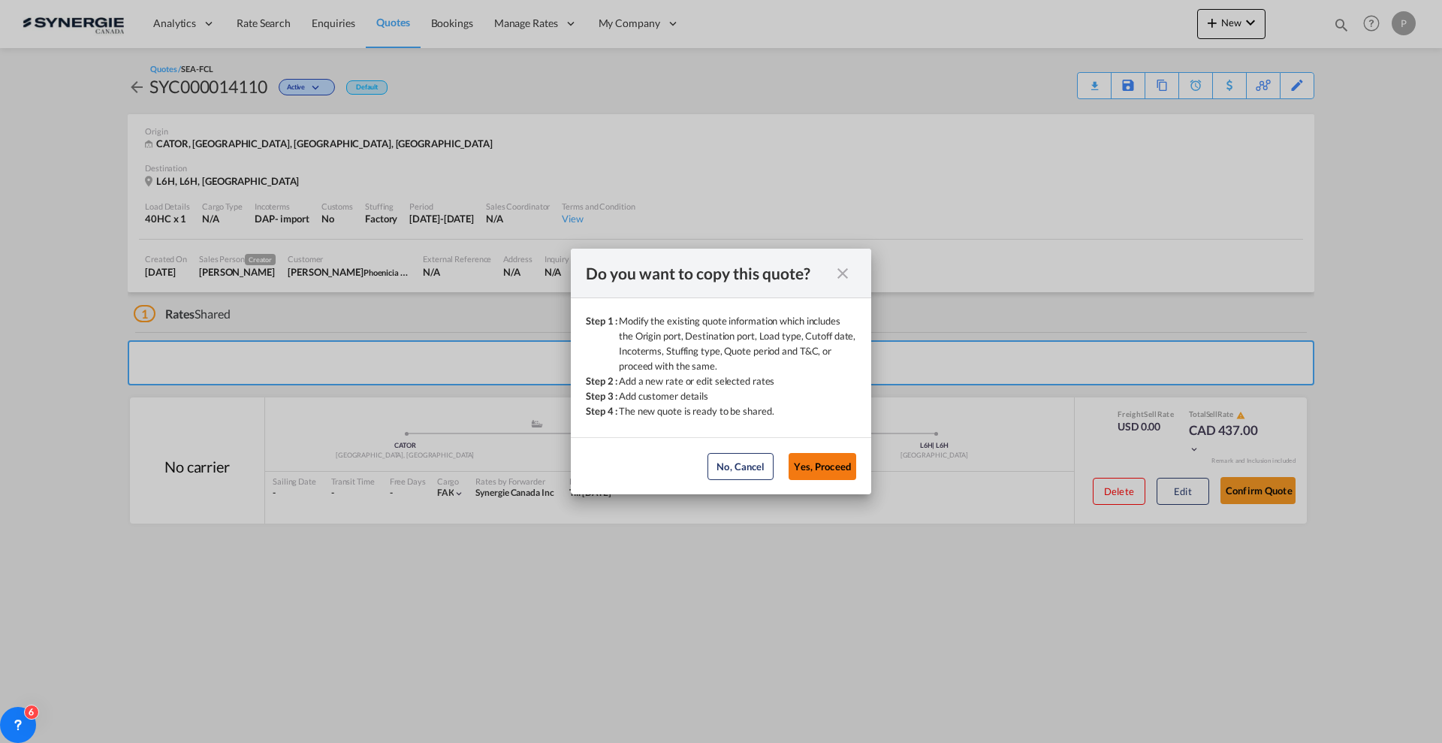
click at [826, 467] on button "Yes, Proceed" at bounding box center [823, 466] width 68 height 27
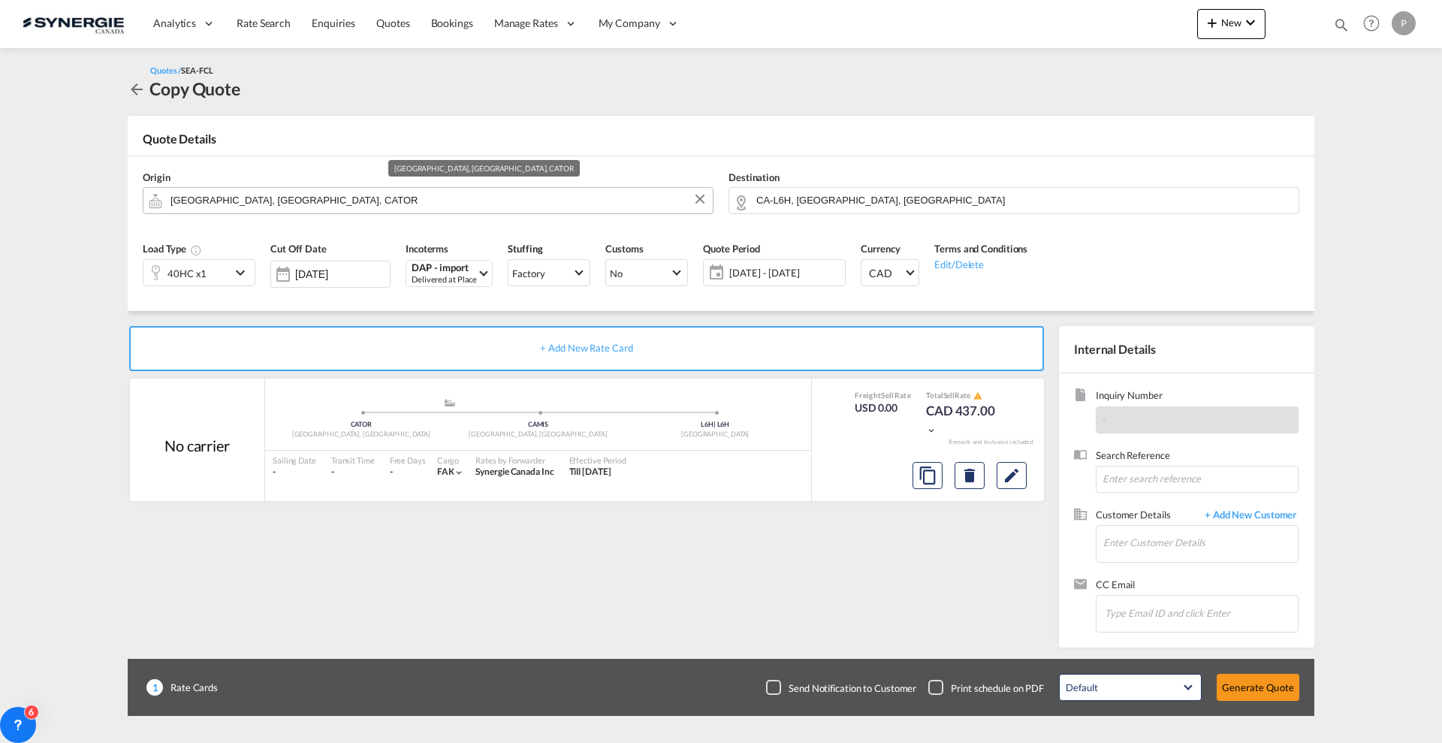
click at [241, 196] on input "Toronto, ON, CATOR" at bounding box center [438, 200] width 535 height 26
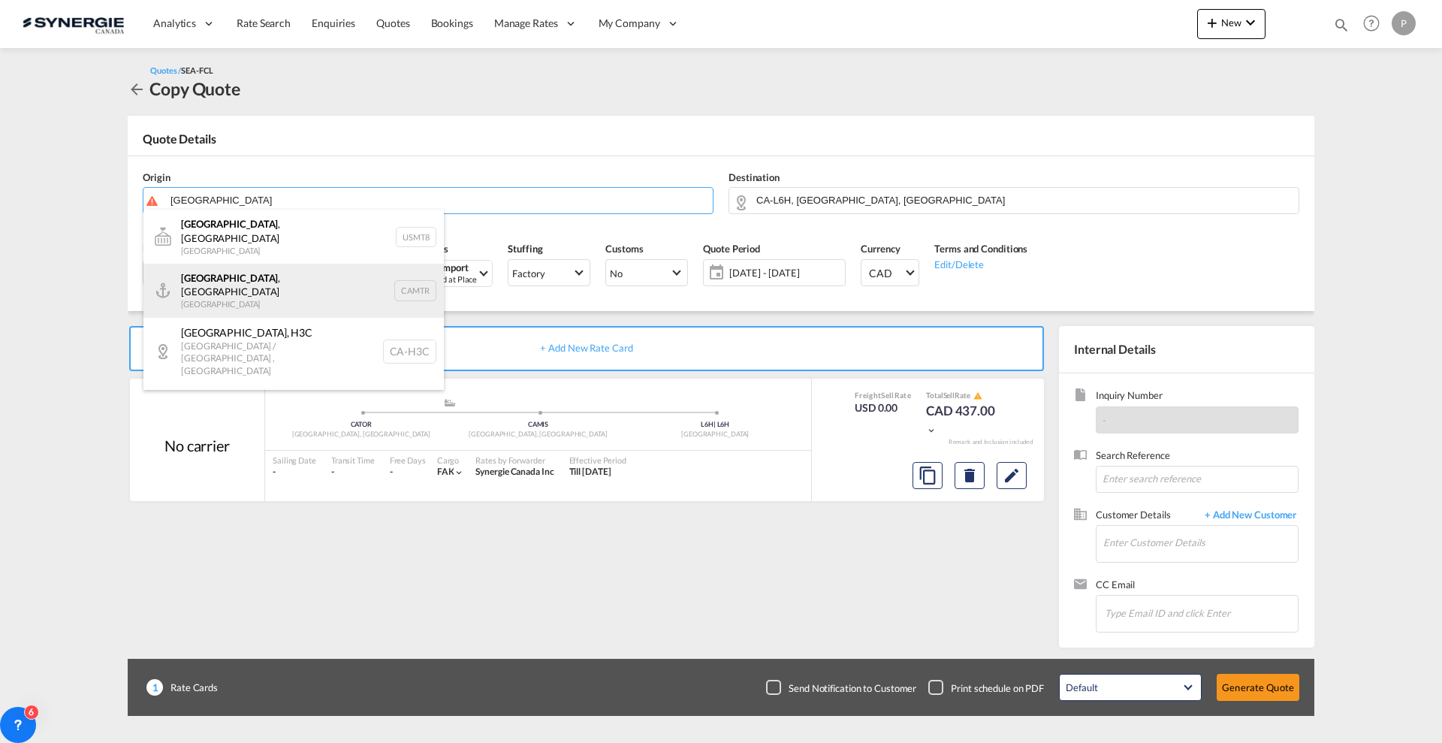
click at [244, 267] on div "Montreal , QC Canada CAMTR" at bounding box center [293, 291] width 301 height 54
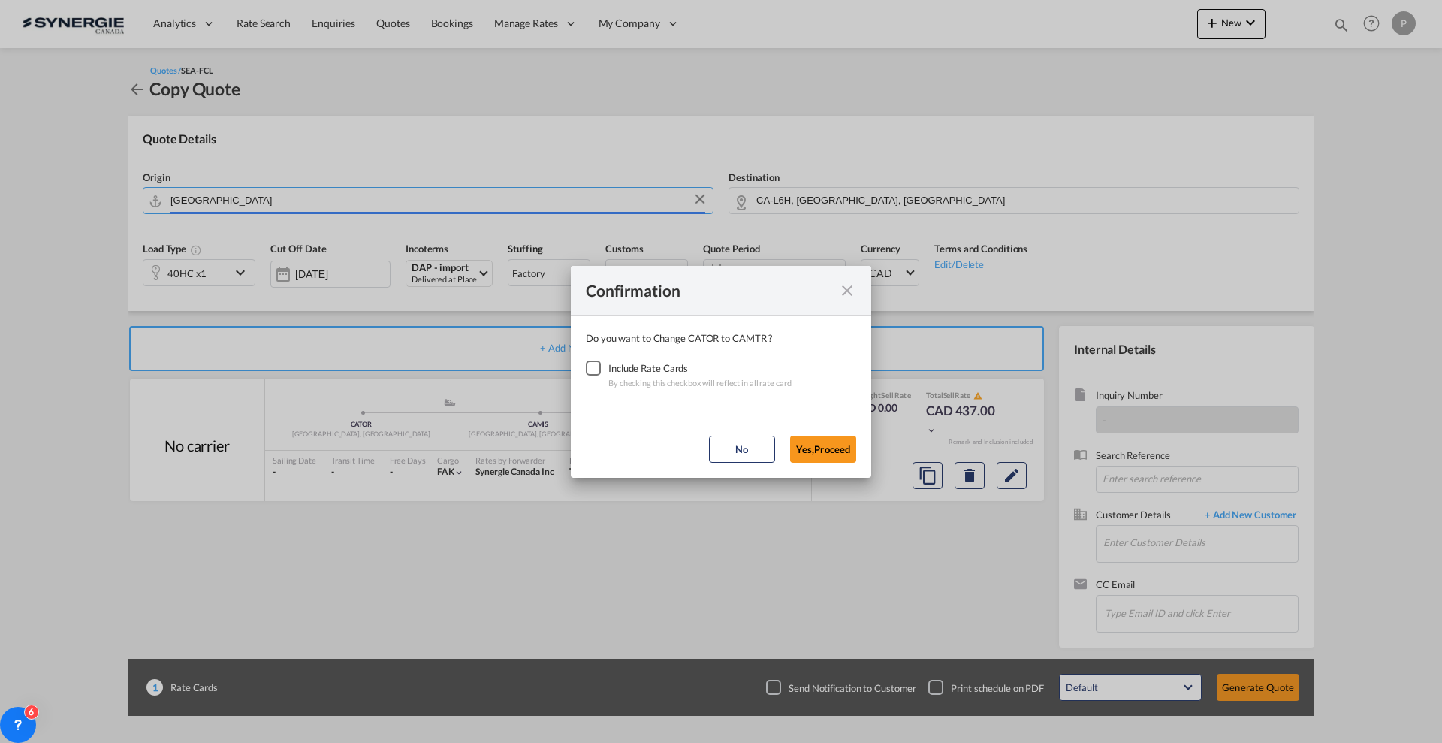
type input "[GEOGRAPHIC_DATA], [GEOGRAPHIC_DATA], CAMTR"
click at [625, 365] on div "Include Rate Cards" at bounding box center [700, 368] width 183 height 15
click at [597, 366] on div "Checkbox No Ink" at bounding box center [593, 368] width 15 height 15
click at [850, 453] on button "Yes,Proceed" at bounding box center [823, 449] width 66 height 27
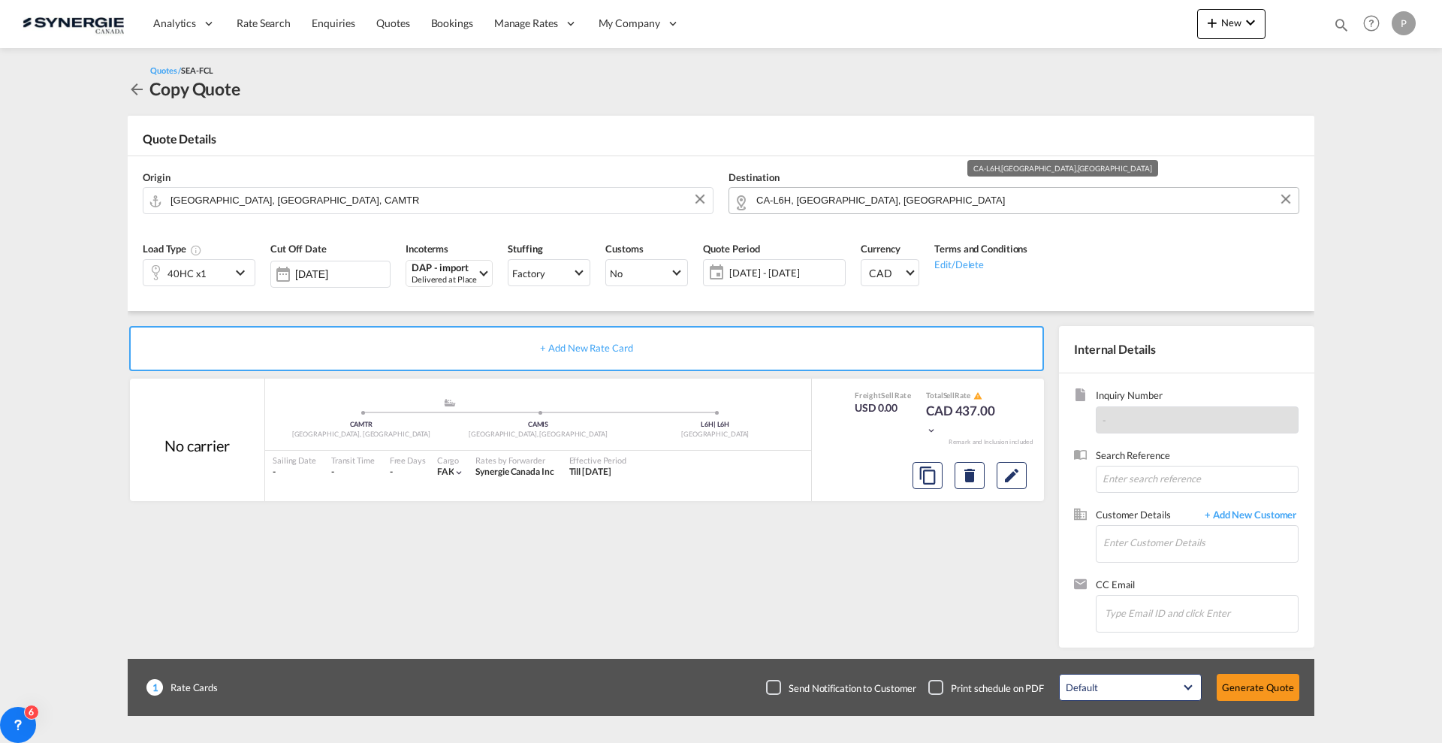
click at [812, 210] on md-autocomplete "CA-L6H, Oakville, Ontario" at bounding box center [1024, 200] width 536 height 27
click at [813, 202] on input "CA-L6H, Oakville, Ontario" at bounding box center [1024, 200] width 535 height 26
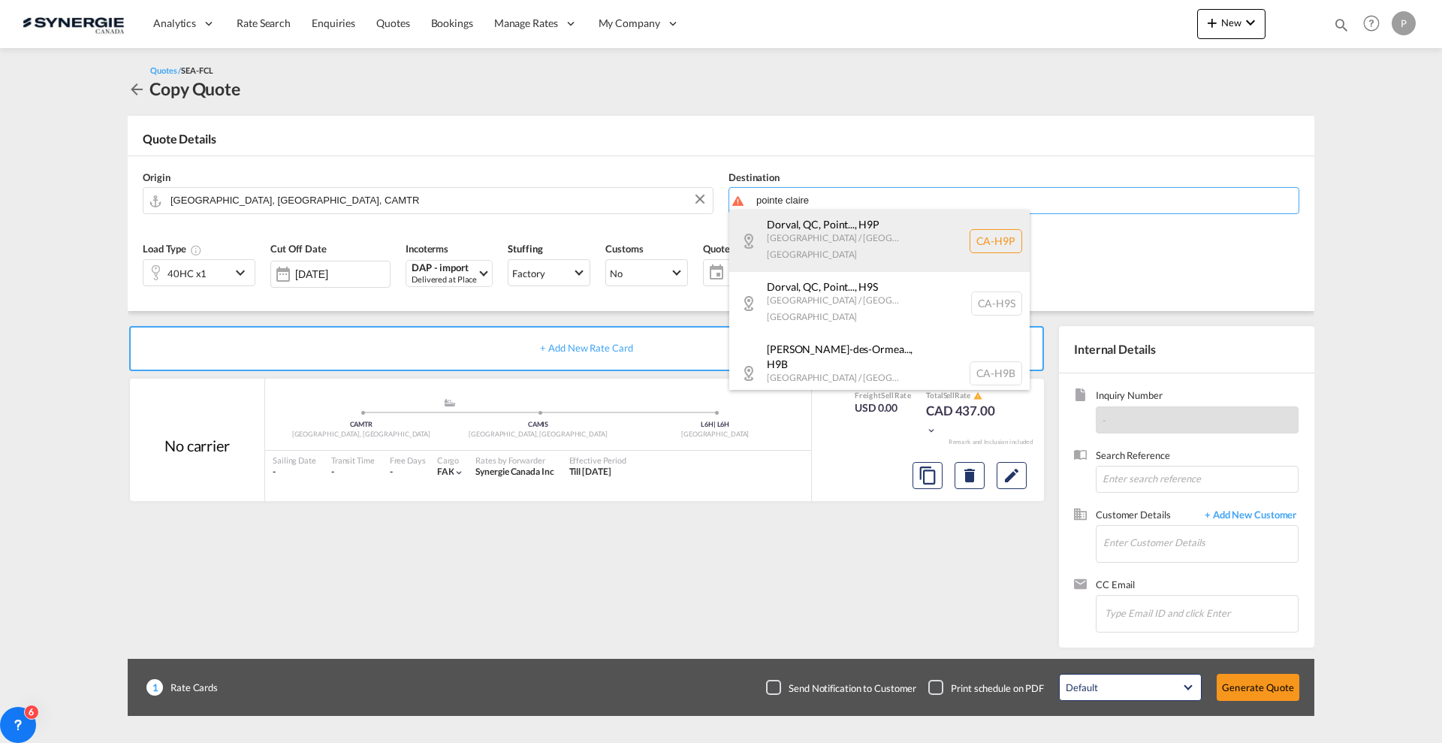
click at [869, 222] on div "Dorval, QC, Point... , H9P Quebec / Québec Canada CA-H9P" at bounding box center [879, 241] width 301 height 62
type input "CA-H9P, Dorval, QC, Pointe-Claire, QC, Quebec / Québec"
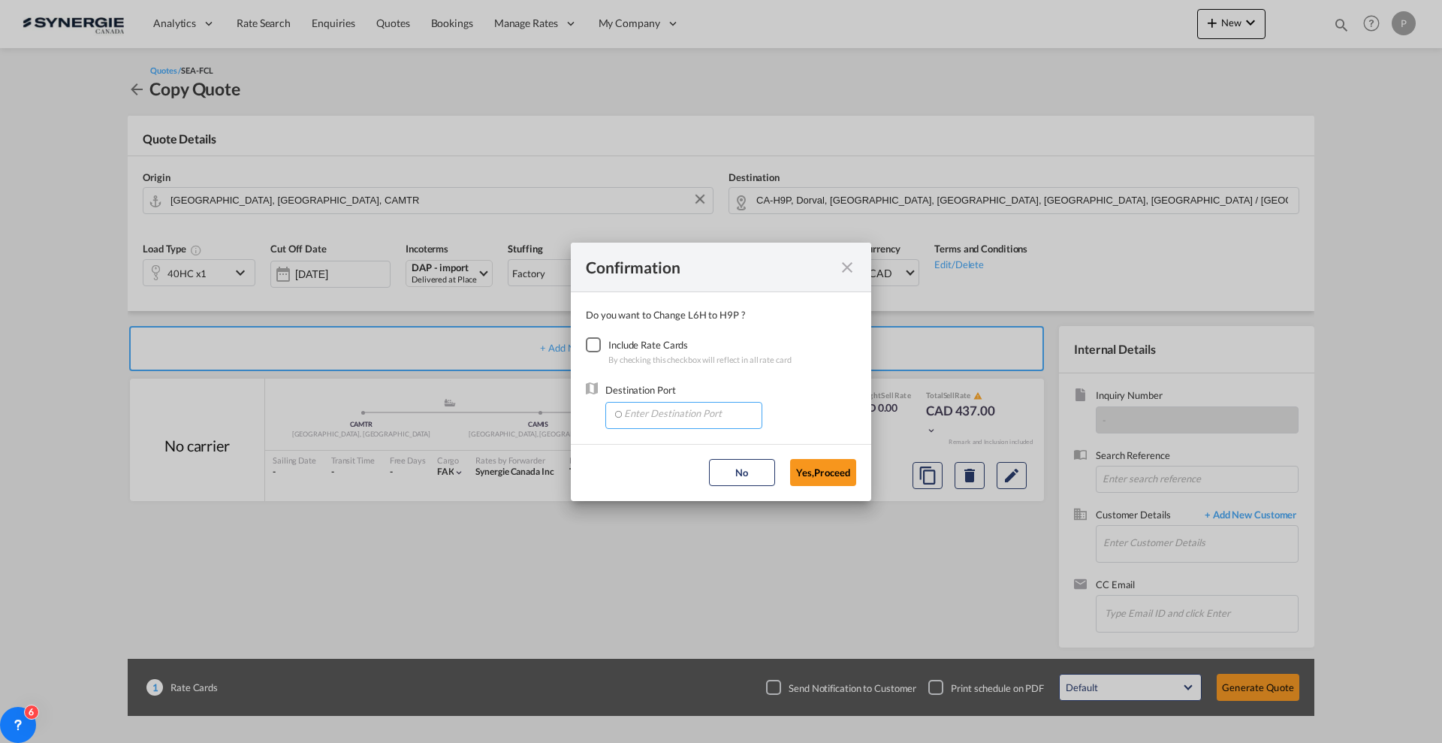
click at [657, 406] on input "Enter Destination Port" at bounding box center [687, 414] width 149 height 23
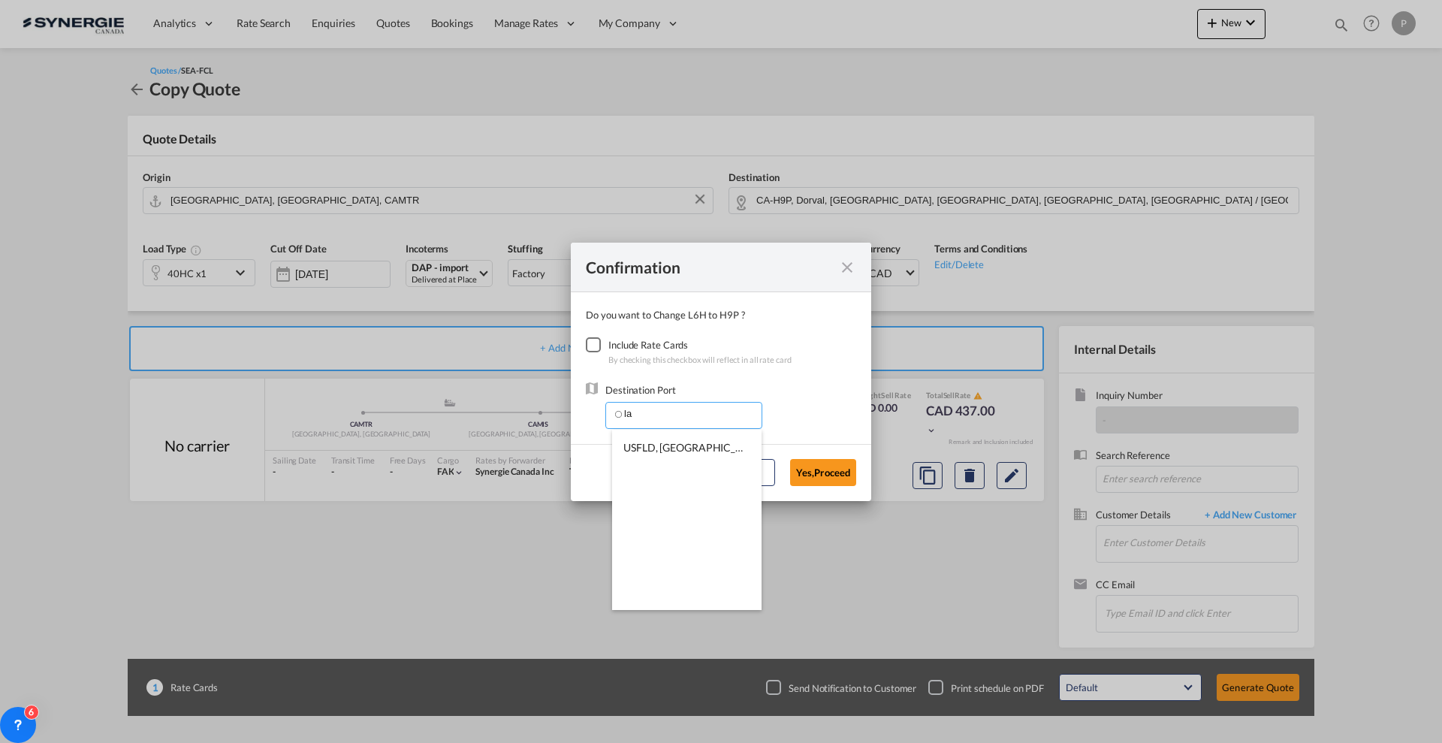
type input "l"
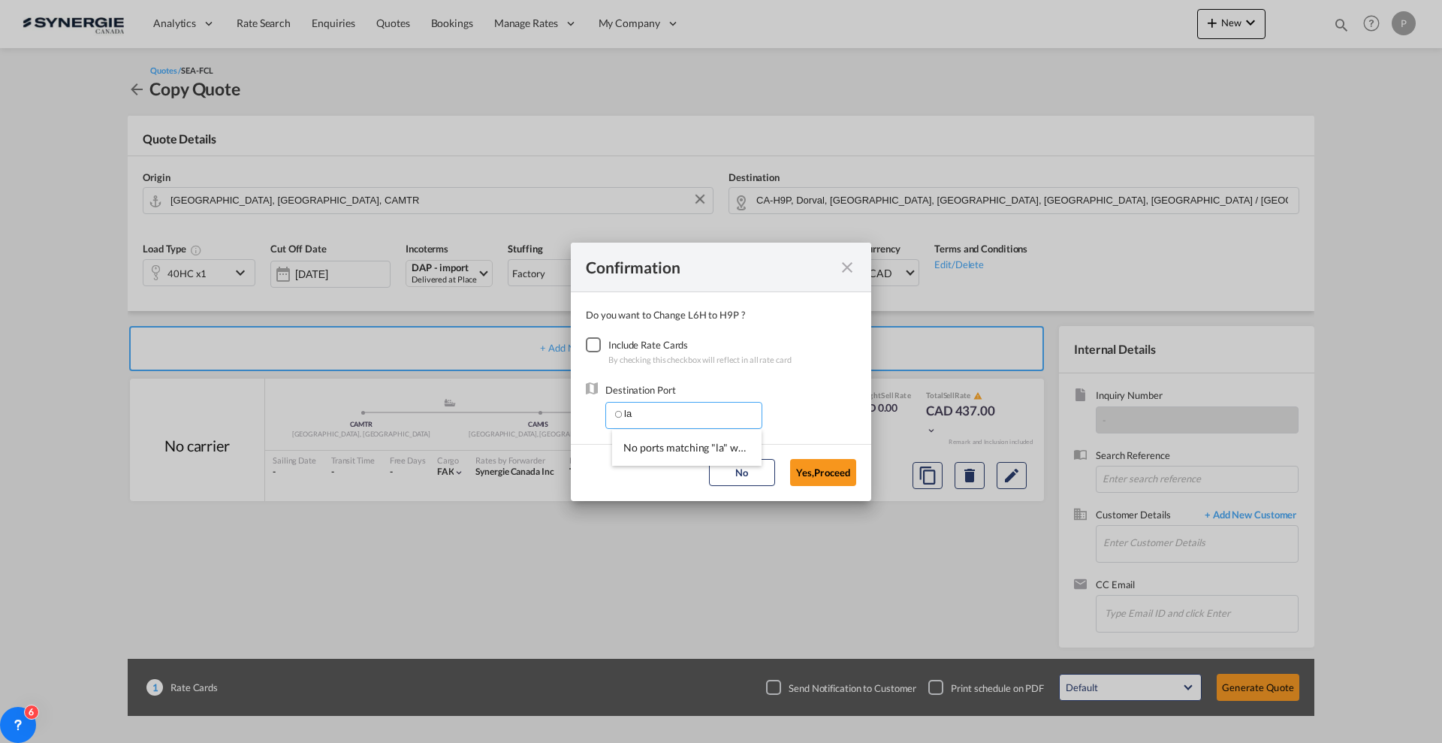
type input "l"
click at [651, 453] on span "CABEC, Becancour, QC, Canada, North America, Americas" at bounding box center [889, 447] width 530 height 13
click at [681, 417] on input "CABEC, Becancour, QC, Canada, North America, Americas" at bounding box center [687, 414] width 149 height 23
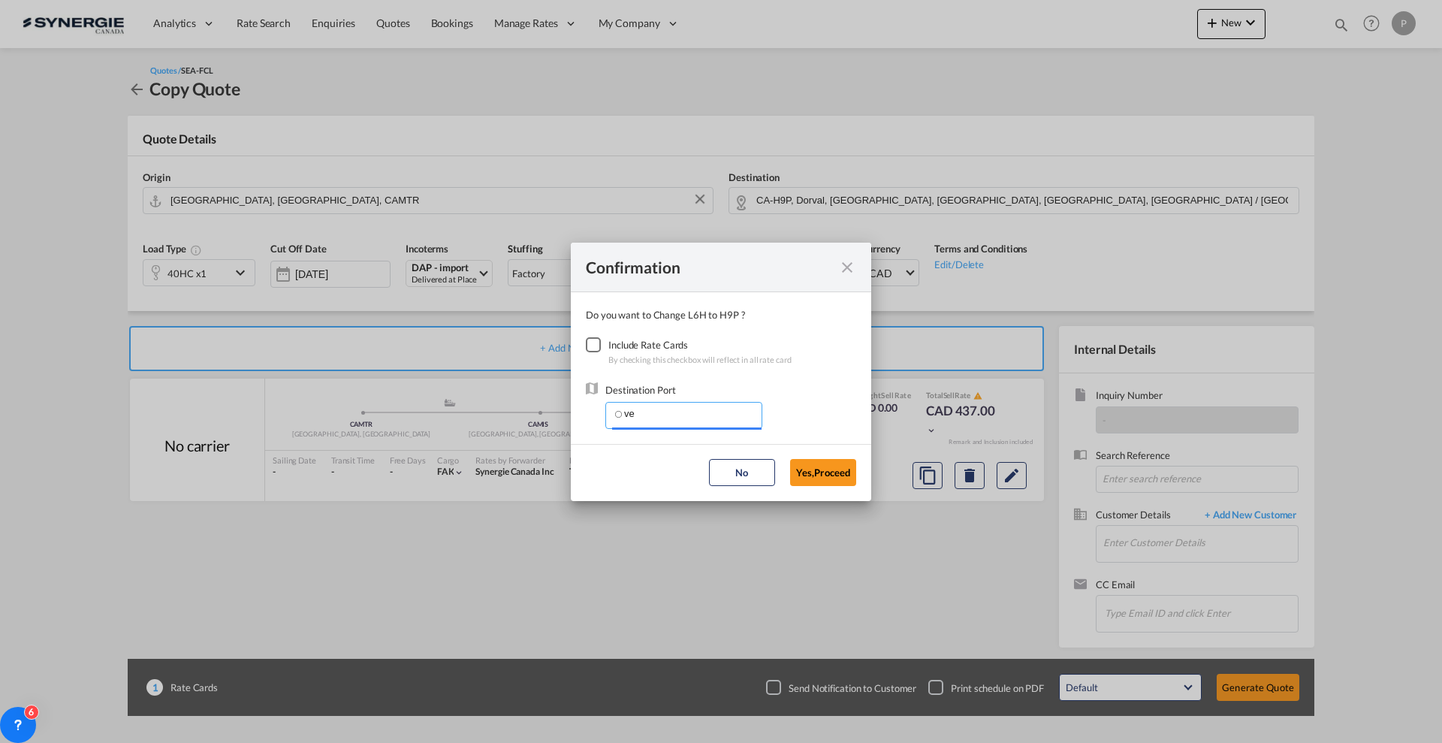
type input "v"
type input "l"
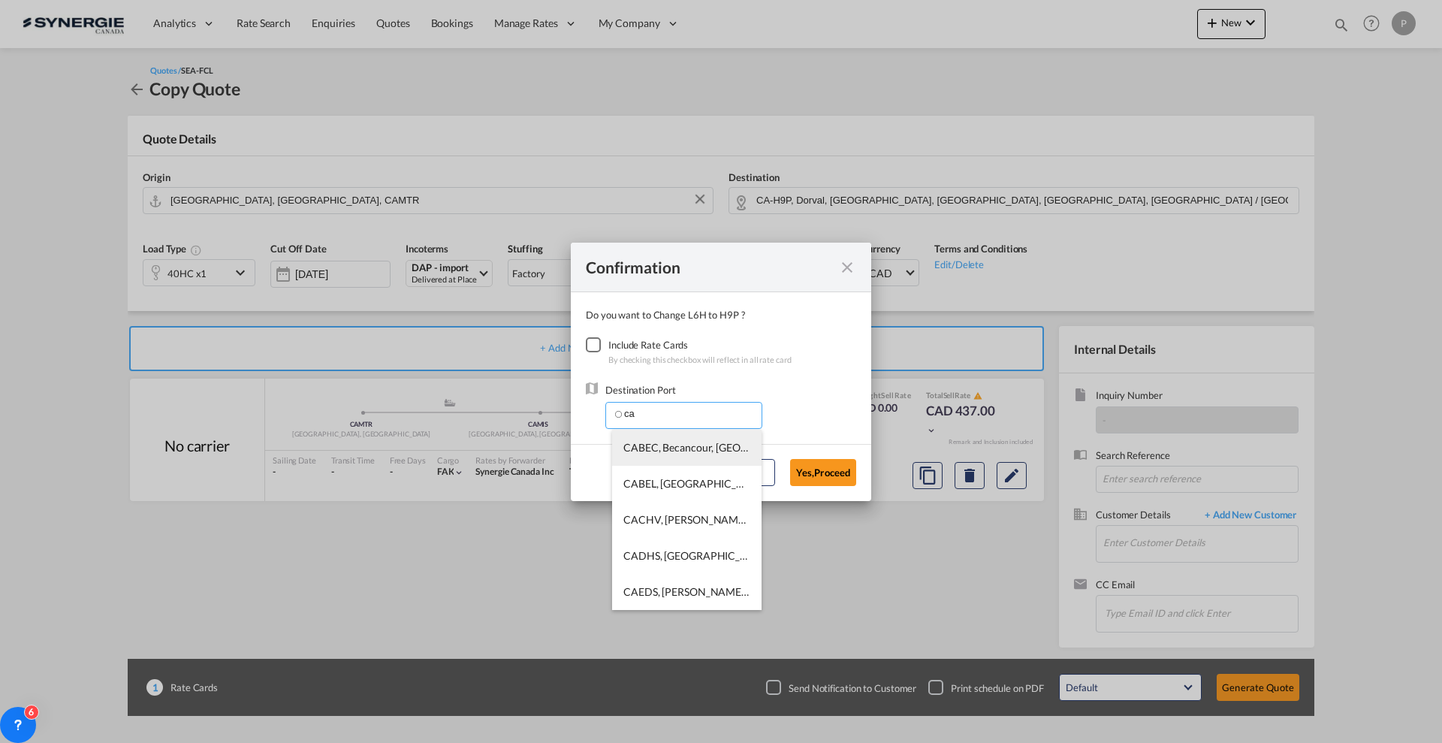
click at [707, 447] on span "CABEC, Becancour, QC, Canada, North America, Americas" at bounding box center [889, 447] width 530 height 13
type input "CABEC, Becancour, QC, Canada, North America, Americas"
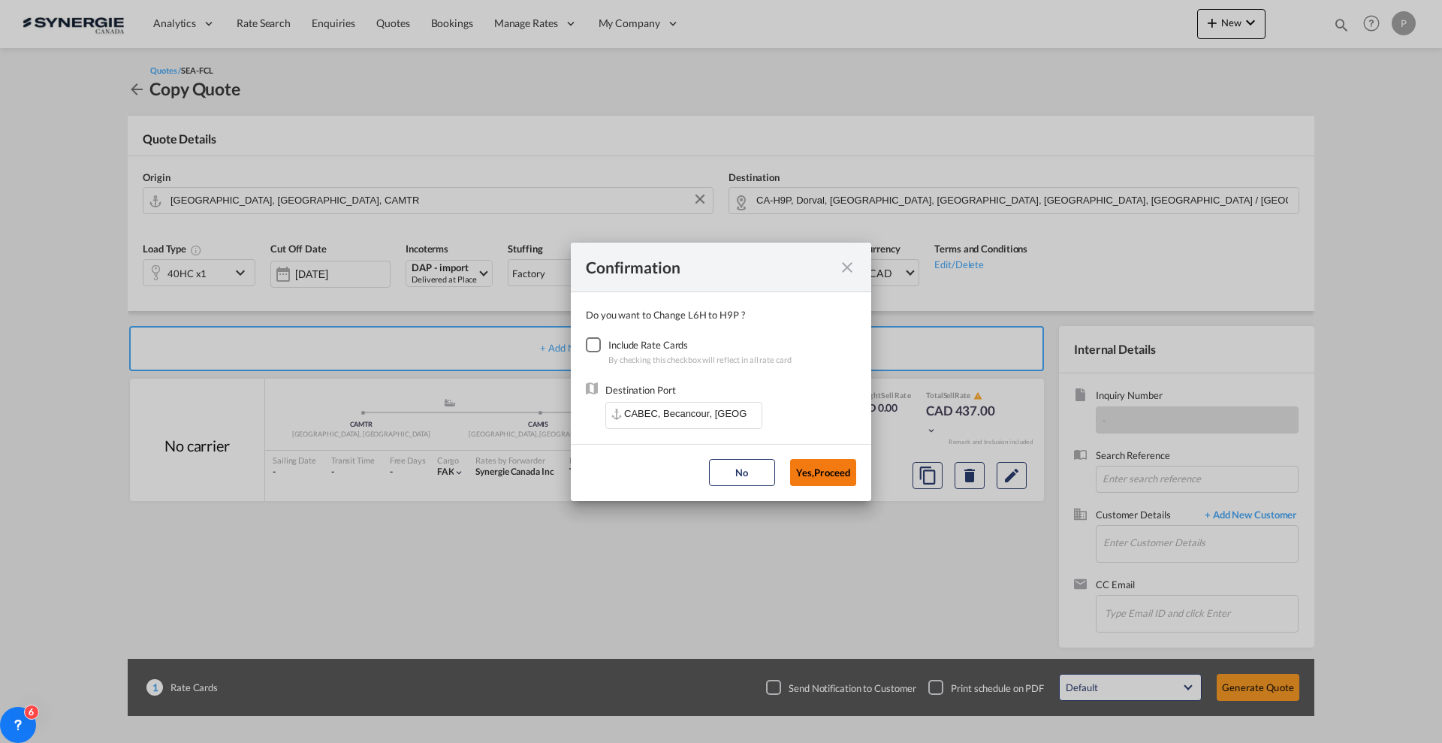
click at [808, 476] on button "Yes,Proceed" at bounding box center [823, 472] width 66 height 27
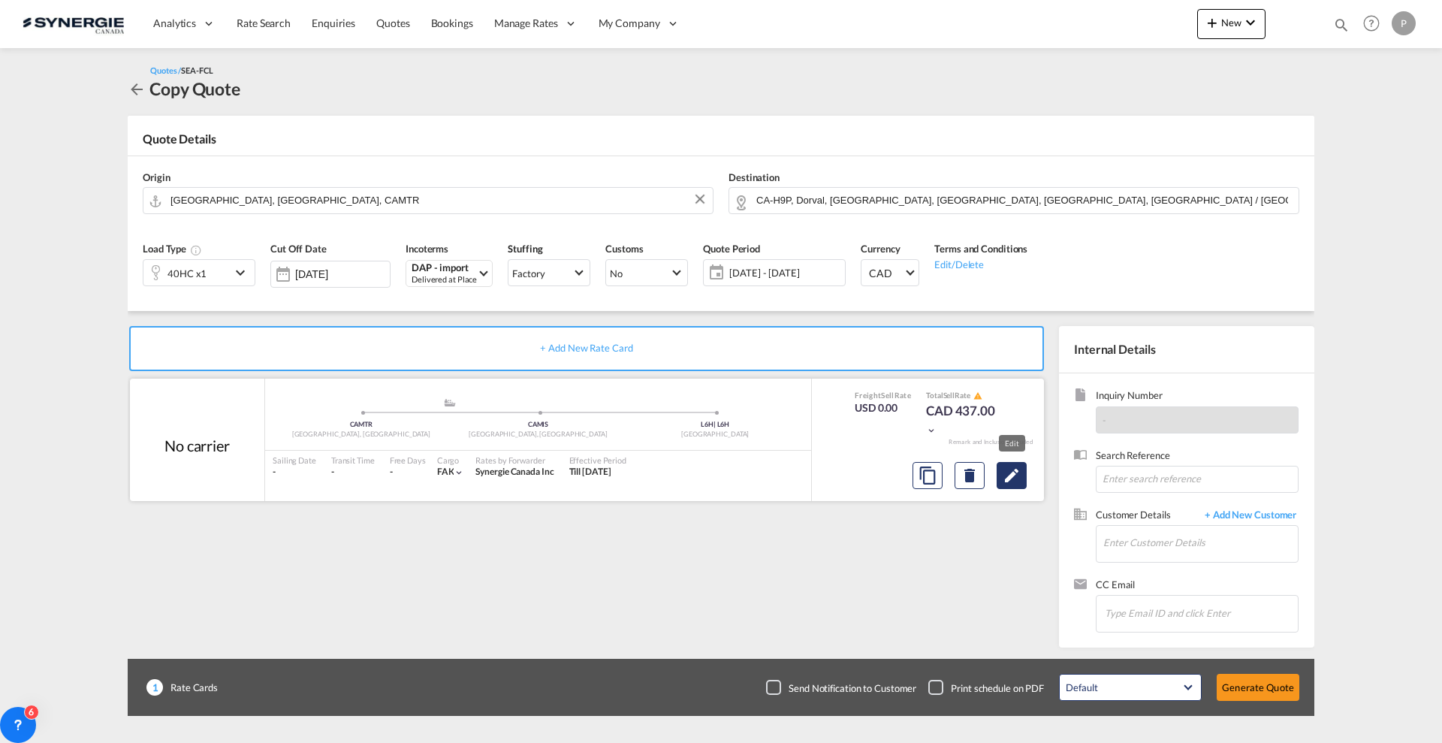
click at [1013, 477] on md-icon "Edit" at bounding box center [1012, 476] width 18 height 18
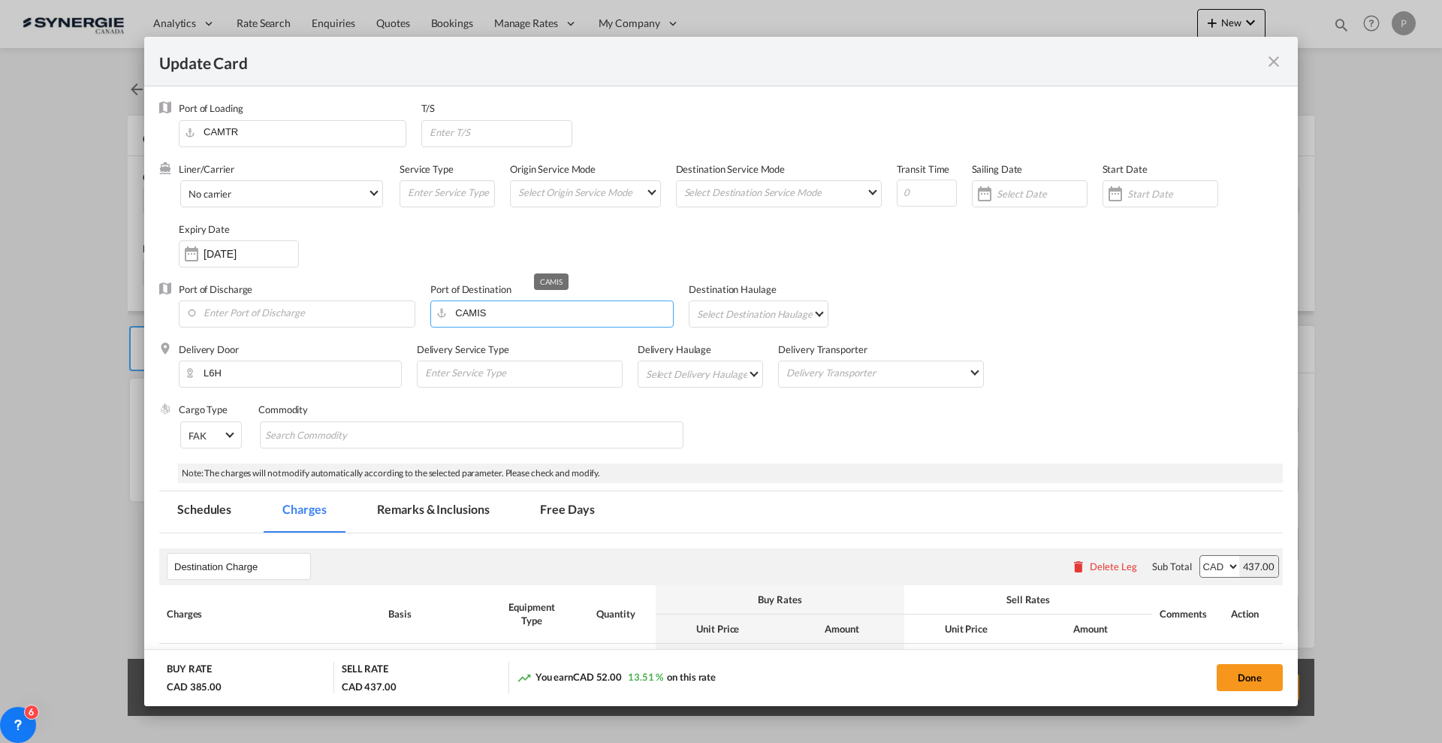
click at [465, 315] on input "CAMIS" at bounding box center [555, 312] width 235 height 23
click at [466, 317] on input "CAMIS" at bounding box center [555, 312] width 235 height 23
click at [1067, 300] on div "Port of Discharge Port of Destination CAMIS Destination Haulage Select Destinat…" at bounding box center [721, 312] width 1124 height 60
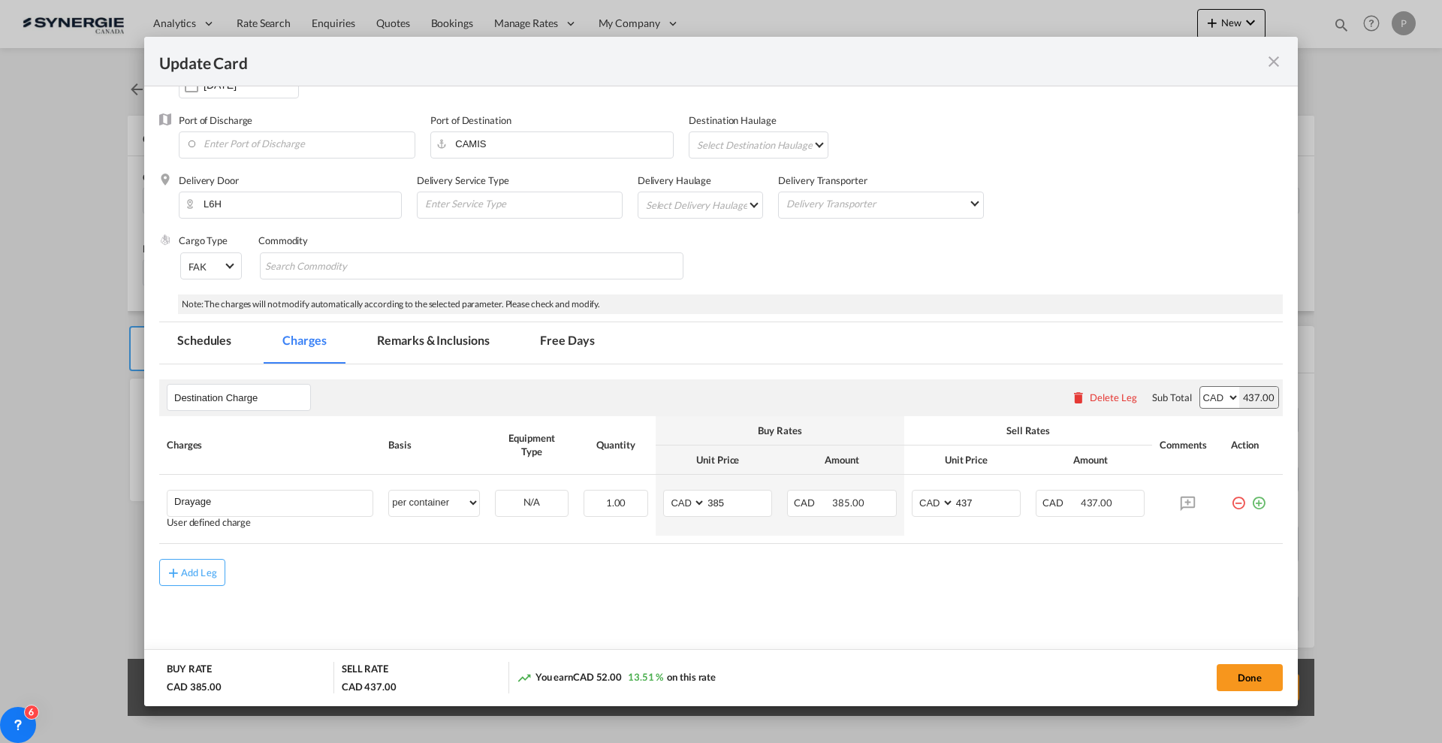
scroll to position [177, 0]
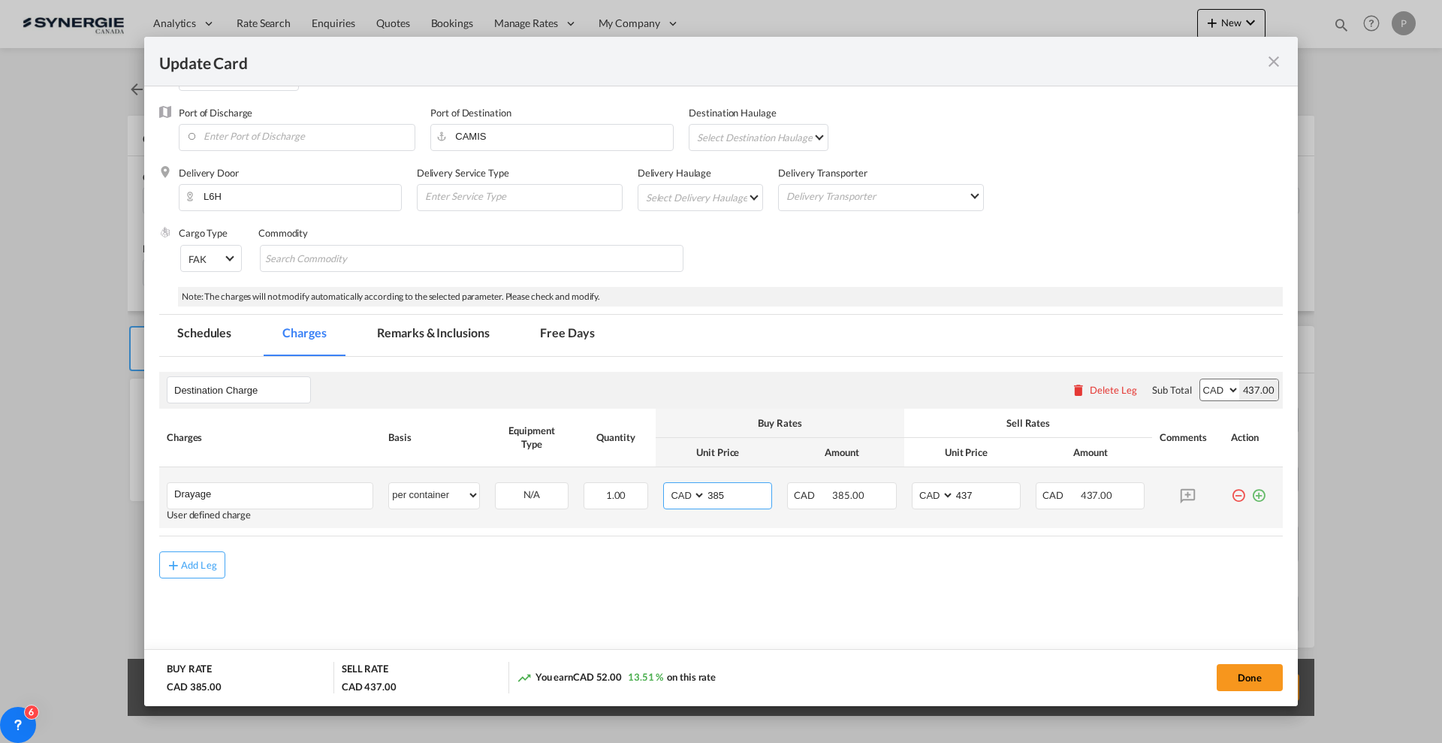
click at [728, 498] on input "385" at bounding box center [738, 494] width 65 height 23
click at [748, 491] on input "385" at bounding box center [738, 494] width 65 height 23
type input "350"
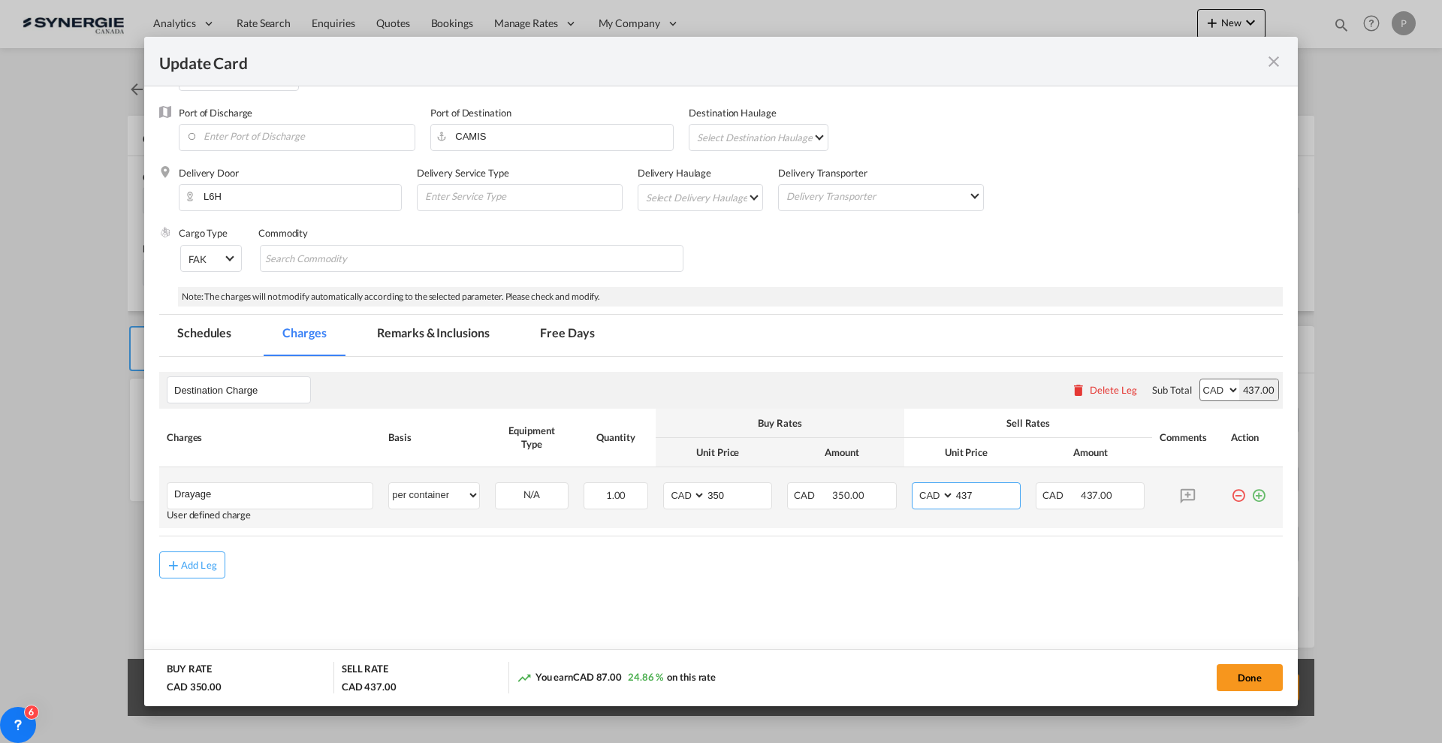
click at [983, 489] on input "437" at bounding box center [987, 494] width 65 height 23
drag, startPoint x: 980, startPoint y: 494, endPoint x: 959, endPoint y: 486, distance: 22.3
click at [959, 486] on input "429" at bounding box center [987, 494] width 65 height 23
type input "425"
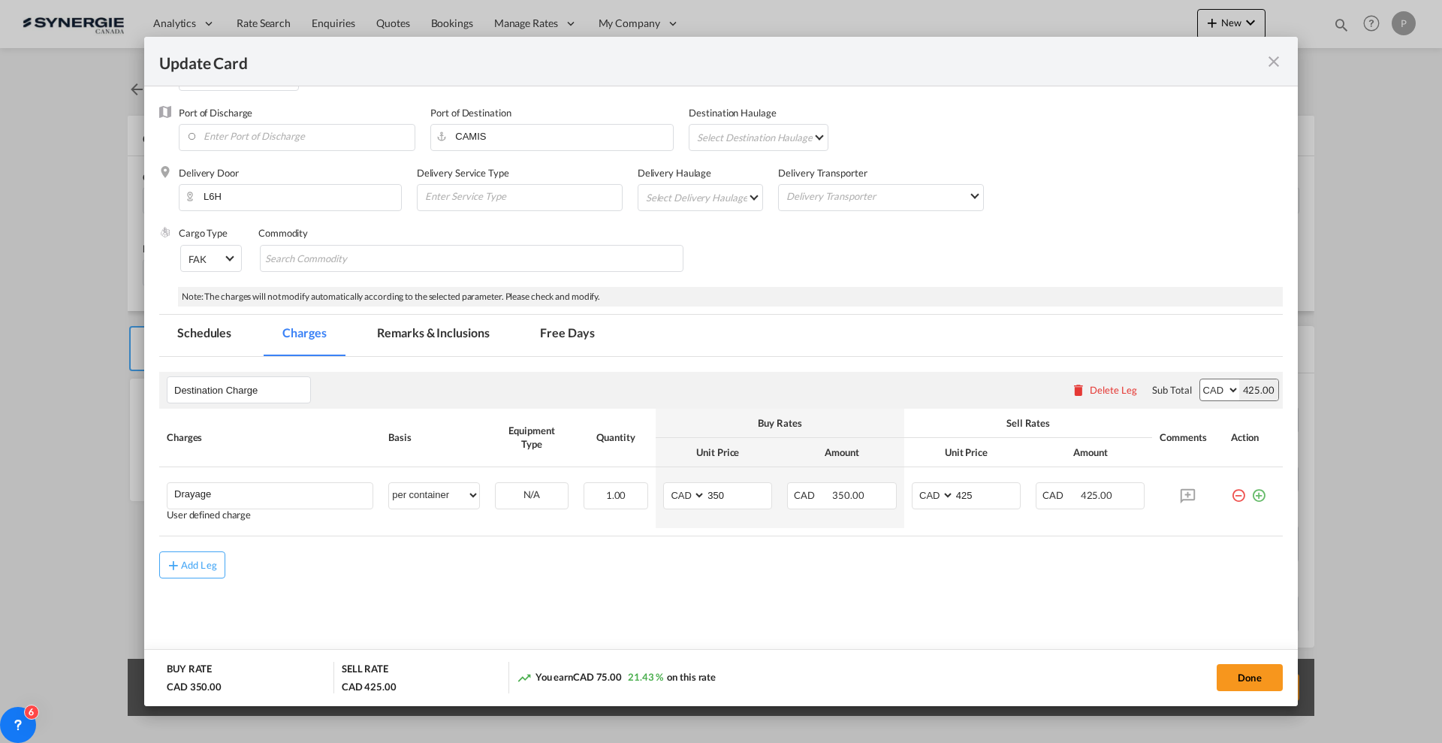
click at [933, 563] on div "Add Leg" at bounding box center [721, 564] width 1124 height 27
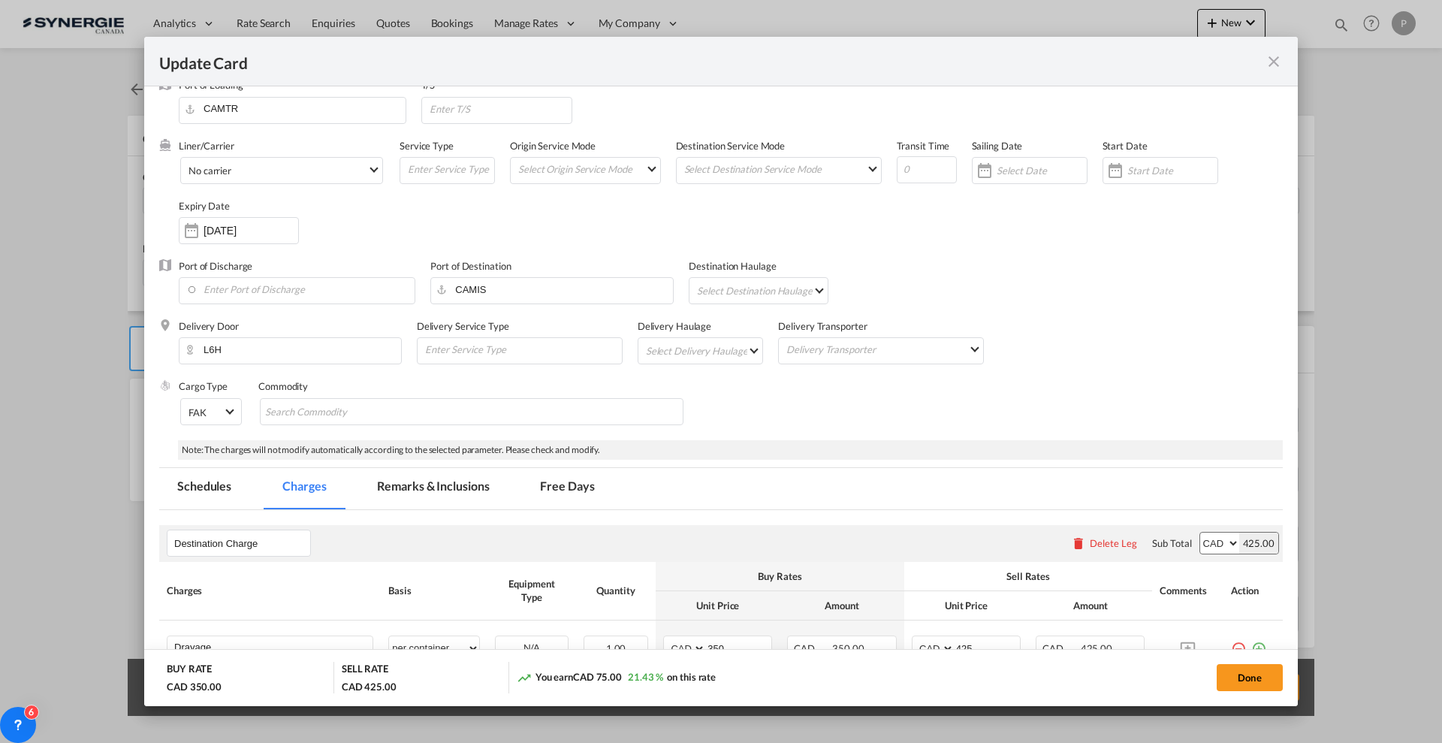
scroll to position [0, 0]
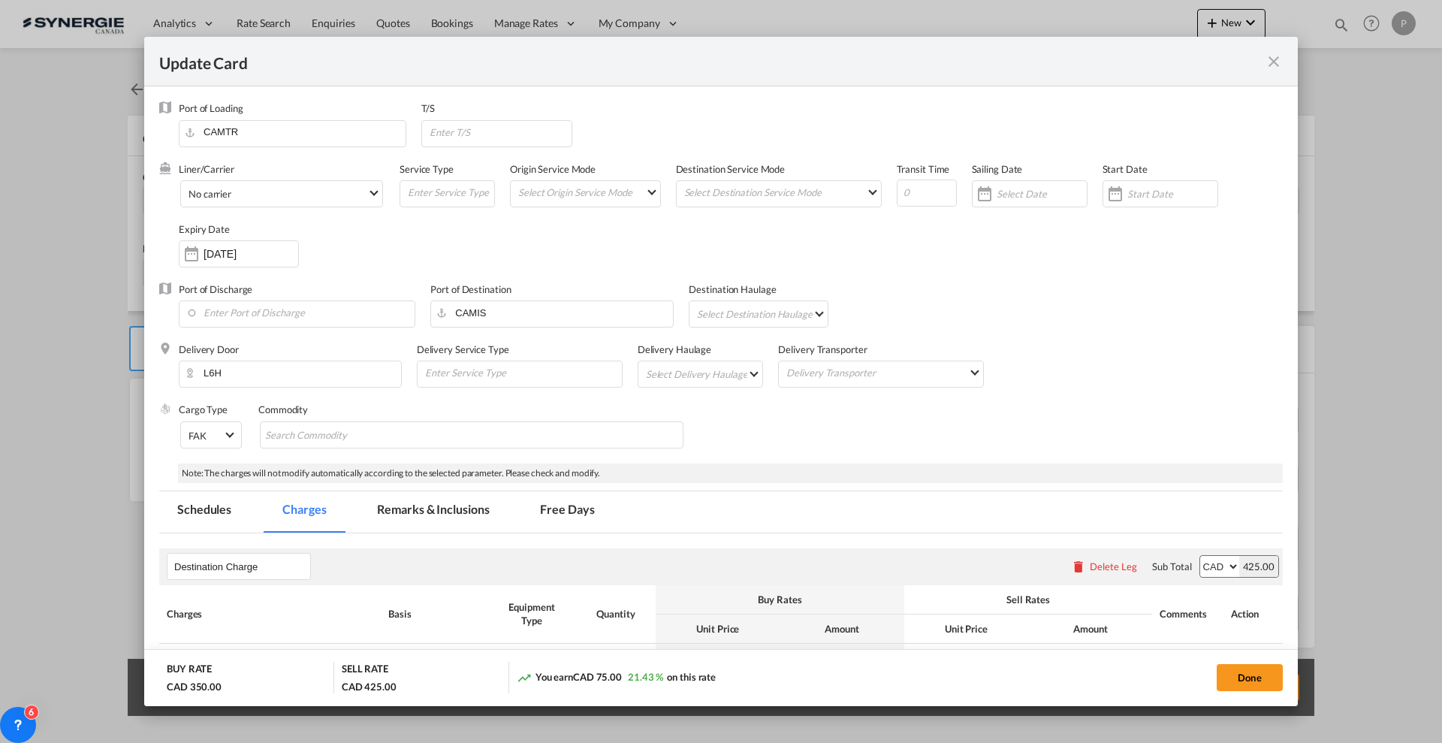
click at [451, 519] on md-tab-item "Remarks & Inclusions" at bounding box center [433, 511] width 148 height 41
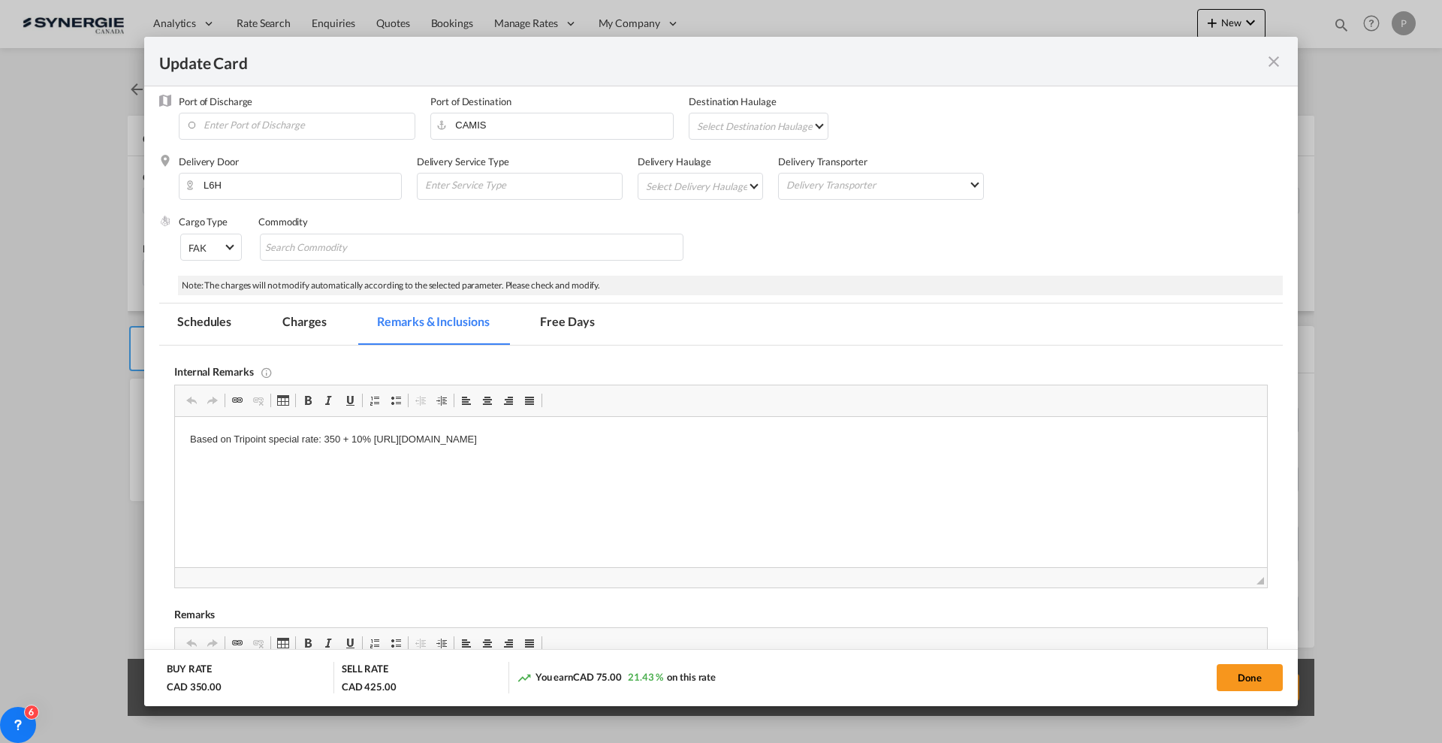
scroll to position [376, 0]
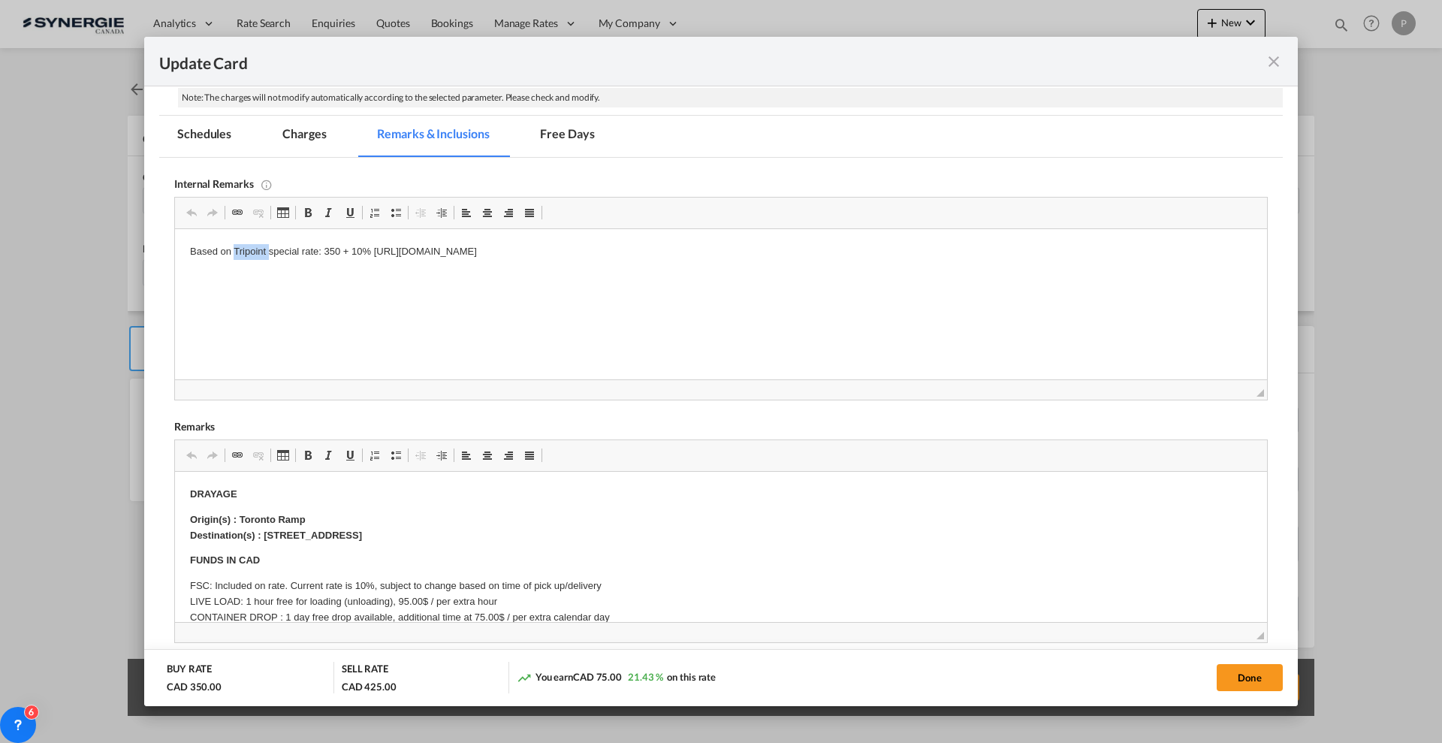
click at [243, 249] on p "Based on Tripoint special rate: 350 + 10% https://app.frontapp.com/open/cnv_q0o…" at bounding box center [721, 252] width 1062 height 16
click at [358, 248] on p "Based on PRide special rate: 350 + 10% https://app.frontapp.com/open/cnv_q0oler…" at bounding box center [721, 252] width 1062 height 16
drag, startPoint x: 335, startPoint y: 244, endPoint x: 366, endPoint y: 243, distance: 30.8
click at [366, 243] on html "Based on PRide special rate: 350 + 10% https://app.frontapp.com/open/cnv_q0oler…" at bounding box center [721, 252] width 1092 height 46
click at [745, 264] on html "Based on PRide special rate: 350 all incl. https://app.frontapp.com/open/cnv_q0…" at bounding box center [721, 252] width 1092 height 46
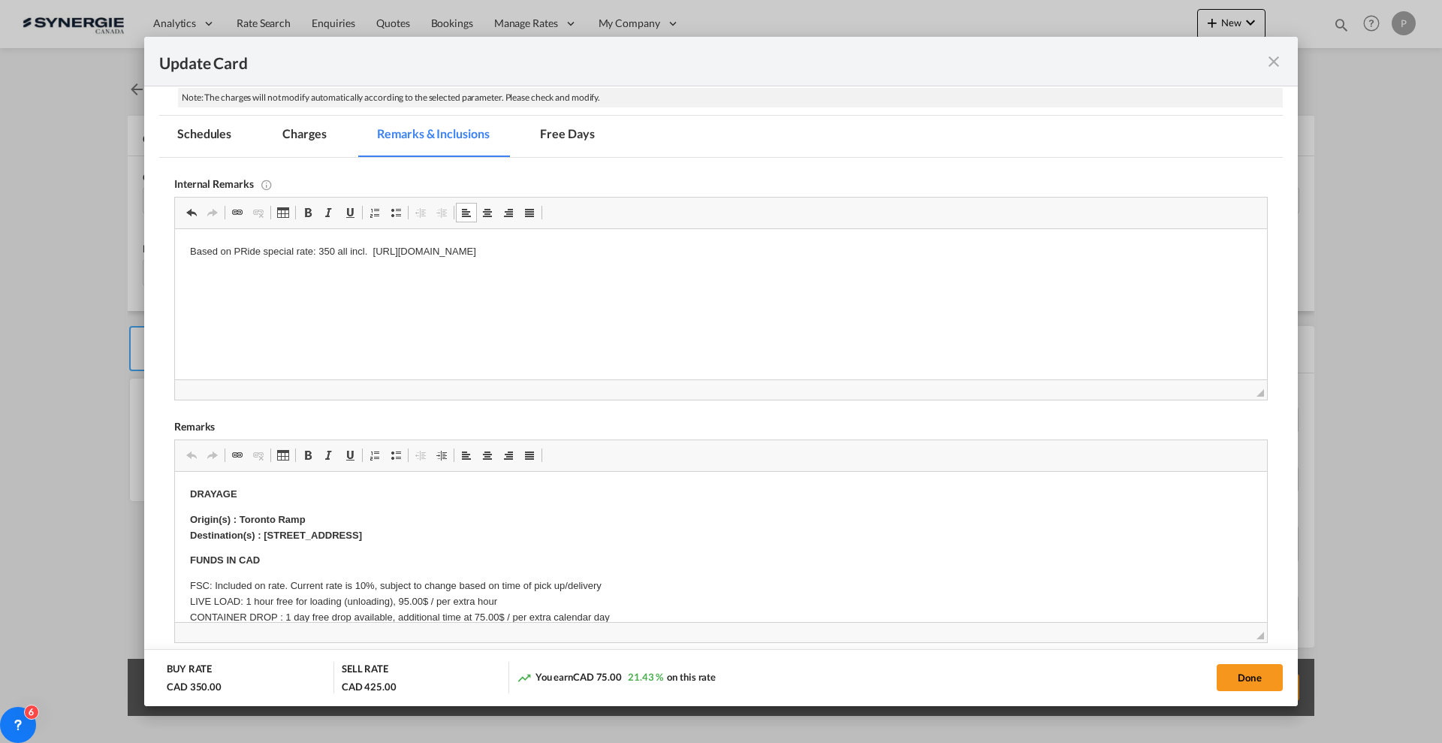
drag, startPoint x: 745, startPoint y: 249, endPoint x: 370, endPoint y: 253, distance: 374.9
click at [370, 253] on p "Based on PRide special rate: 350 all incl. https://app.frontapp.com/open/cnv_q0…" at bounding box center [721, 252] width 1062 height 16
click at [416, 275] on html "Based on PRide special rate: 350 all incl. https://app.frontapp.com/open/cnv_q3…" at bounding box center [721, 252] width 1092 height 46
click at [249, 522] on strong "Origin(s) : Toronto Ramp Destination(s) : 4-1303 North Service Road East, Oakvi…" at bounding box center [276, 527] width 172 height 27
drag, startPoint x: 513, startPoint y: 534, endPoint x: 266, endPoint y: 533, distance: 247.2
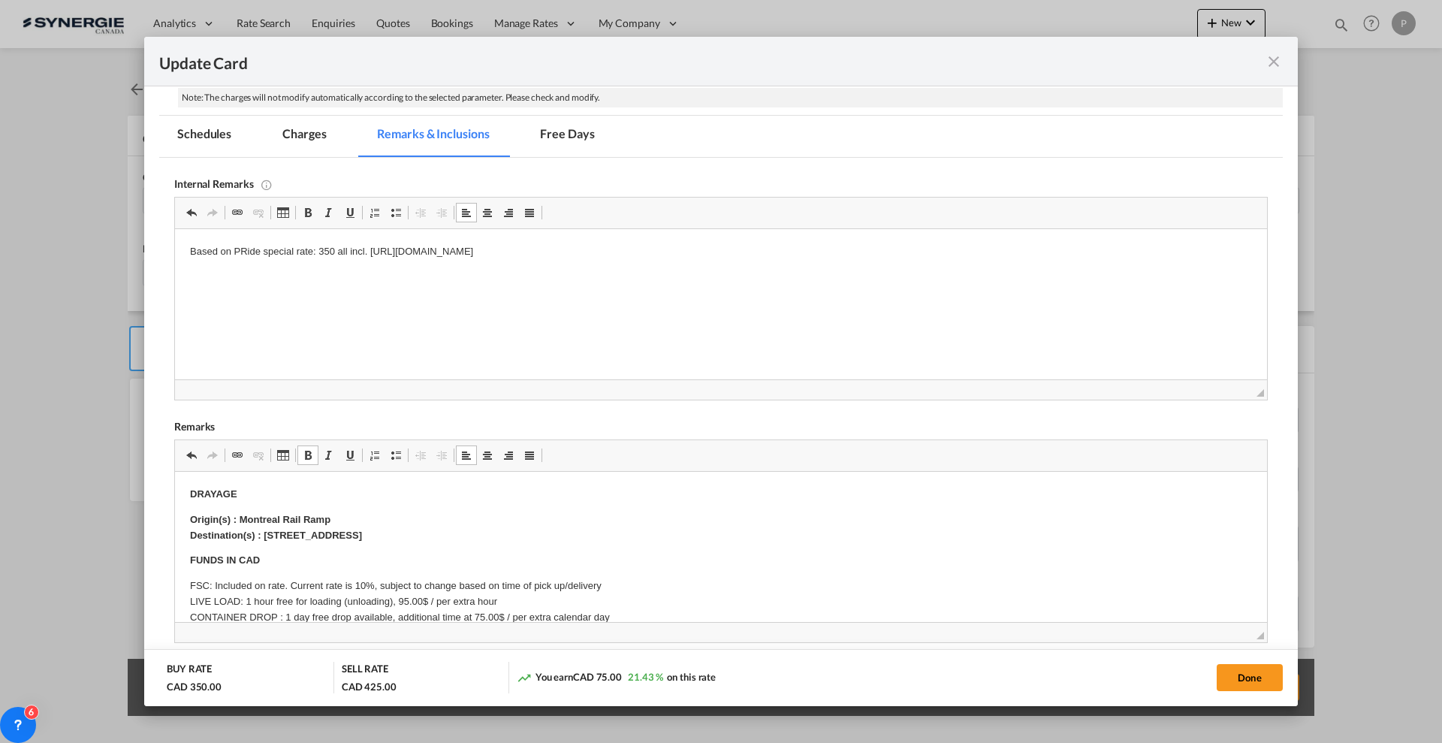
click at [266, 533] on strong "Origin(s) : Montreal Rail Ramp Destination(s) : 4-1303 North Service Road East,…" at bounding box center [276, 527] width 172 height 27
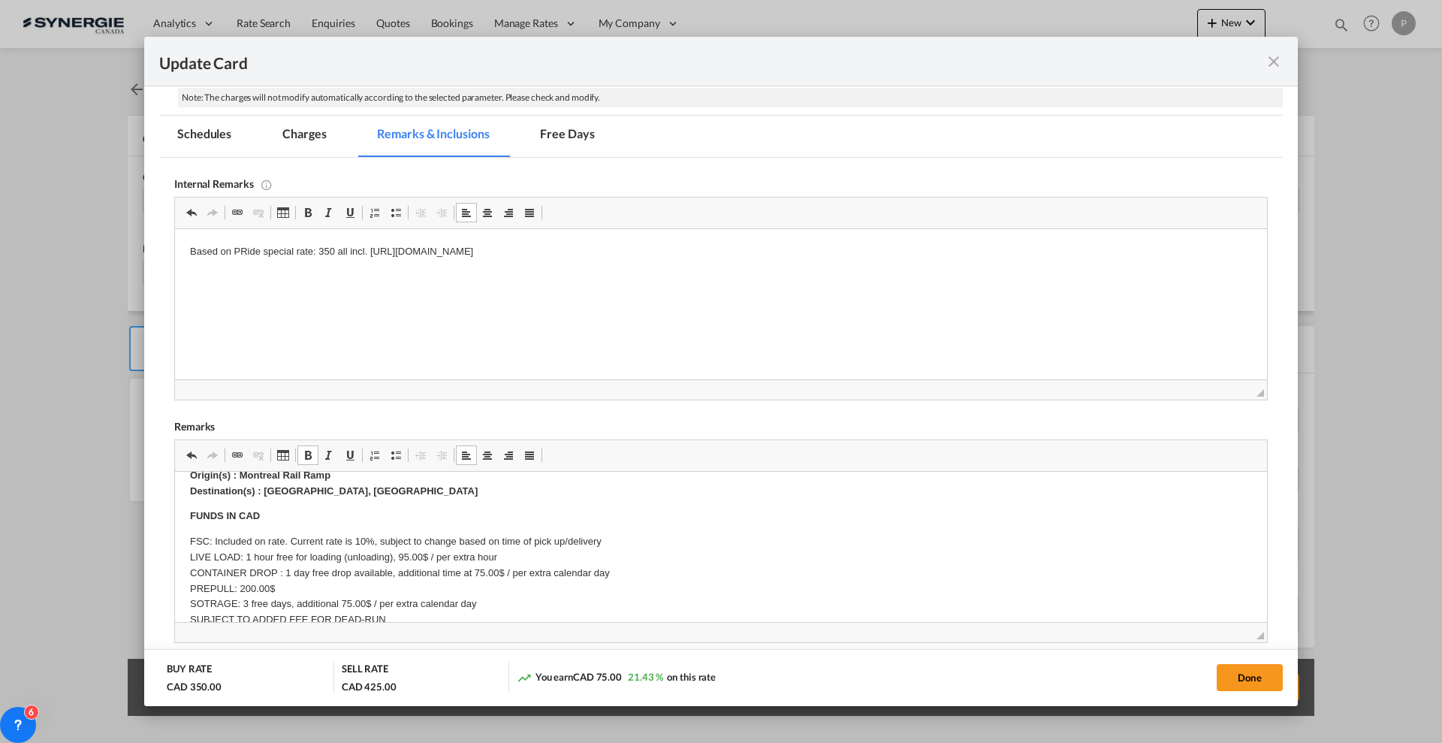
scroll to position [65, 0]
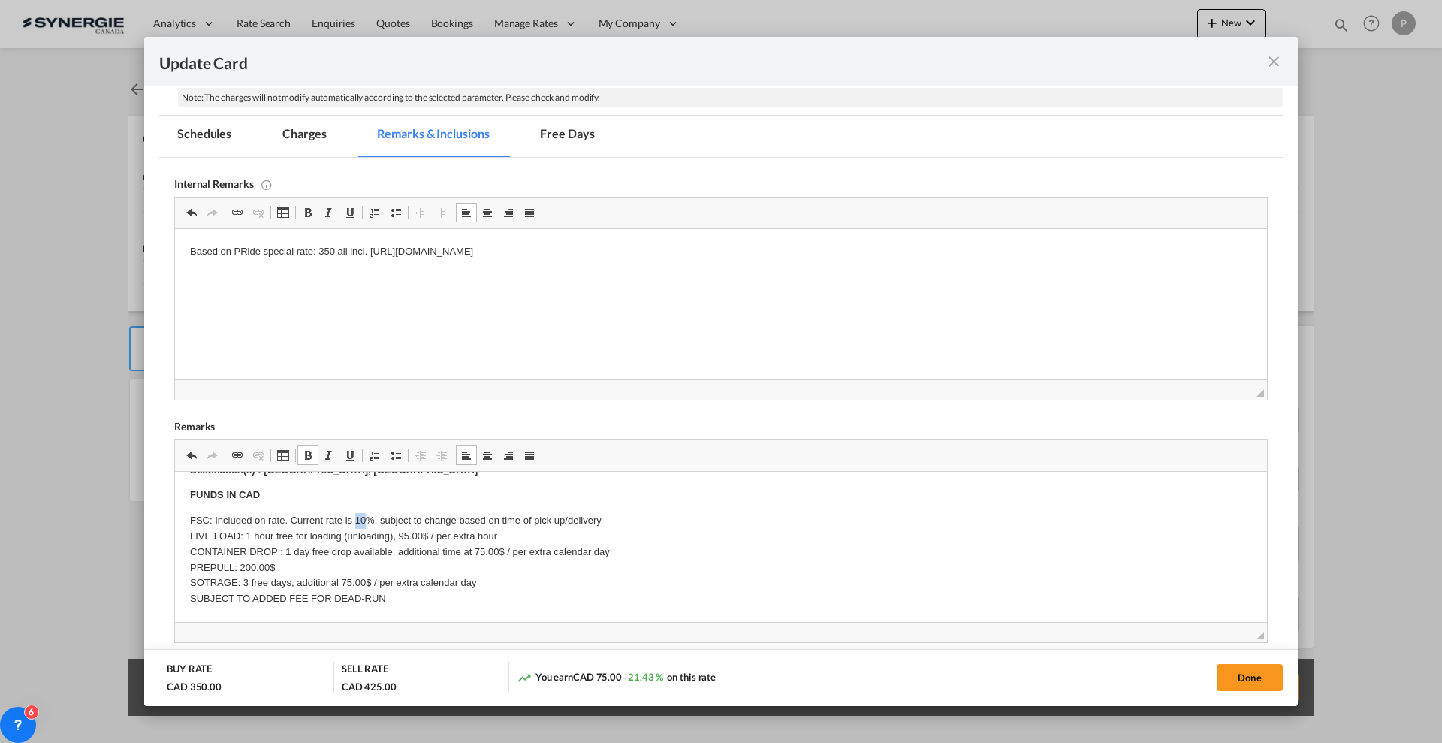
drag, startPoint x: 367, startPoint y: 520, endPoint x: 355, endPoint y: 518, distance: 12.1
click at [355, 518] on p "FSC: Included on rate. Current rate is 10%, subject to change based on time of …" at bounding box center [721, 560] width 1062 height 94
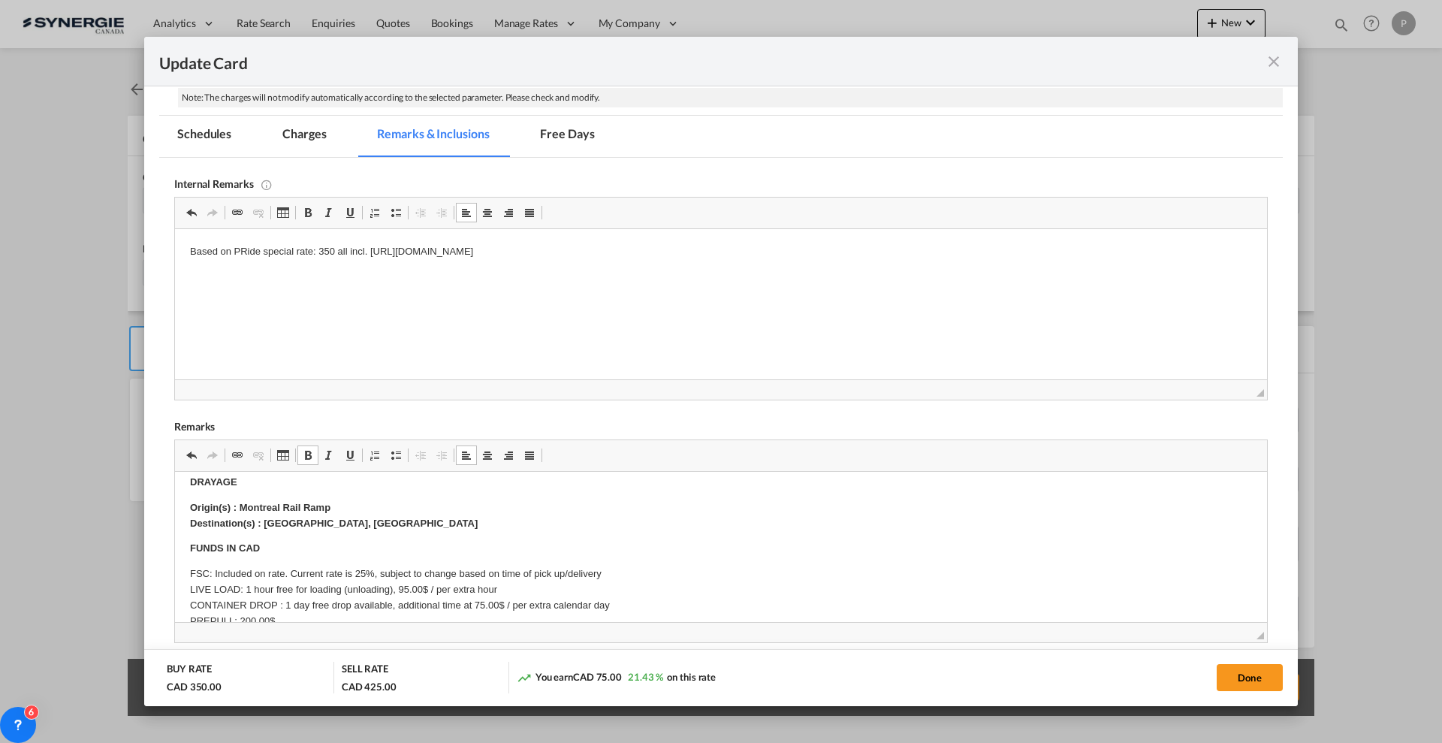
click at [335, 557] on body "DRAYAGE Origin(s) : Montreal Rail Ramp Destination(s) : Point Claire, QC FUNDS …" at bounding box center [721, 568] width 1062 height 186
click at [340, 550] on p "FUNDS IN CAD" at bounding box center [721, 549] width 1062 height 16
click at [236, 570] on strong "Port fee: Only for cargo arriving at the port of Montreal: 65.00$" at bounding box center [366, 573] width 353 height 11
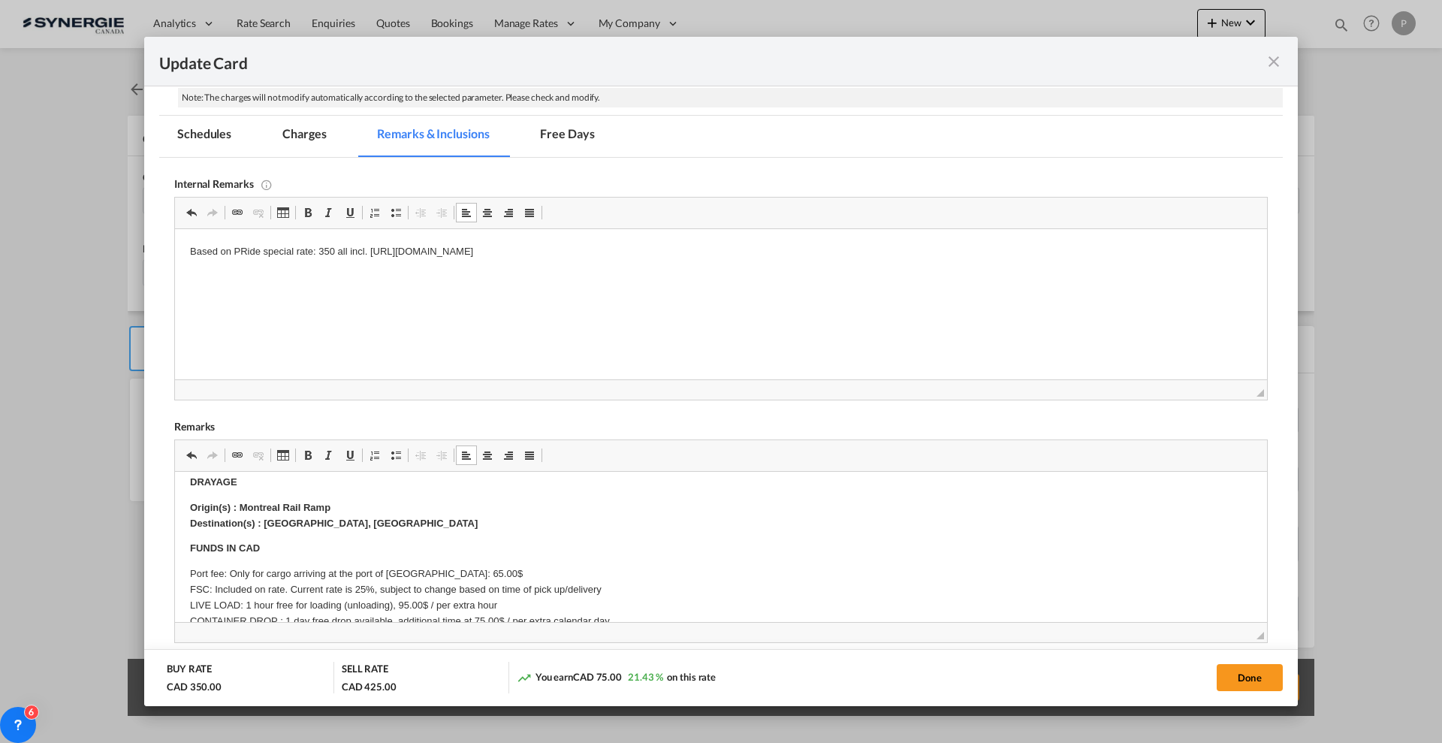
click at [254, 587] on p "Port fee: Only for cargo arriving at the port of Montreal: 65.00$ FSC: Included…" at bounding box center [721, 621] width 1062 height 110
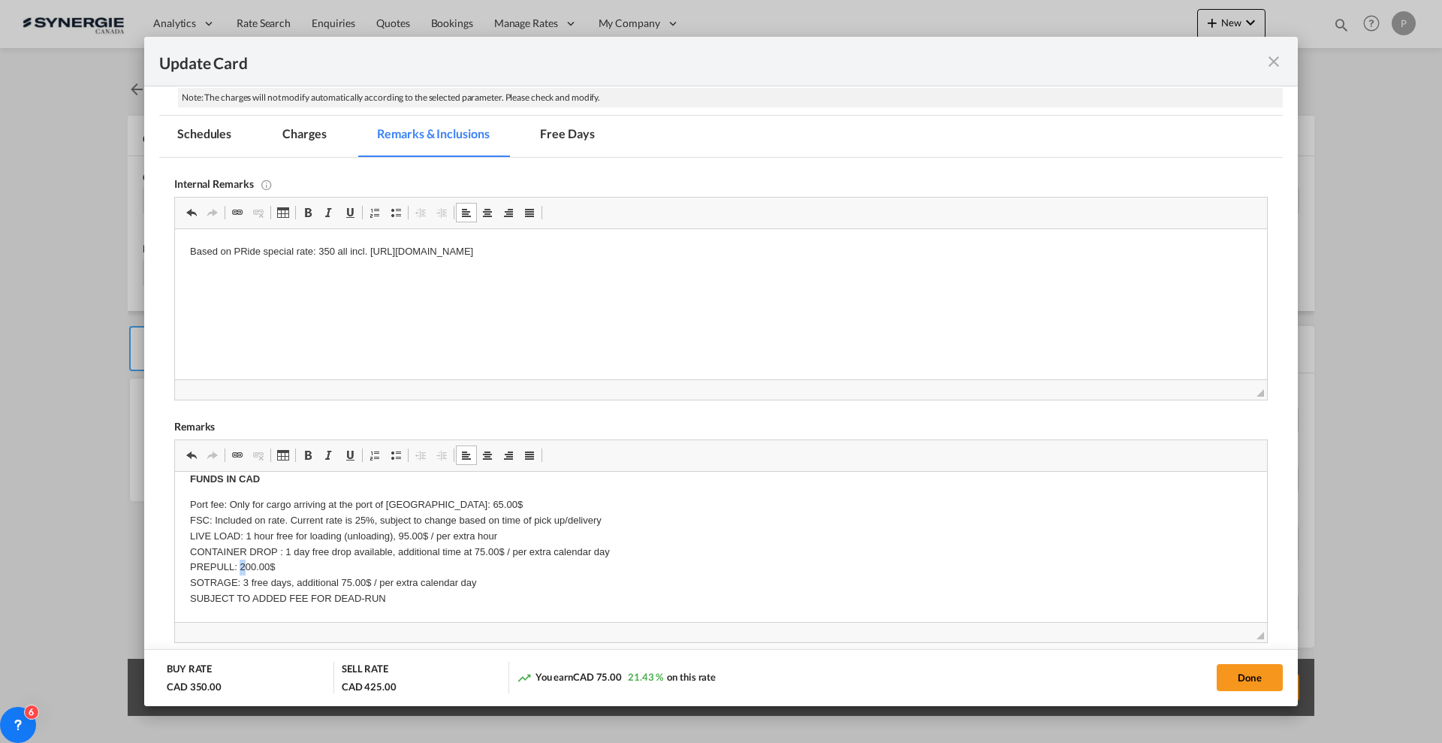
click at [246, 565] on p "Port fee: Only for cargo arriving at the port of Montreal: 65.00$ FSC: Included…" at bounding box center [721, 552] width 1062 height 110
drag, startPoint x: 250, startPoint y: 581, endPoint x: 243, endPoint y: 578, distance: 7.7
click at [243, 578] on p "Port fee: Only for cargo arriving at the port of Montreal: 65.00$ FSC: Included…" at bounding box center [721, 552] width 1062 height 110
drag, startPoint x: 342, startPoint y: 580, endPoint x: 350, endPoint y: 577, distance: 8.8
click at [350, 577] on p "Port fee: Only for cargo arriving at the port of Montreal: 65.00$ FSC: Included…" at bounding box center [721, 552] width 1062 height 110
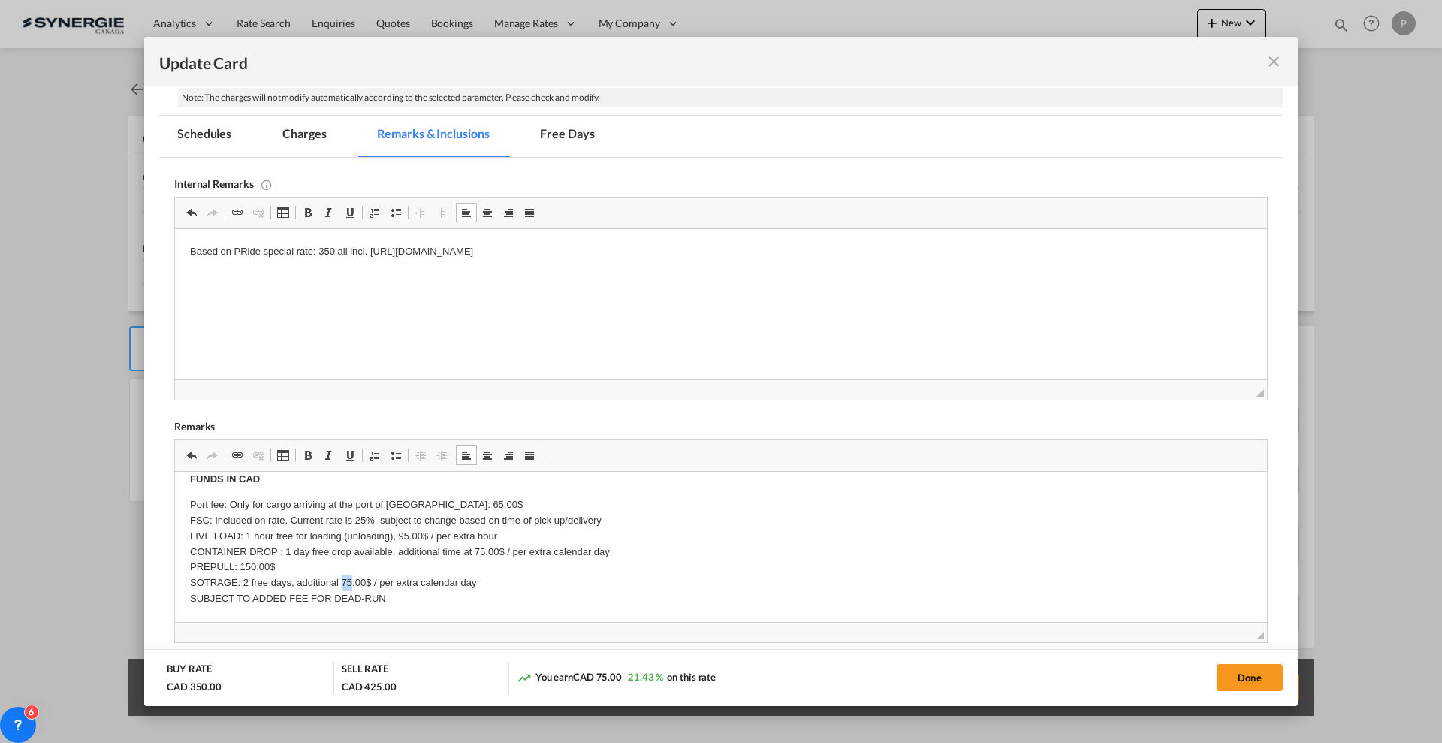
click at [340, 577] on p "Port fee: Only for cargo arriving at the port of Montreal: 65.00$ FSC: Included…" at bounding box center [721, 552] width 1062 height 110
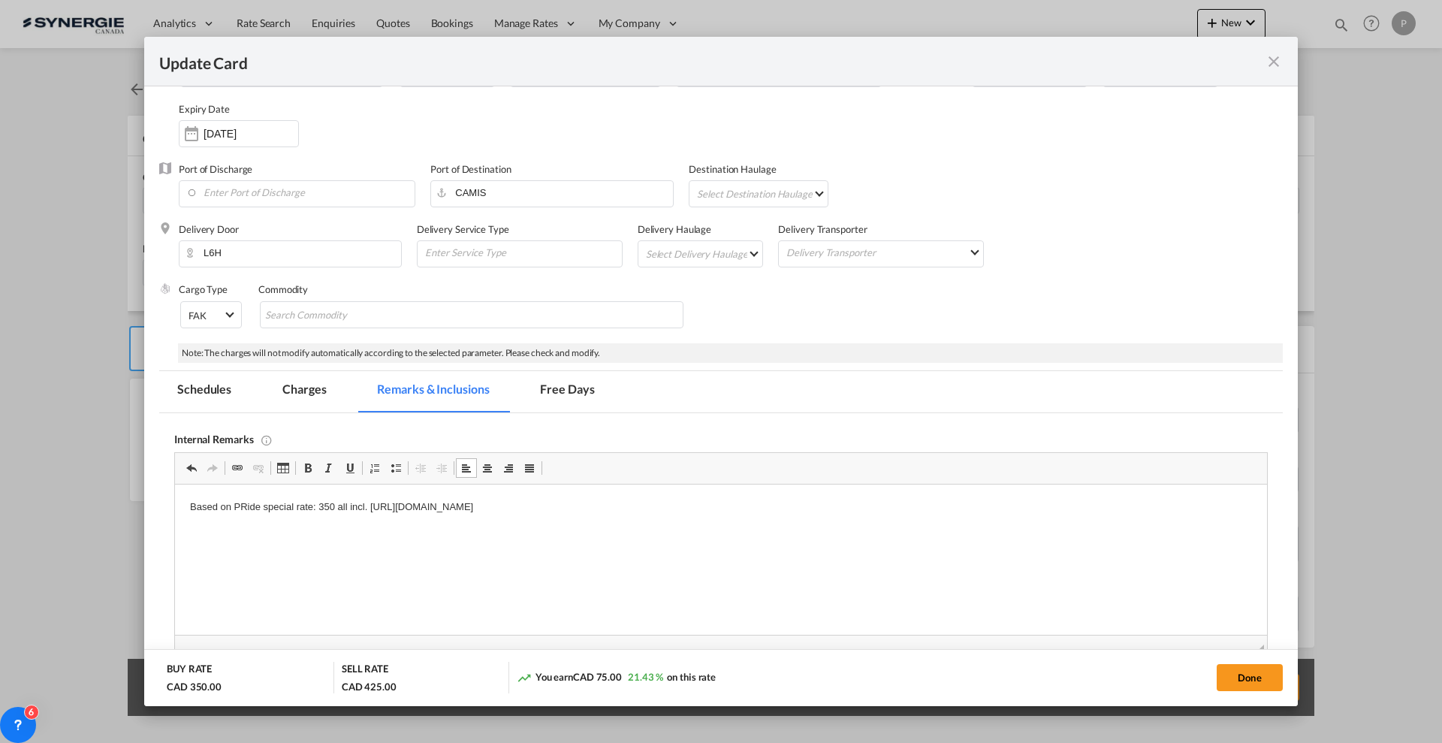
scroll to position [0, 0]
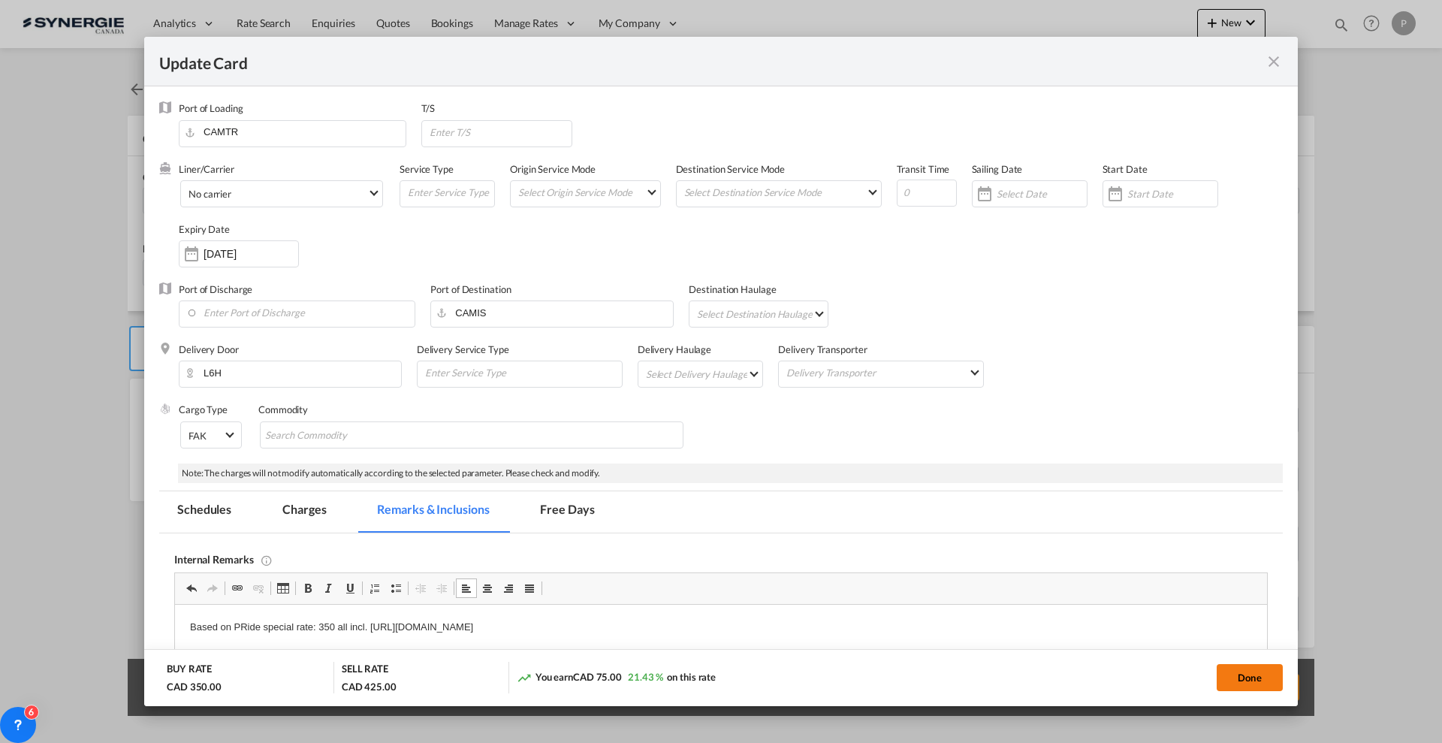
click at [1255, 688] on button "Done" at bounding box center [1250, 677] width 66 height 27
type input "13 Sep 2025"
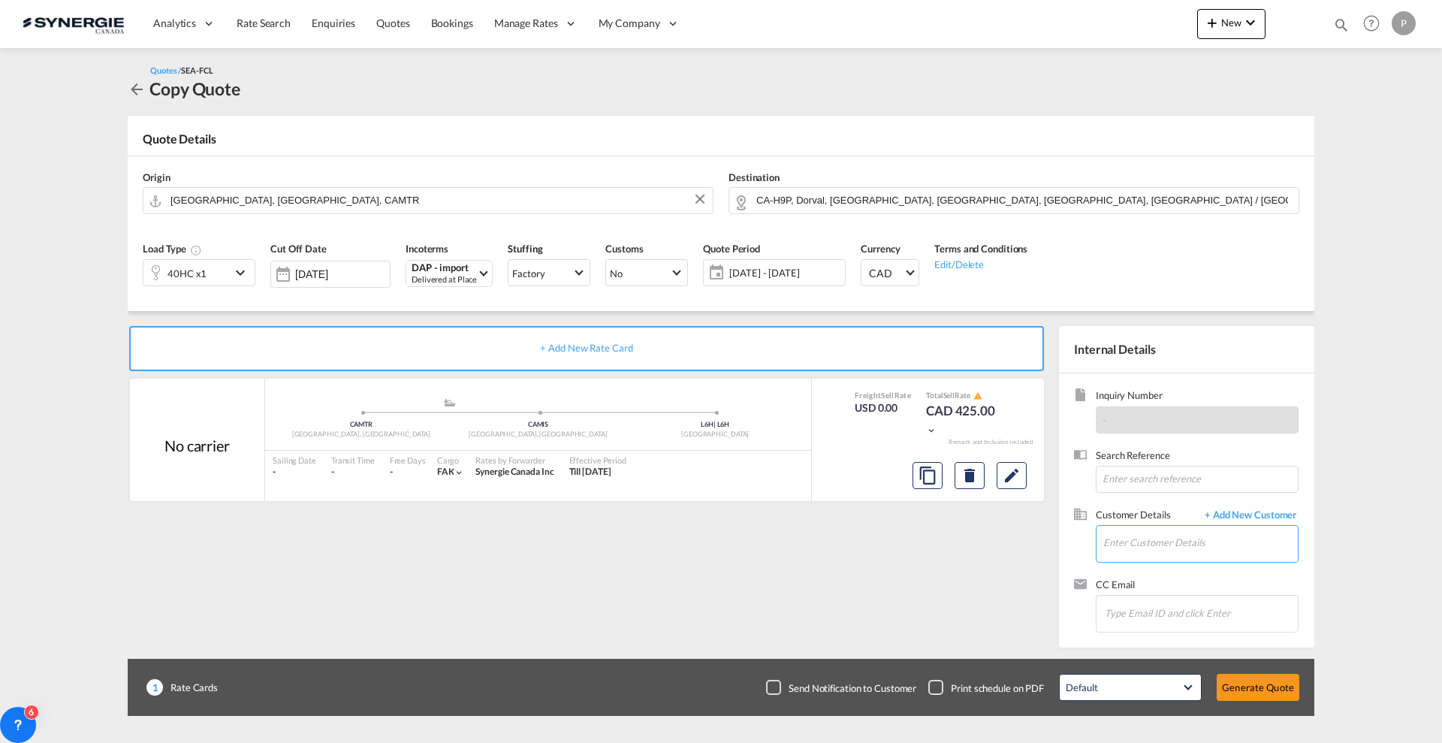
click at [1172, 545] on input "Enter Customer Details" at bounding box center [1201, 543] width 195 height 34
click at [1167, 581] on div "Bill E nkhbat Benkhbat@PhoeniciaGroup.com | Phoenicia Group Inc." at bounding box center [1253, 568] width 301 height 41
type input "Phoenicia Group Inc., Bill Enkhbat, Benkhbat@PhoeniciaGroup.com"
click at [1022, 472] on button "Edit" at bounding box center [1012, 475] width 30 height 27
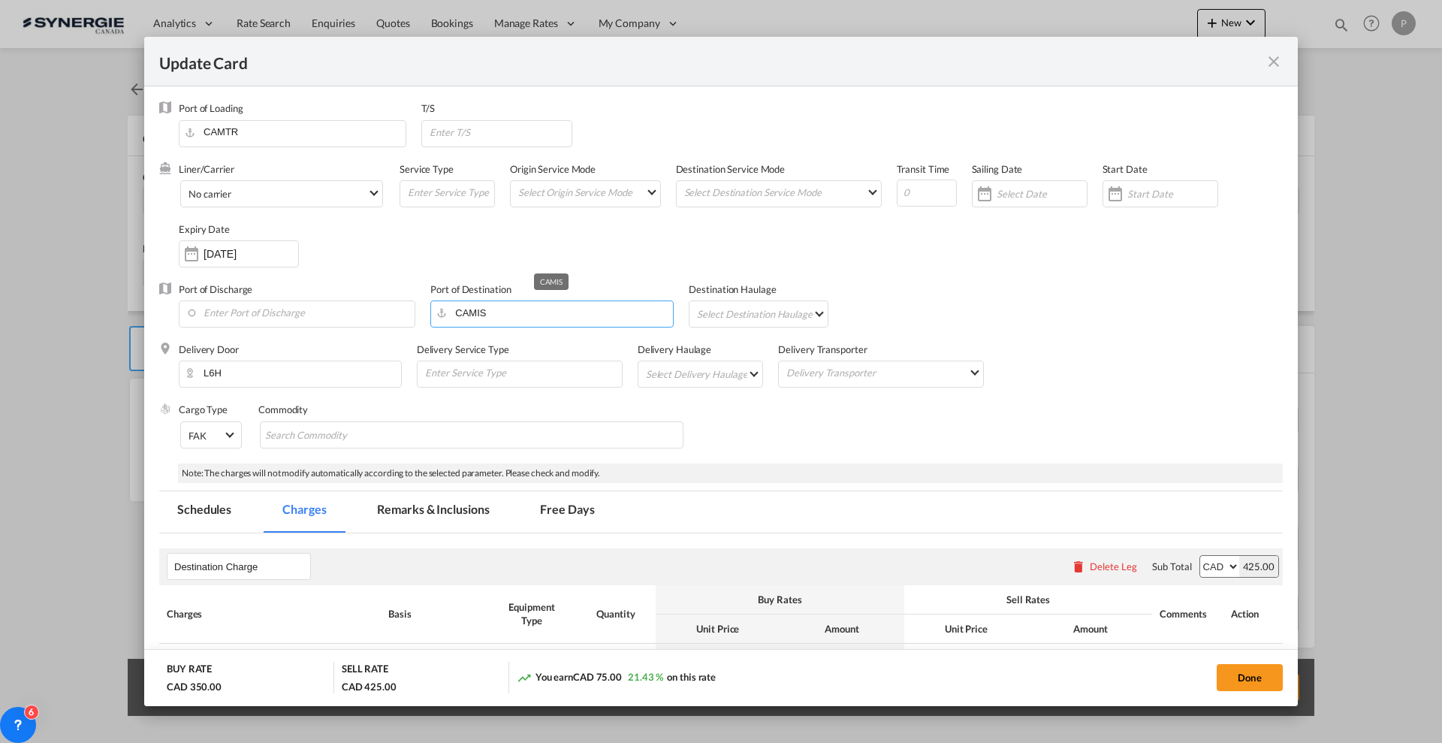
click at [573, 320] on input "CAMIS" at bounding box center [555, 312] width 235 height 23
click at [1080, 340] on div "Port of Discharge Port of Destination Destination Haulage Select Destination Ha…" at bounding box center [721, 312] width 1124 height 60
click at [1239, 678] on button "Done" at bounding box center [1250, 677] width 66 height 27
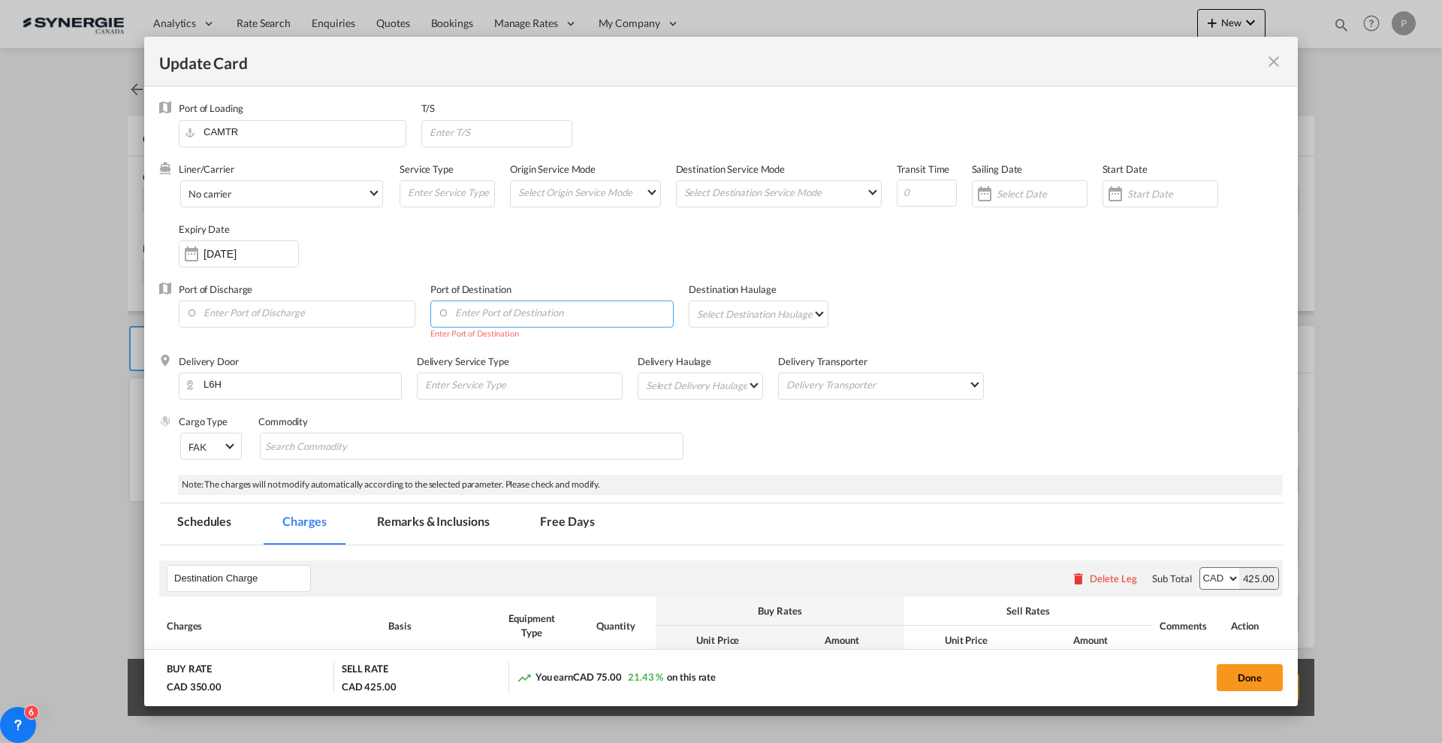
click at [597, 321] on input "Enter Port of Destination" at bounding box center [555, 312] width 235 height 23
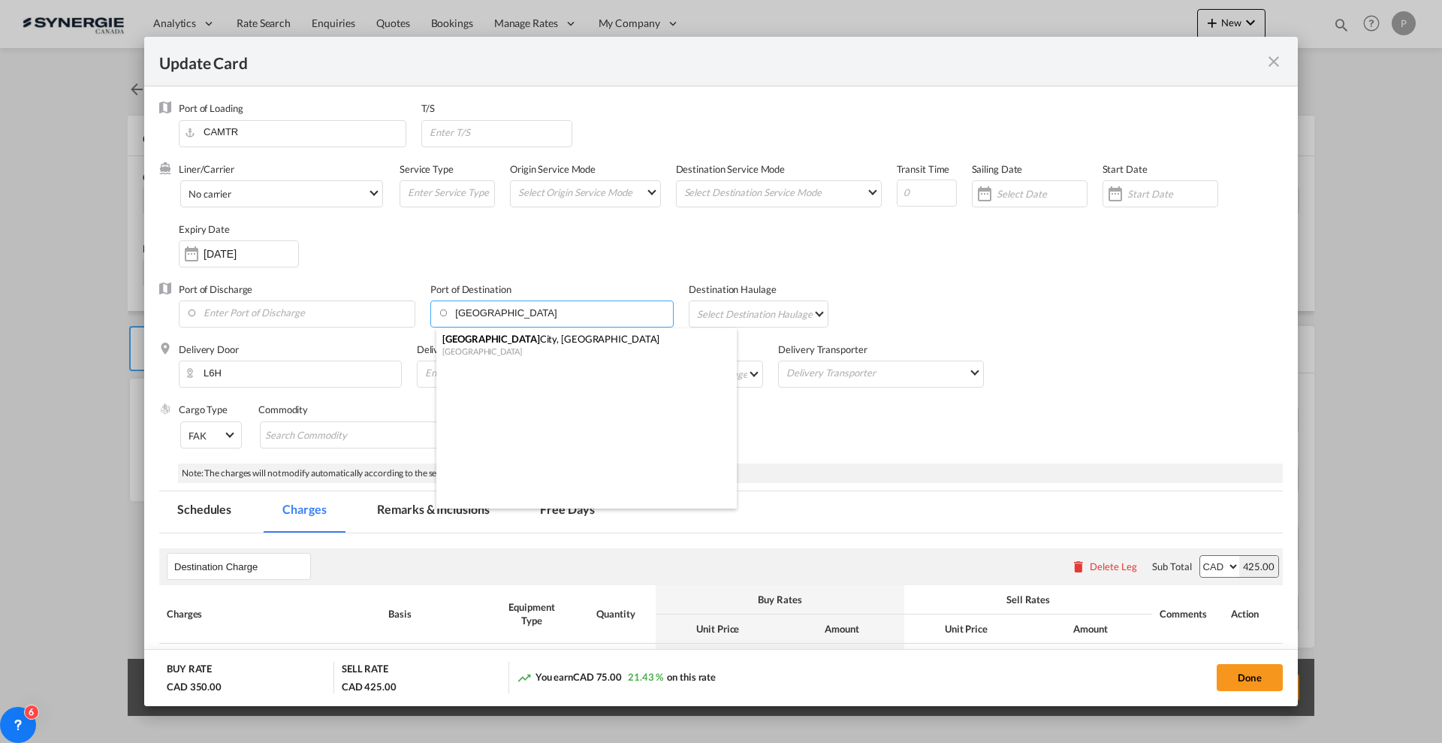
click at [591, 338] on div "Quebec City, QC" at bounding box center [582, 339] width 279 height 14
type input "Quebec City, QC, CAQUE"
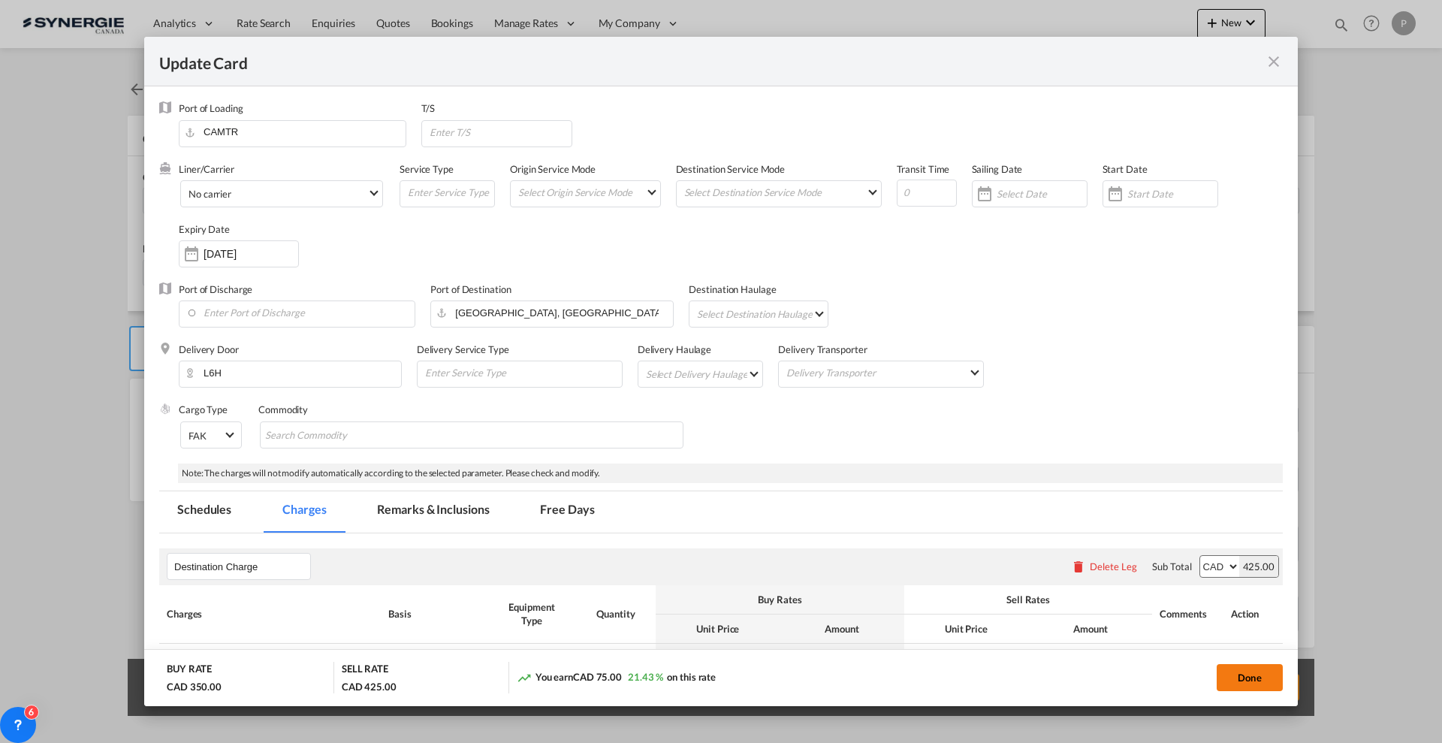
click at [1241, 676] on button "Done" at bounding box center [1250, 677] width 66 height 27
type input "13 Sep 2025"
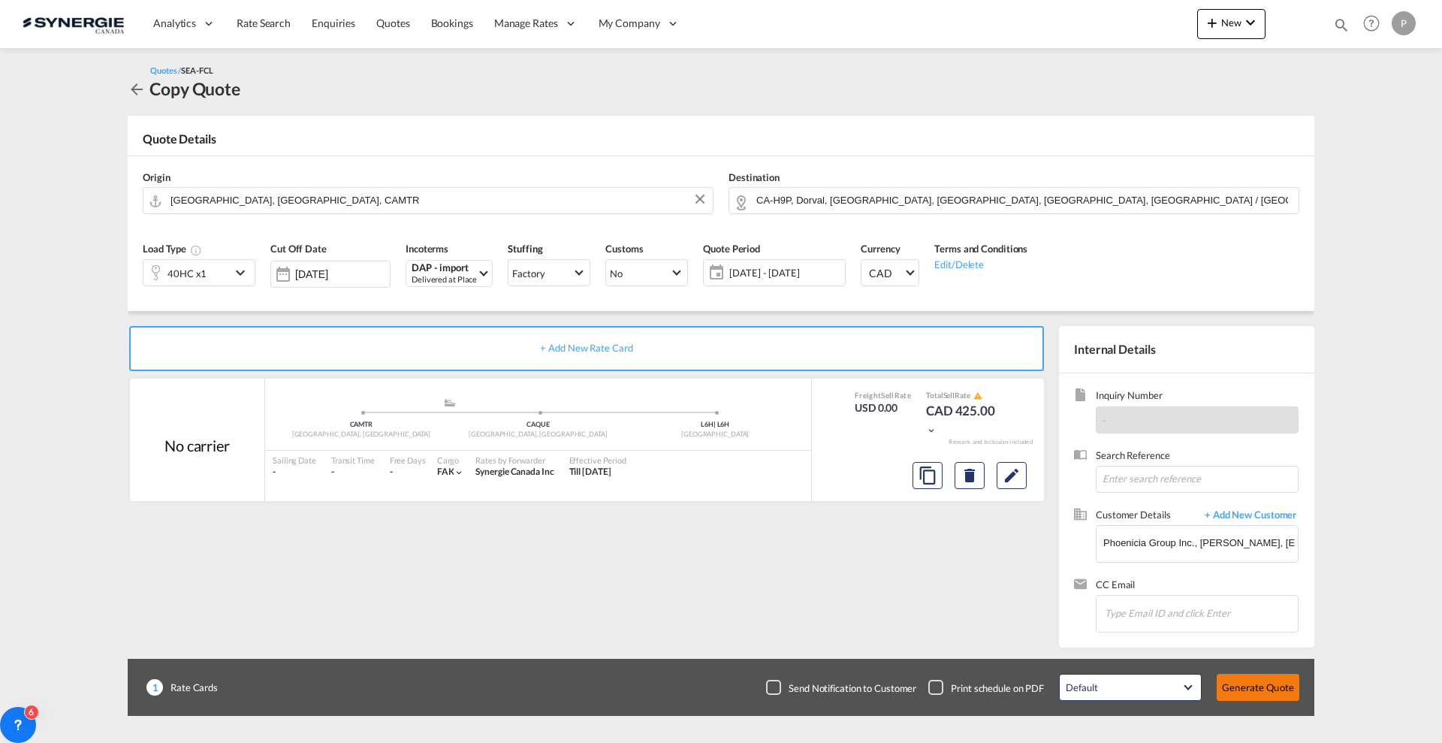
click at [1278, 694] on button "Generate Quote" at bounding box center [1258, 687] width 83 height 27
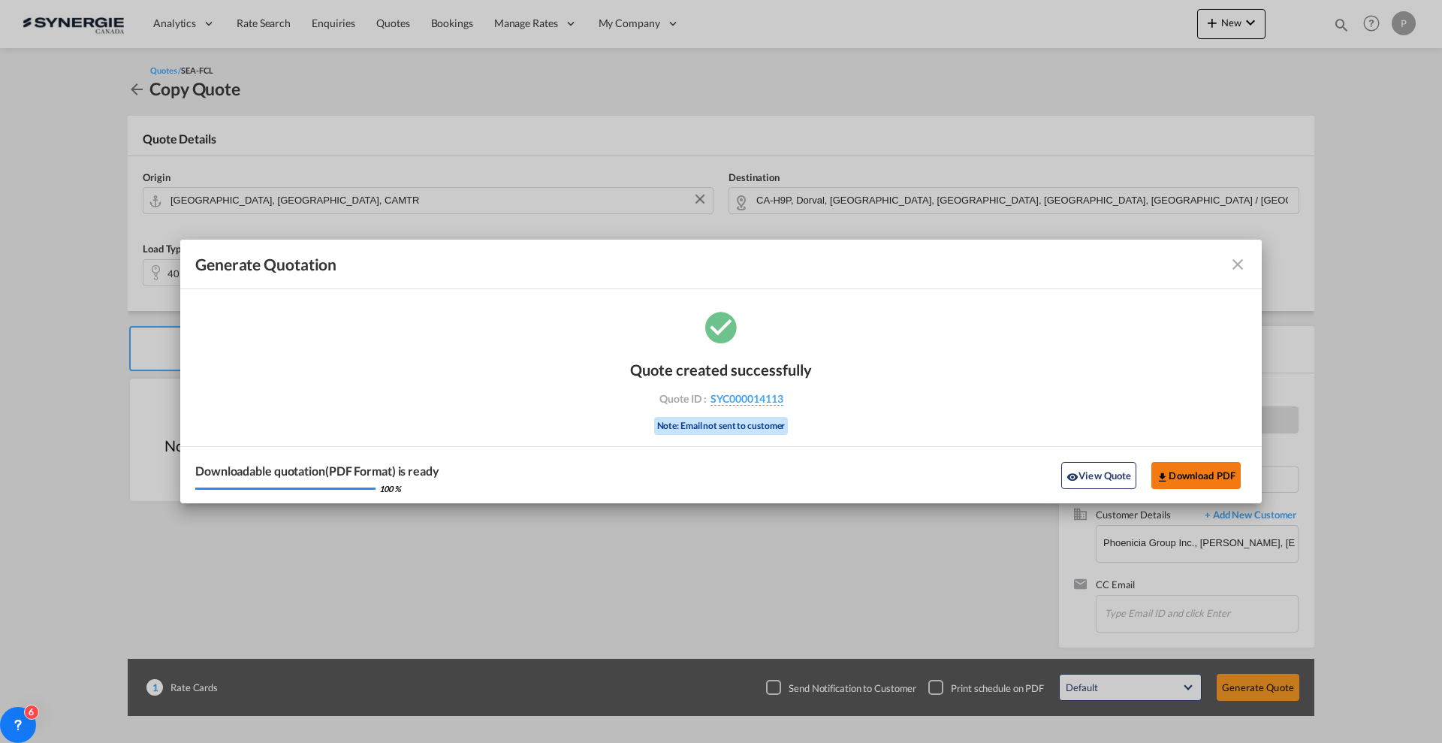
click at [1218, 482] on button "Download PDF" at bounding box center [1196, 475] width 89 height 27
click at [1232, 273] on div "Generate Quotation" at bounding box center [721, 265] width 1052 height 20
click at [1240, 266] on md-icon "icon-close fg-AAA8AD cursor m-0" at bounding box center [1238, 264] width 18 height 18
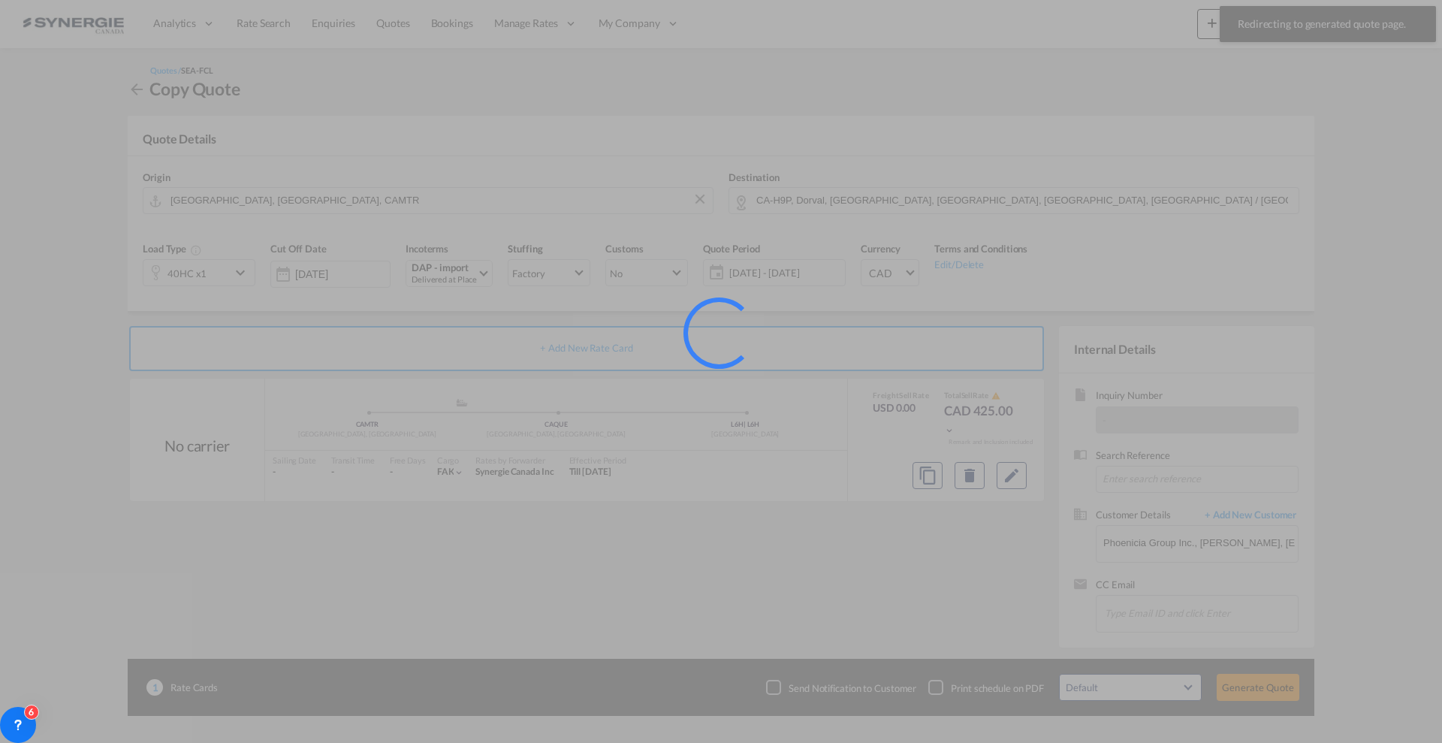
click at [1338, 26] on div at bounding box center [721, 371] width 1442 height 743
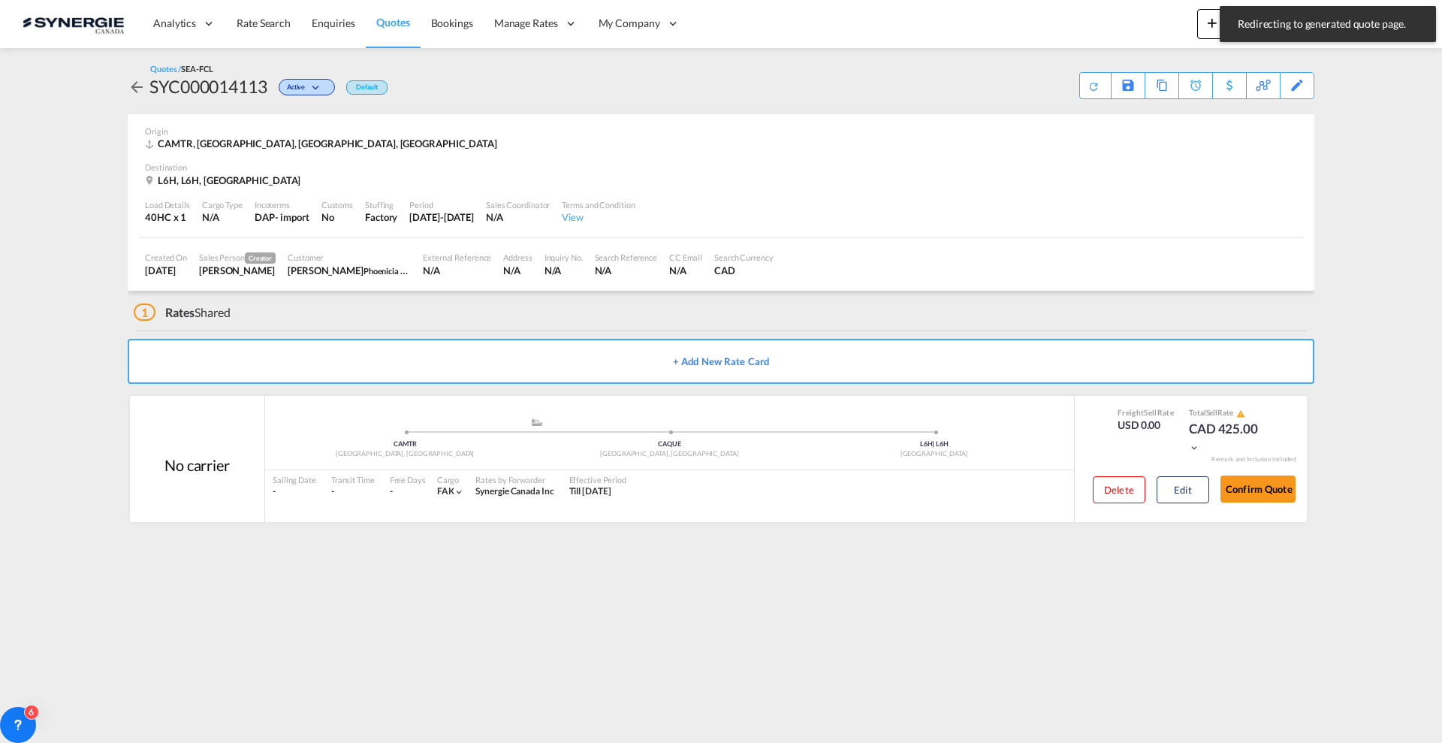
click at [1343, 61] on md-content "Analytics Reports Dashboard Rate Search Enquiries Quotes Bookings" at bounding box center [721, 371] width 1442 height 743
click at [1346, 29] on md-toast "Redirecting to generated quote page. Press Escape to dismiss." at bounding box center [1328, 24] width 228 height 48
click at [1338, 26] on md-icon "icon-magnify" at bounding box center [1342, 25] width 17 height 17
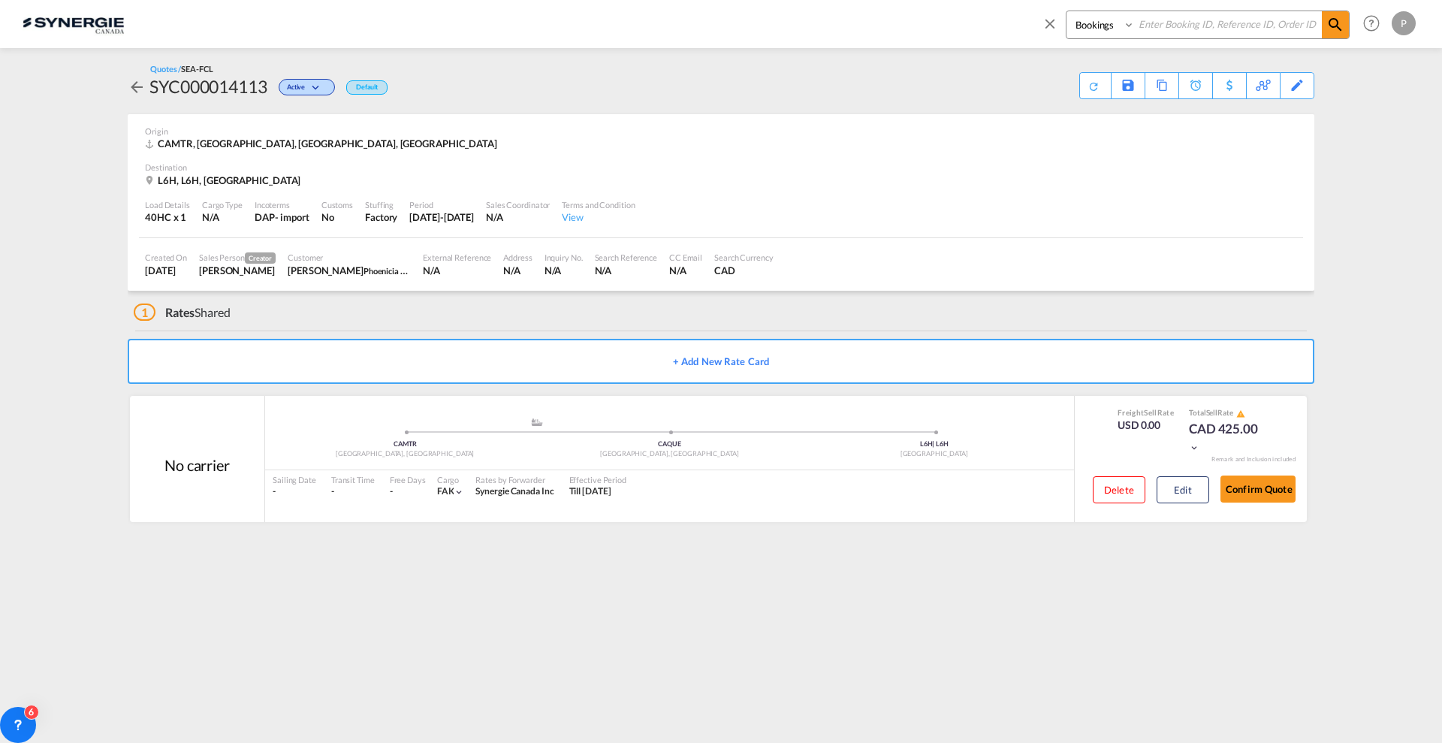
click at [1087, 21] on select "Bookings Quotes Enquiries" at bounding box center [1102, 24] width 71 height 27
select select "Quotes"
click at [1067, 11] on select "Bookings Quotes Enquiries" at bounding box center [1102, 24] width 71 height 27
click at [1142, 29] on input at bounding box center [1228, 24] width 187 height 26
paste input "SYC000014110"
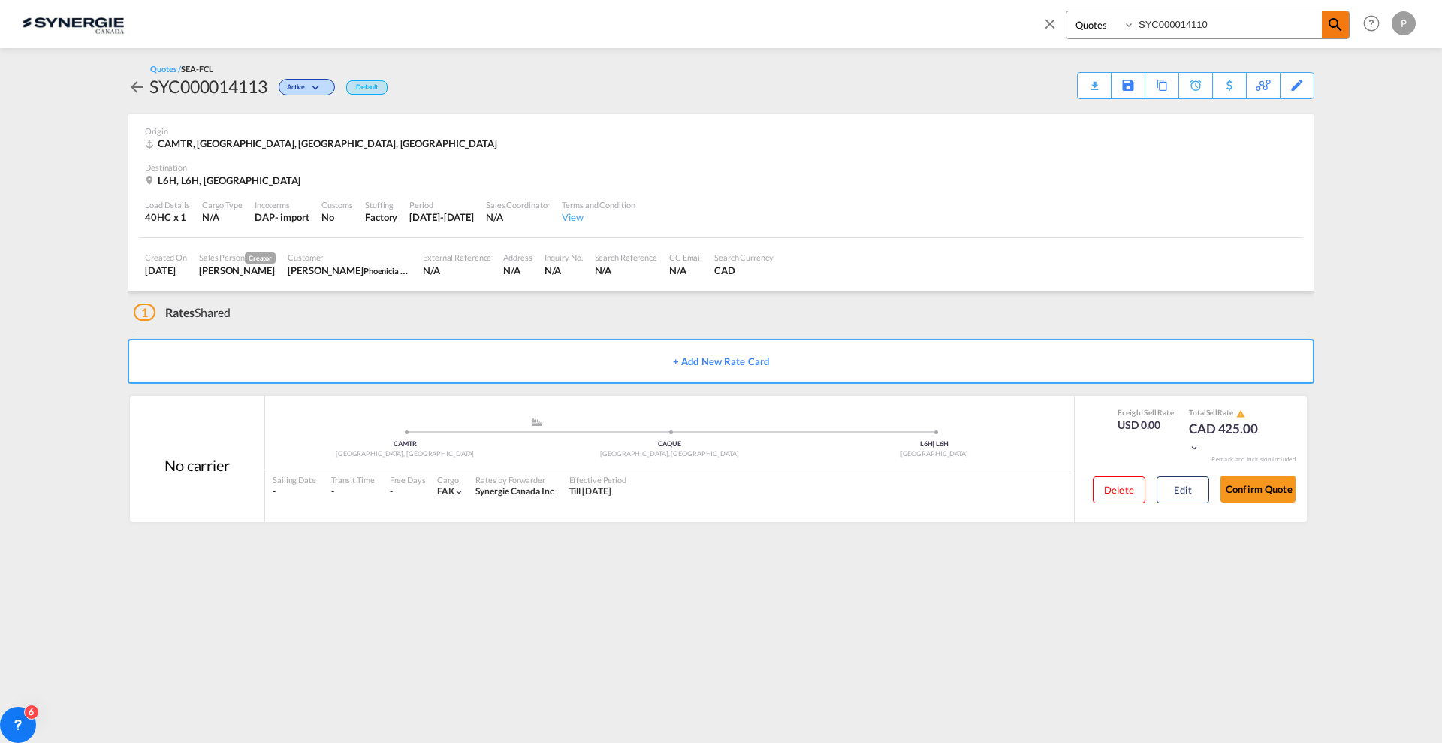
type input "SYC000014110"
click at [1328, 21] on md-icon "icon-magnify" at bounding box center [1336, 25] width 18 height 18
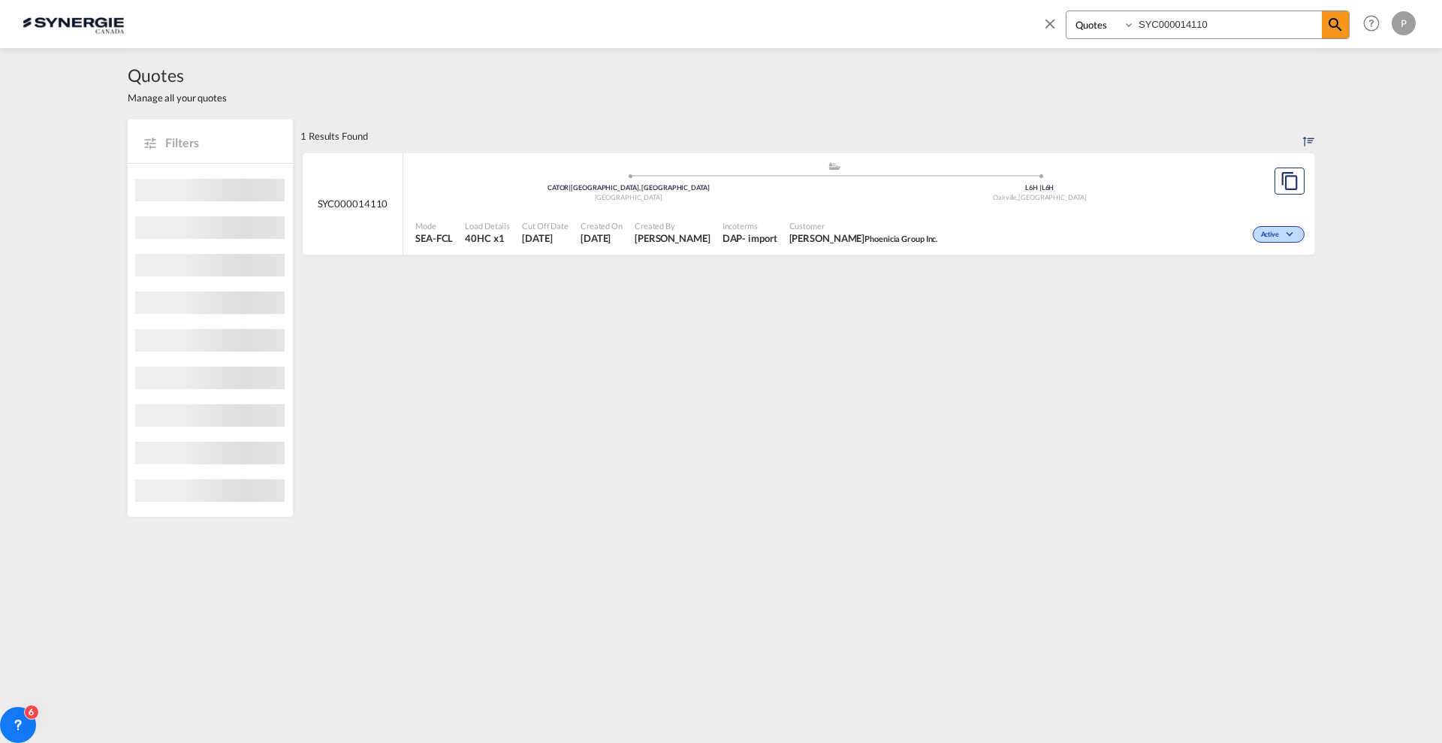
click at [1030, 227] on div "Active" at bounding box center [1126, 233] width 365 height 38
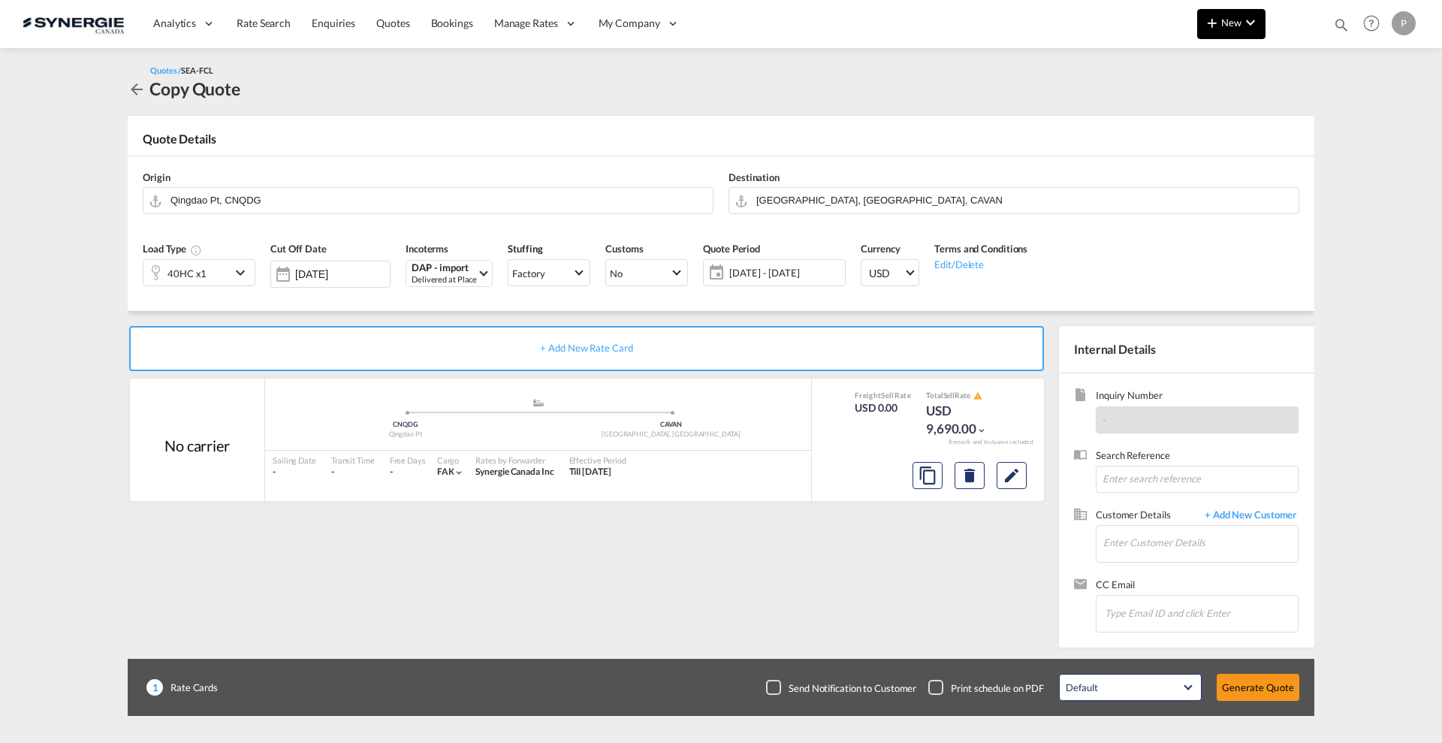
click at [1208, 22] on md-icon "icon-plus 400-fg" at bounding box center [1213, 23] width 18 height 18
click at [1186, 106] on span "Quote" at bounding box center [1191, 113] width 17 height 30
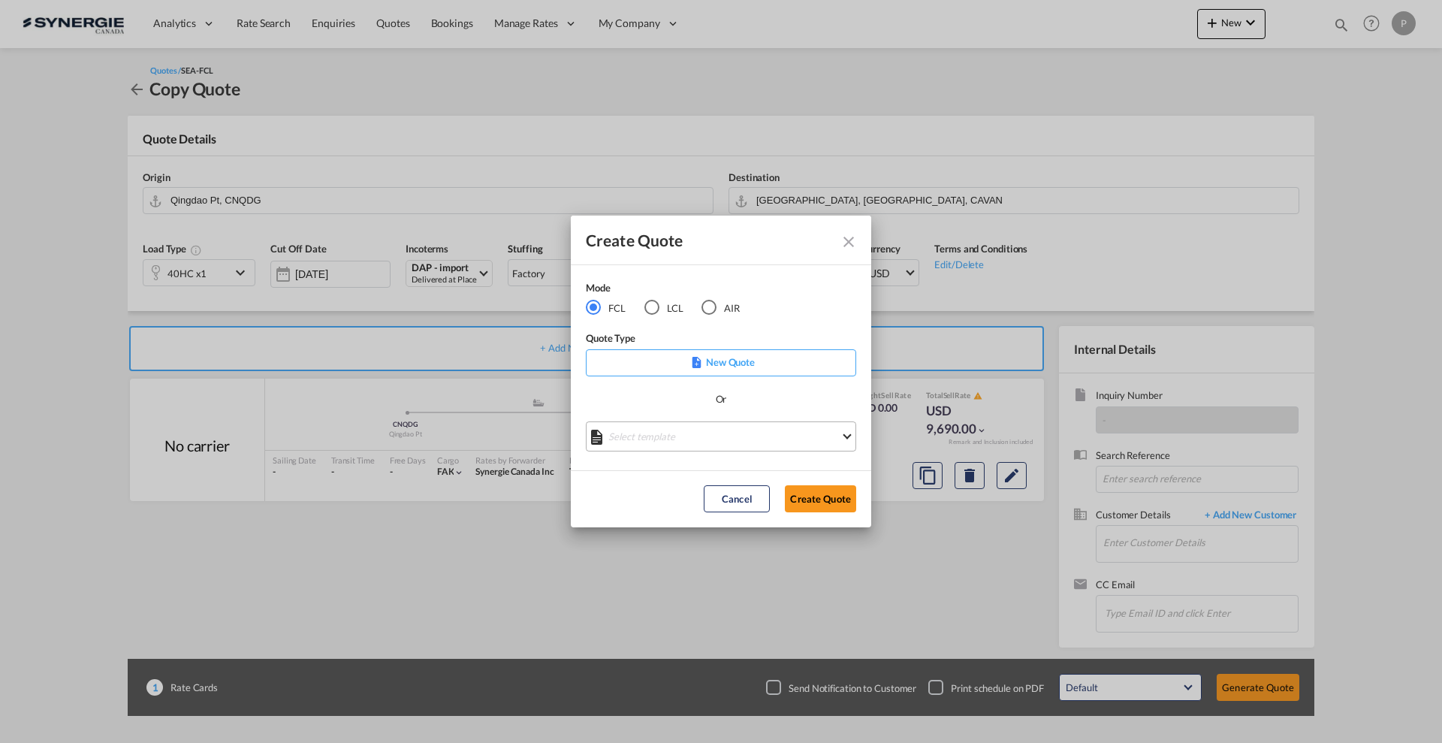
click at [654, 440] on md-select "Select template *NEW* FCL FREEHAND / DAP [PERSON_NAME] | [DATE] *NEW* Import FC…" at bounding box center [721, 436] width 270 height 30
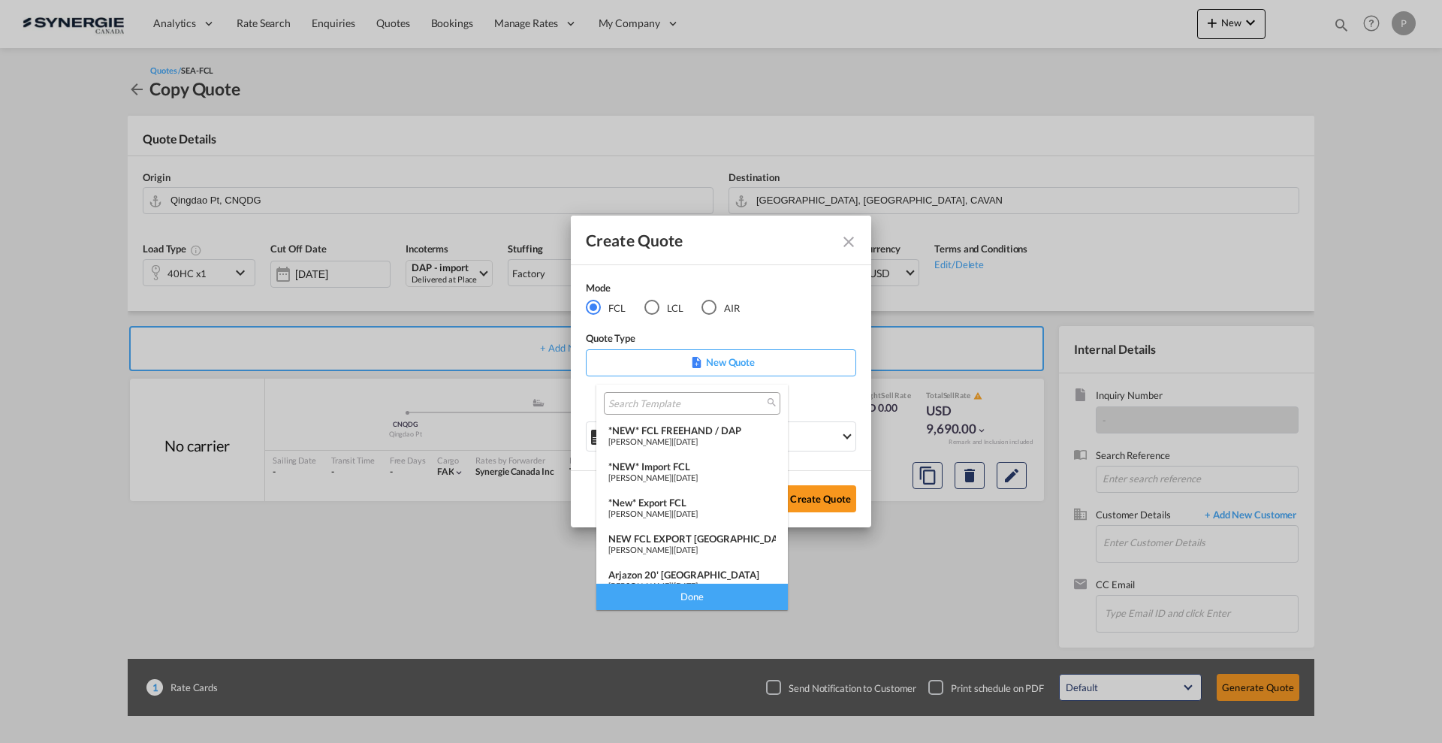
click at [672, 509] on span "[PERSON_NAME]" at bounding box center [640, 514] width 63 height 10
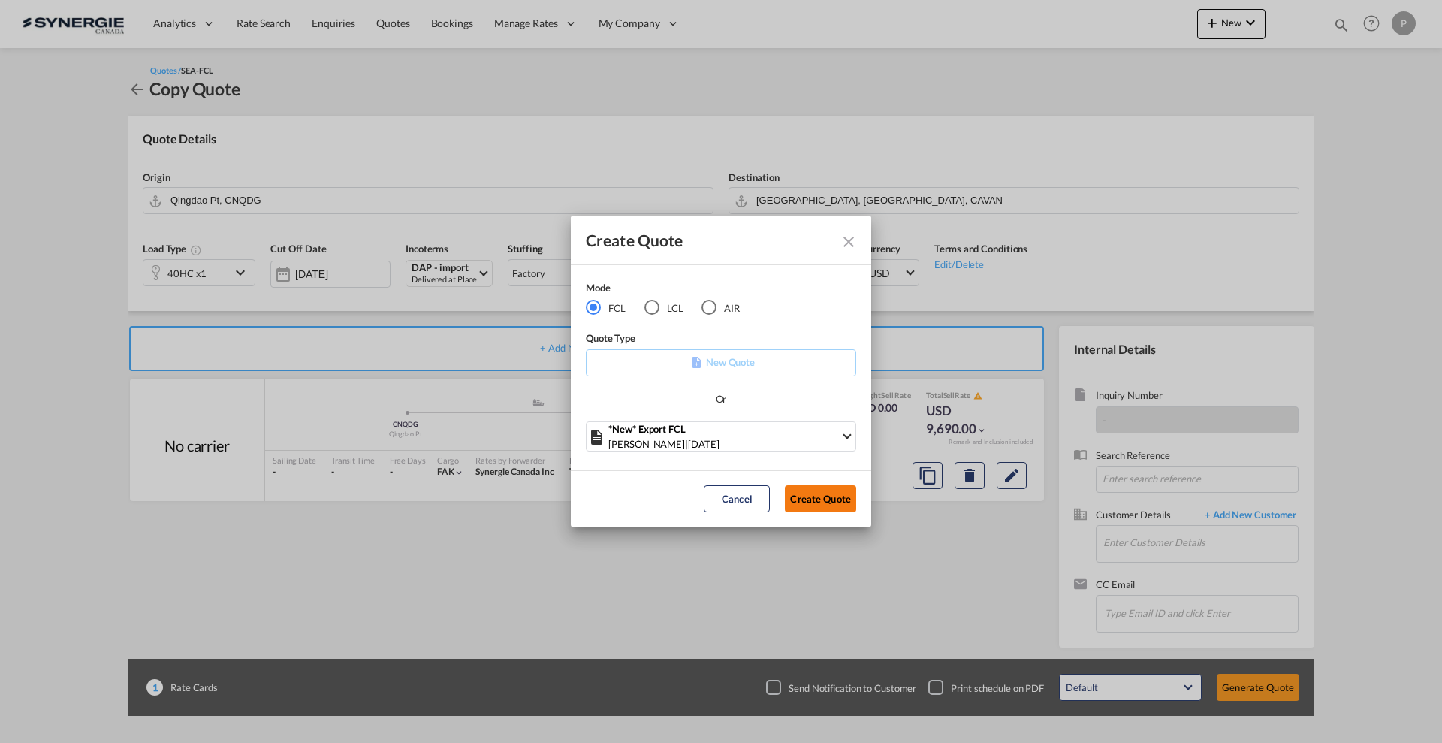
click at [838, 492] on button "Create Quote" at bounding box center [820, 498] width 71 height 27
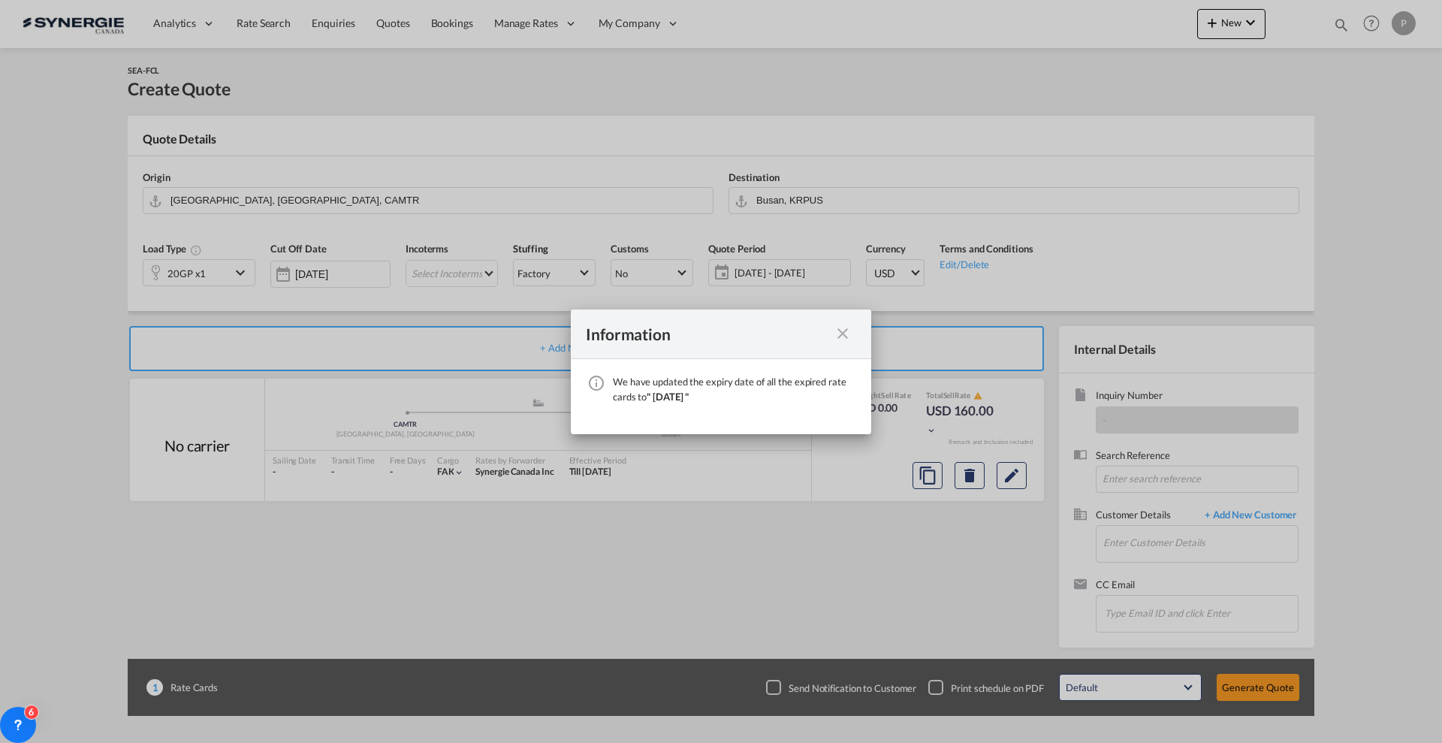
click at [849, 328] on md-icon "icon-close fg-AAA8AD cursor" at bounding box center [843, 334] width 18 height 18
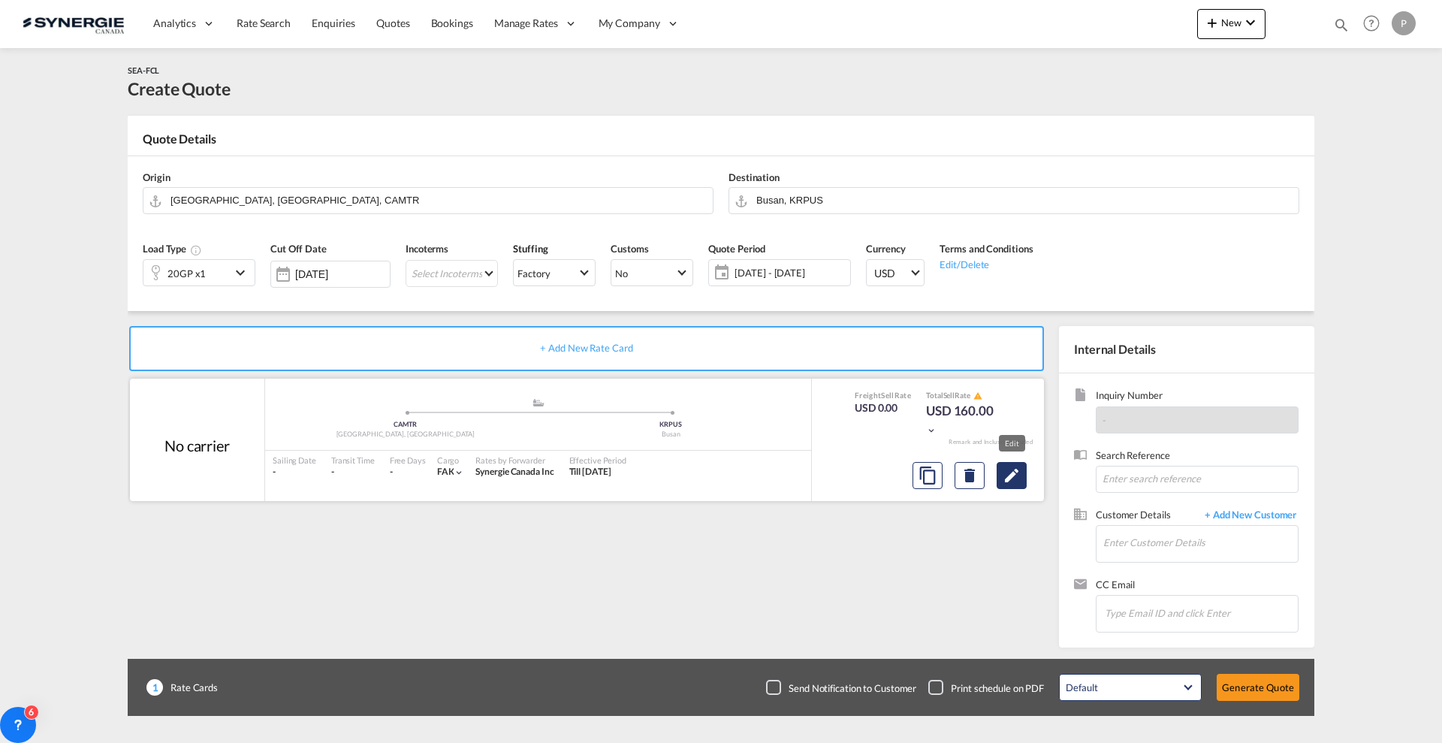
click at [1007, 472] on md-icon "Edit" at bounding box center [1012, 476] width 18 height 18
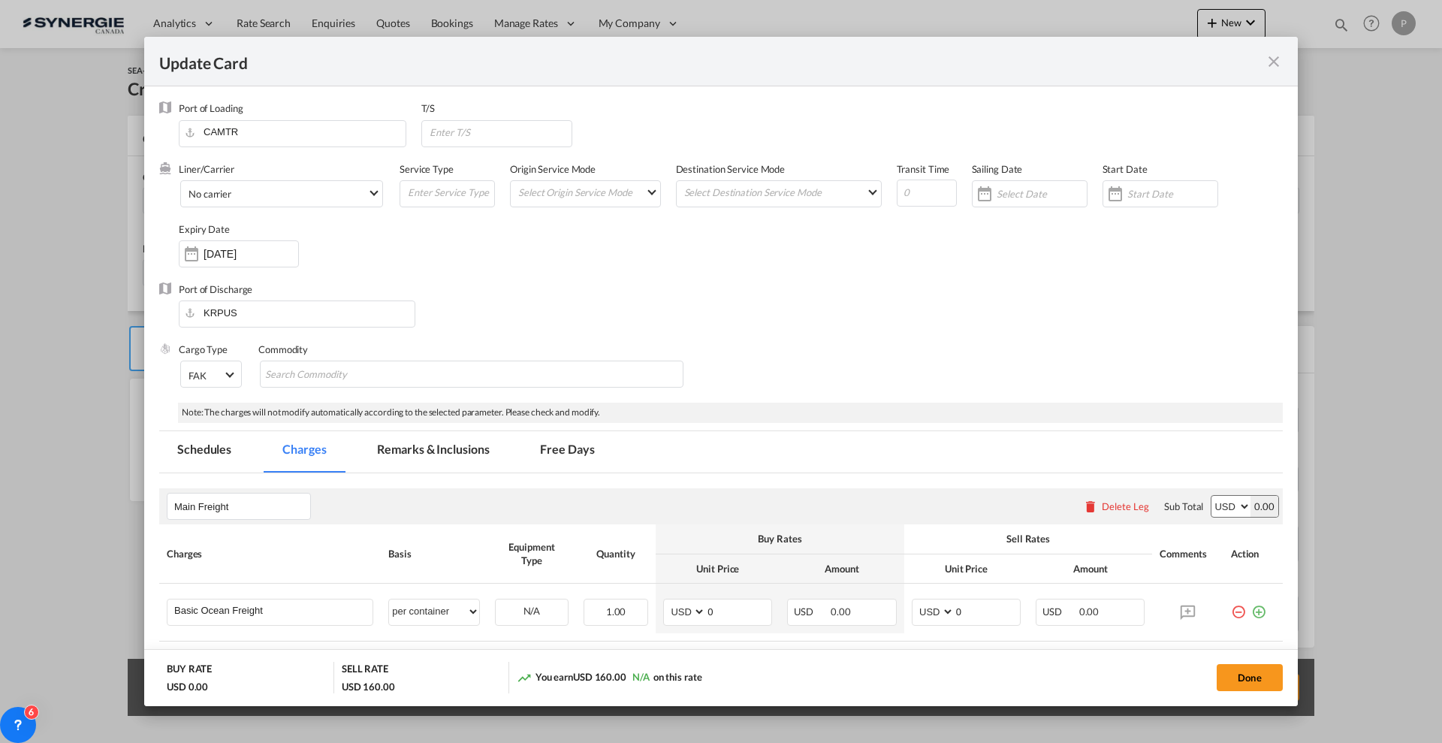
select select "per container"
select select "per B/L"
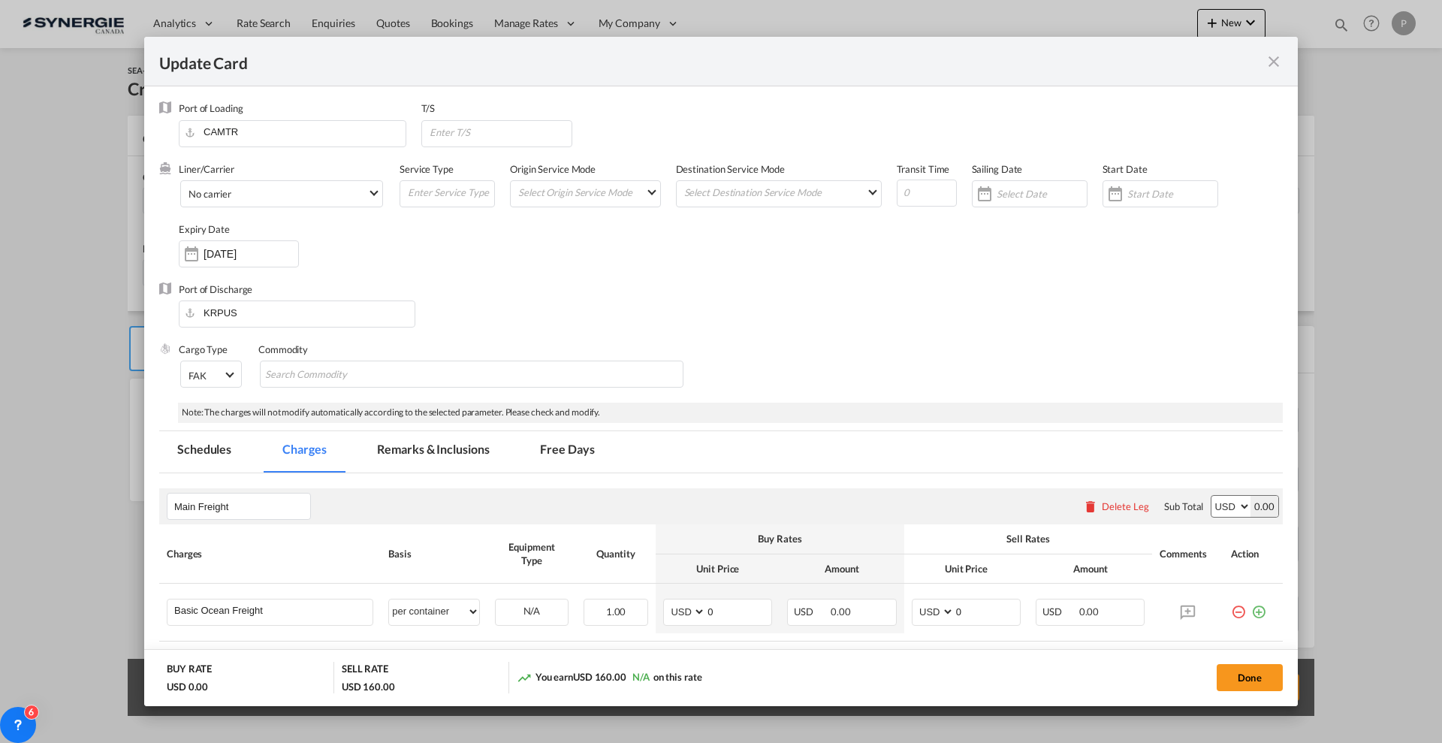
select select "per B/L"
select select "per shipment"
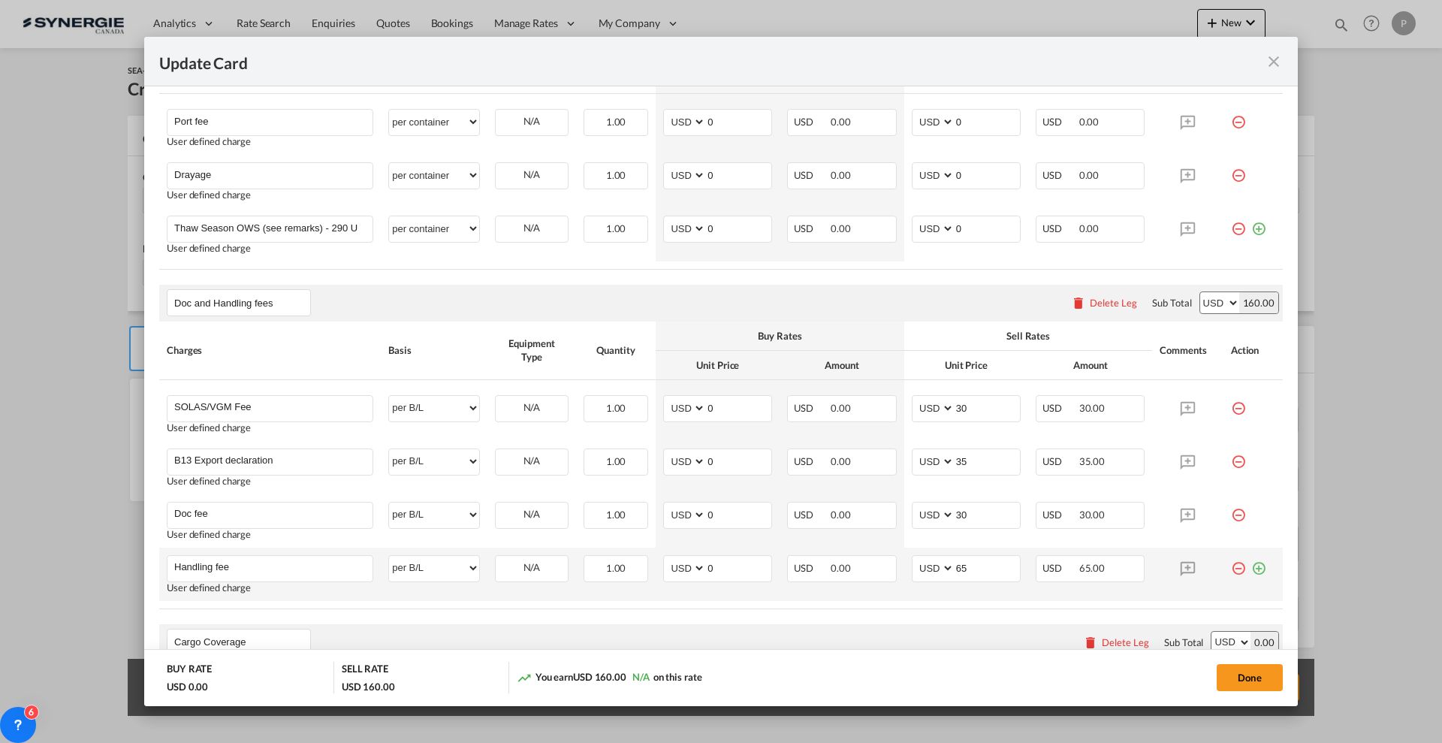
scroll to position [751, 0]
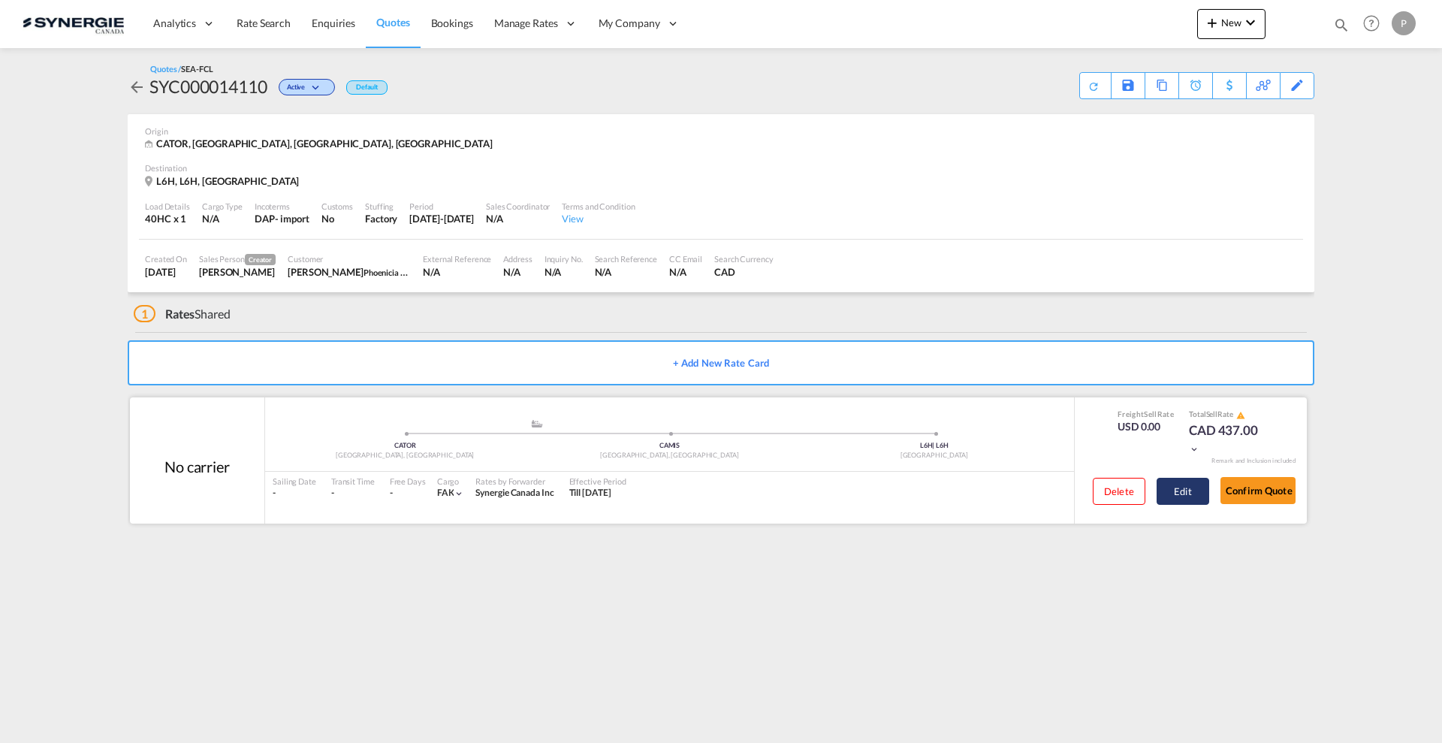
click at [1192, 496] on button "Edit" at bounding box center [1183, 491] width 53 height 27
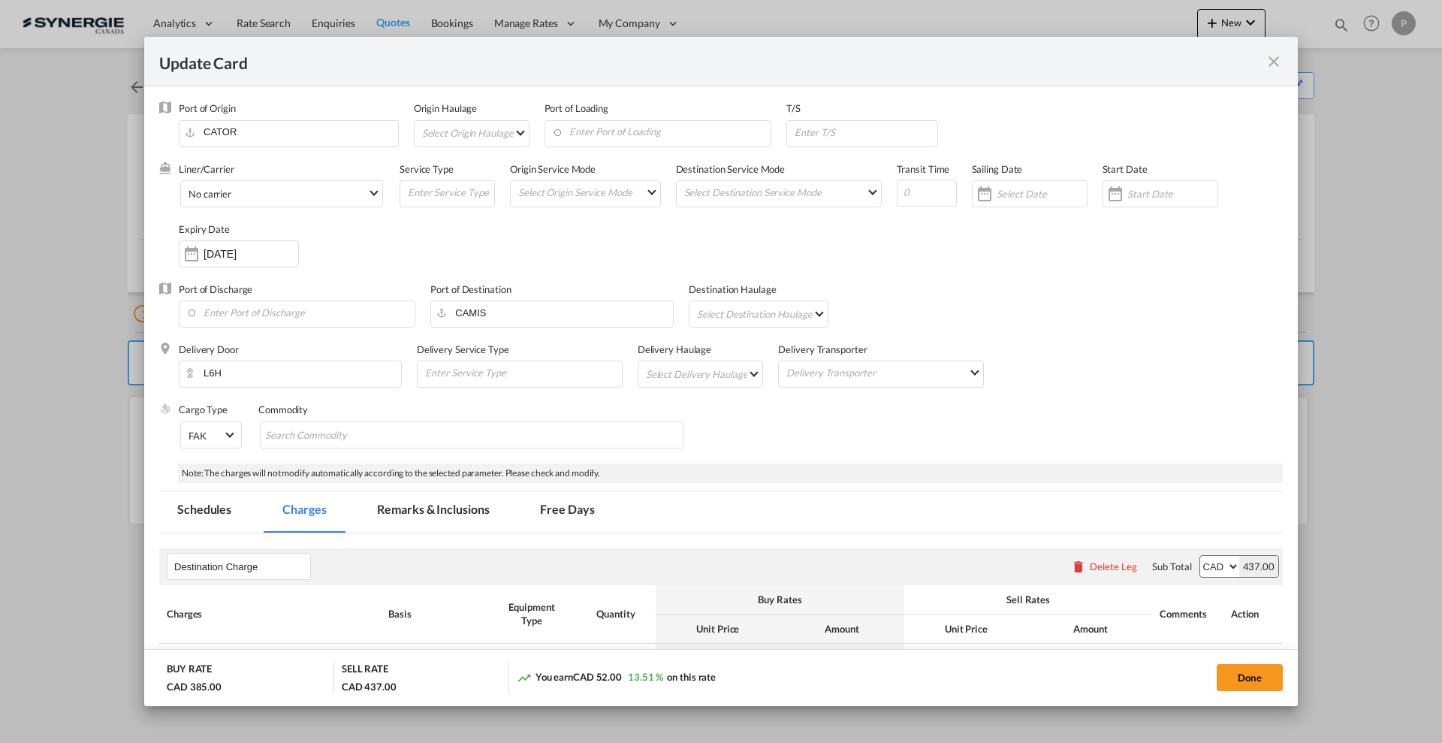
select select "per container"
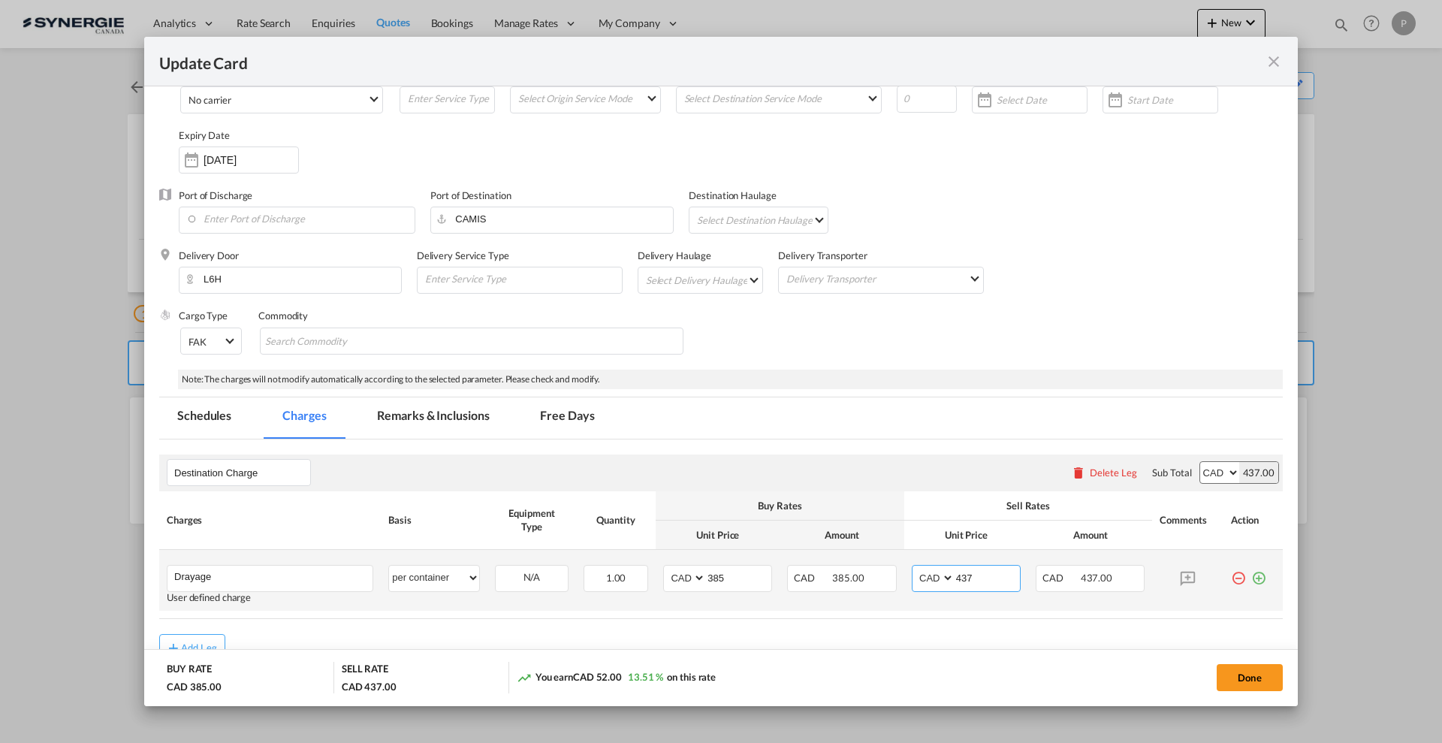
click at [956, 573] on input "437" at bounding box center [987, 577] width 65 height 23
type input "407"
click at [1258, 674] on button "Done" at bounding box center [1250, 677] width 66 height 27
type input "13 Sep 2025"
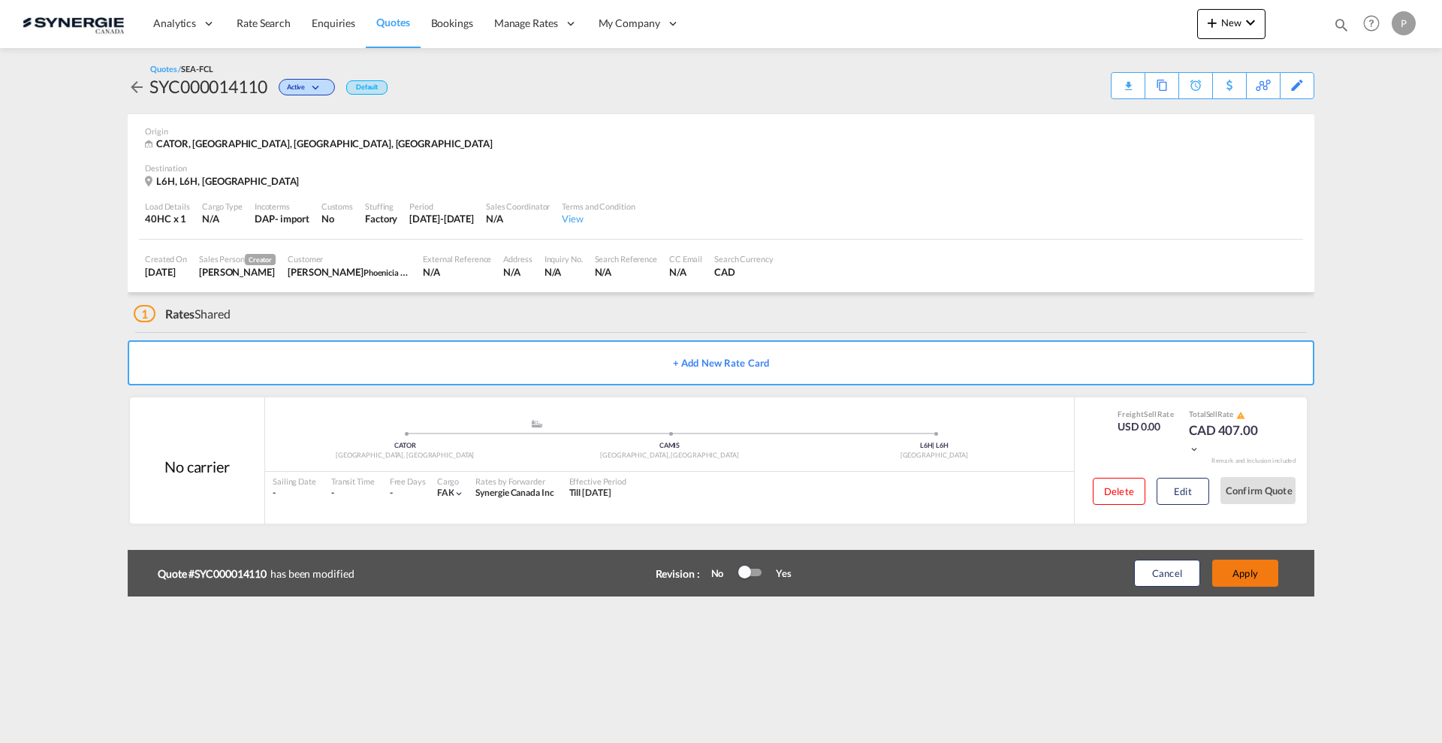
click at [1258, 567] on button "Apply" at bounding box center [1246, 573] width 66 height 27
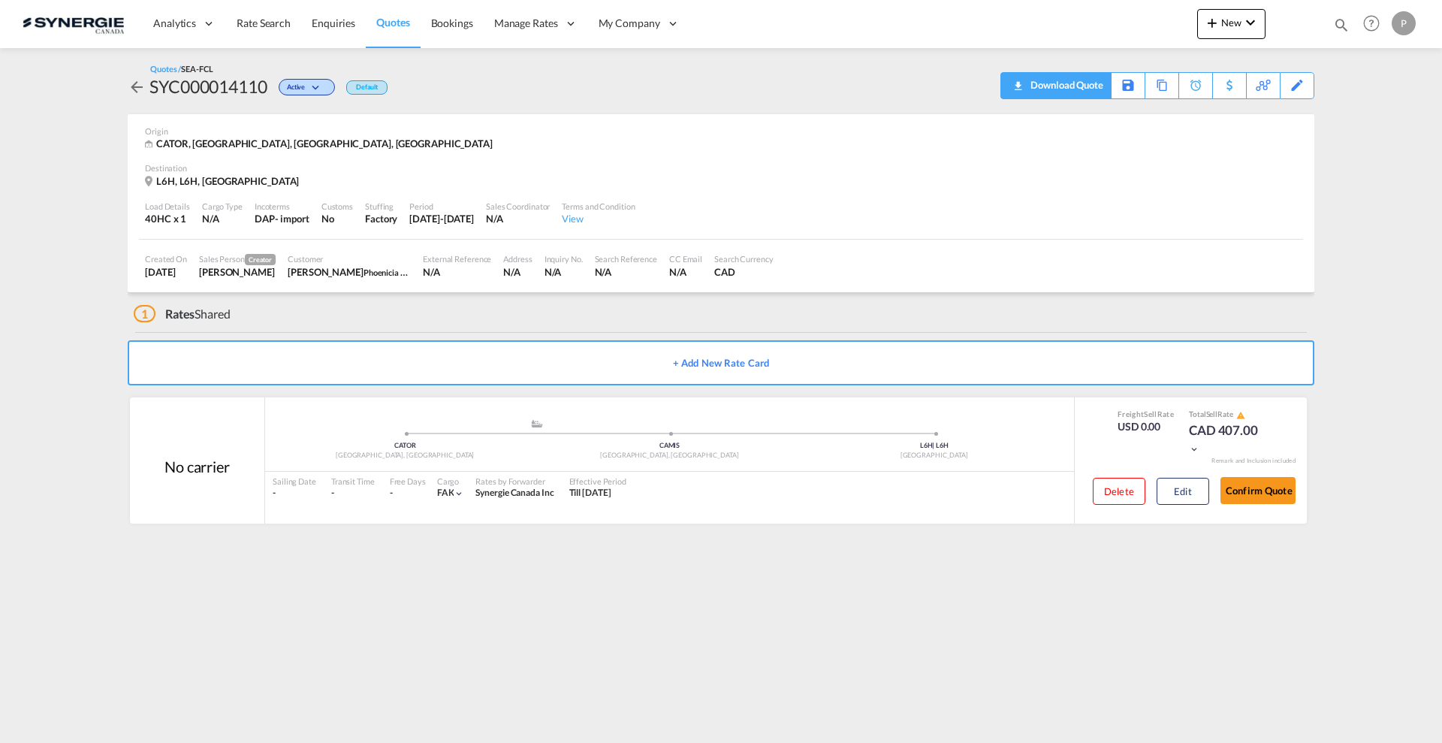
click at [1088, 85] on div "Download Quote" at bounding box center [1065, 85] width 77 height 24
